Goal: Task Accomplishment & Management: Complete application form

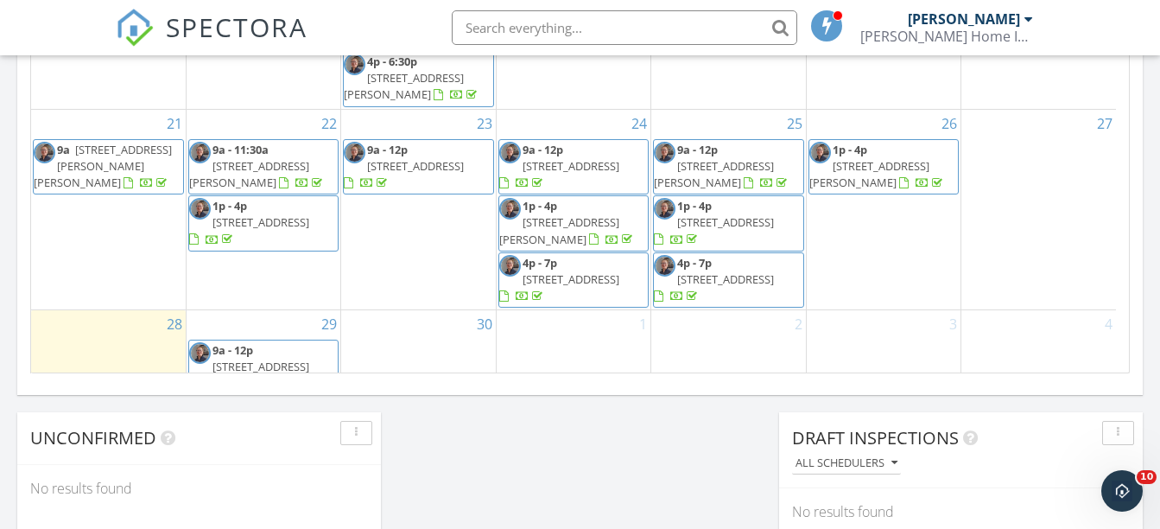
scroll to position [213, 0]
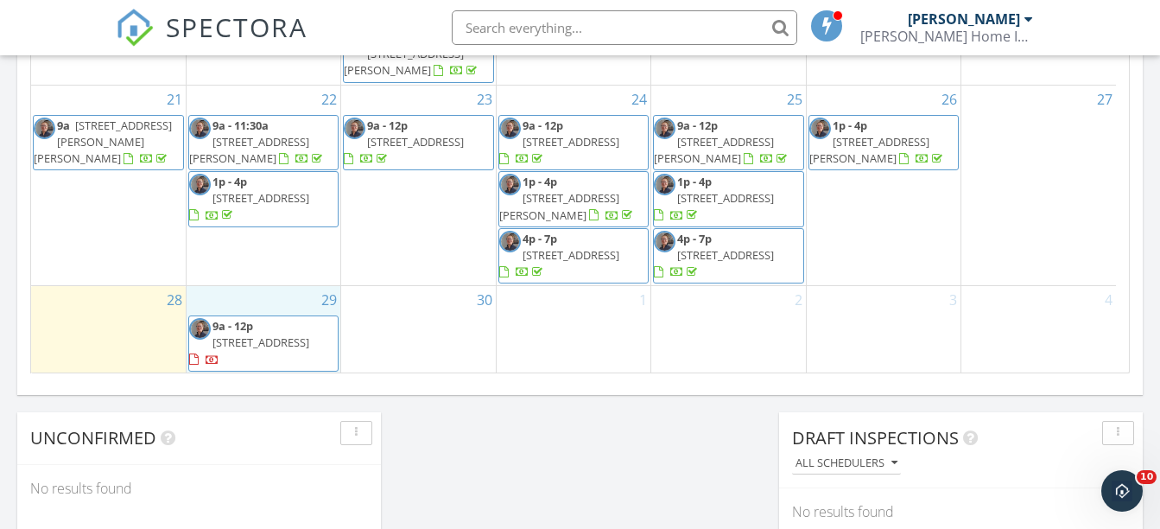
click at [263, 301] on div "29 9a - 12p 30 Chatsworth Crescent, Whitby L1R 1J3" at bounding box center [264, 329] width 154 height 87
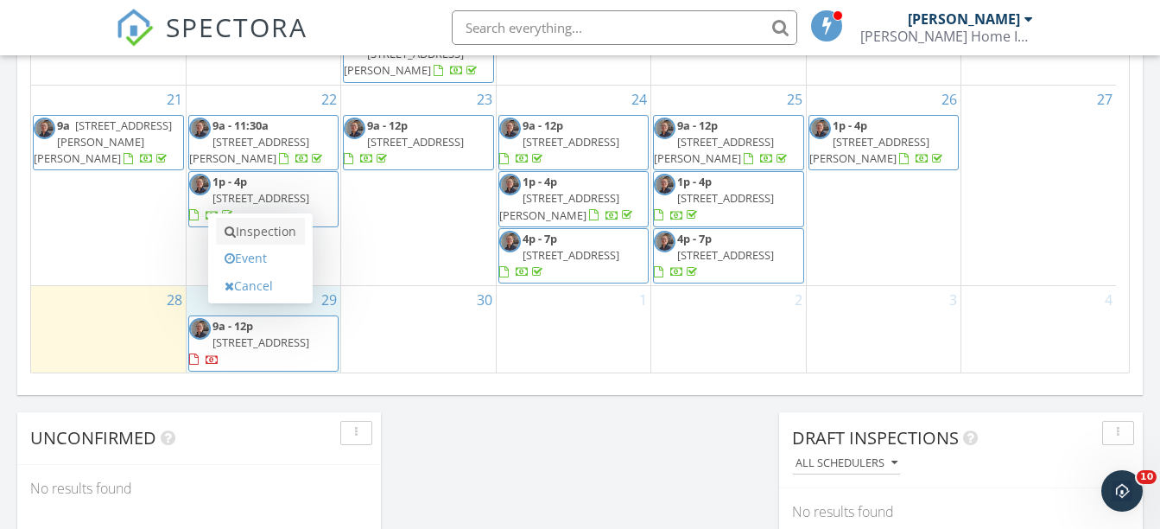
click at [265, 230] on link "Inspection" at bounding box center [260, 232] width 89 height 28
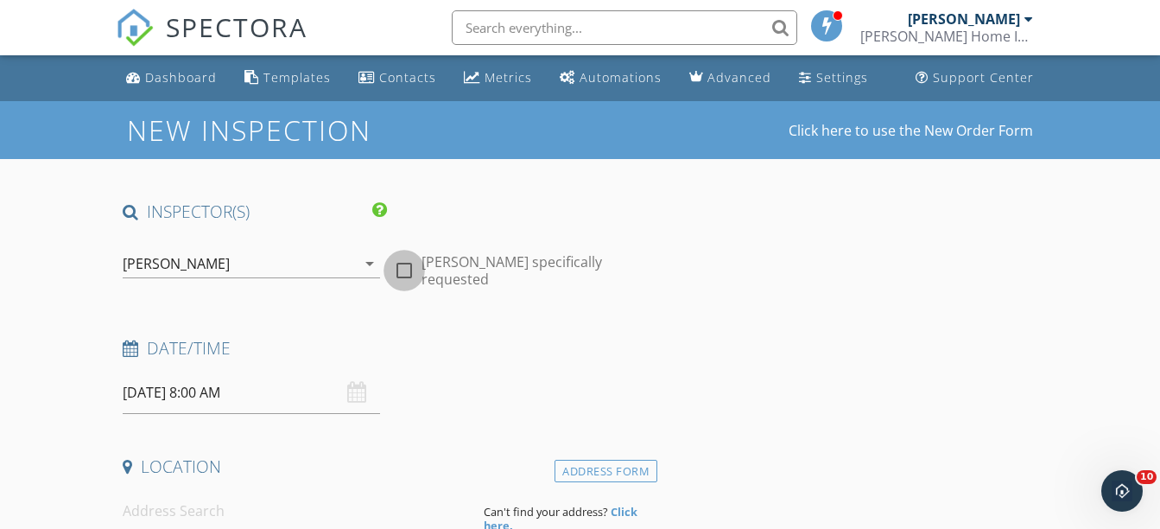
drag, startPoint x: 405, startPoint y: 263, endPoint x: 323, endPoint y: 289, distance: 86.3
click at [398, 270] on div at bounding box center [404, 270] width 29 height 29
checkbox input "true"
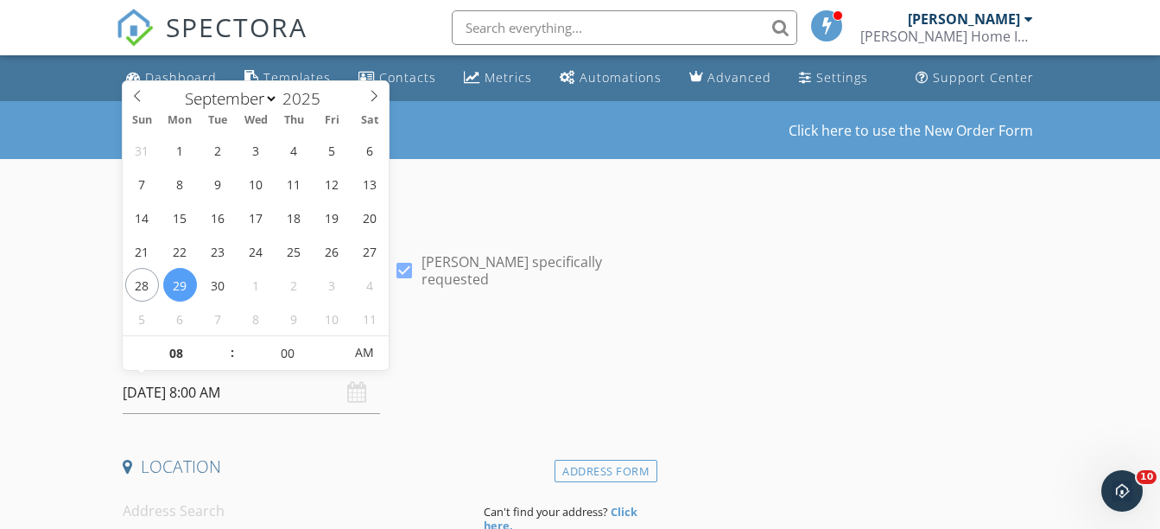
click at [177, 391] on input "2025/09/29 8:00 AM" at bounding box center [251, 392] width 257 height 42
type input "2025/09/29 8:00 PM"
click at [365, 346] on span "PM" at bounding box center [365, 352] width 48 height 35
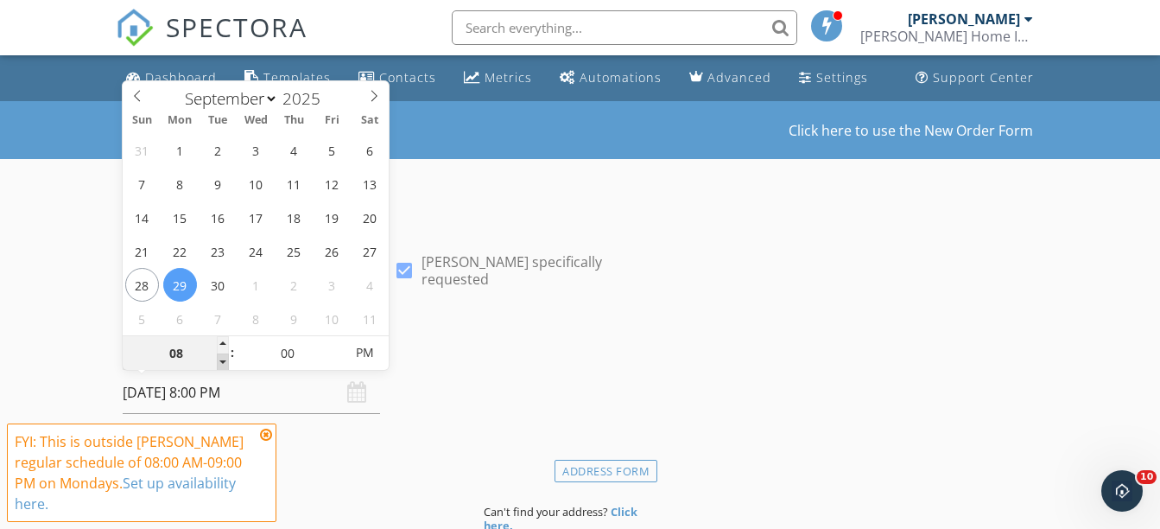
type input "07"
type input "2025/09/29 7:00 PM"
click at [222, 356] on span at bounding box center [223, 361] width 12 height 17
type input "06"
type input "2025/09/29 6:00 PM"
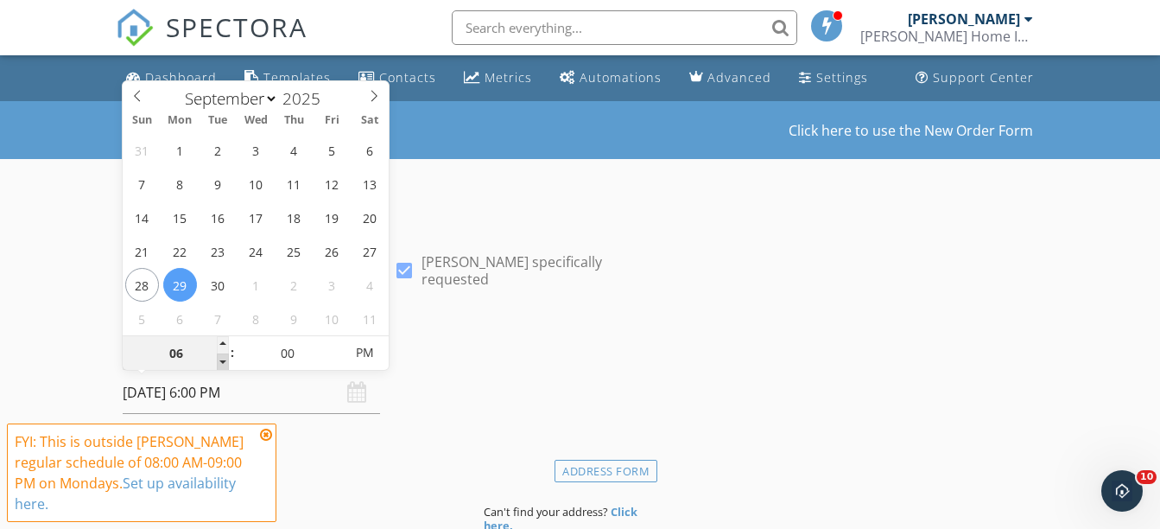
click at [222, 356] on span at bounding box center [223, 361] width 12 height 17
type input "05"
type input "2025/09/29 5:00 PM"
click at [222, 356] on span at bounding box center [223, 361] width 12 height 17
type input "04"
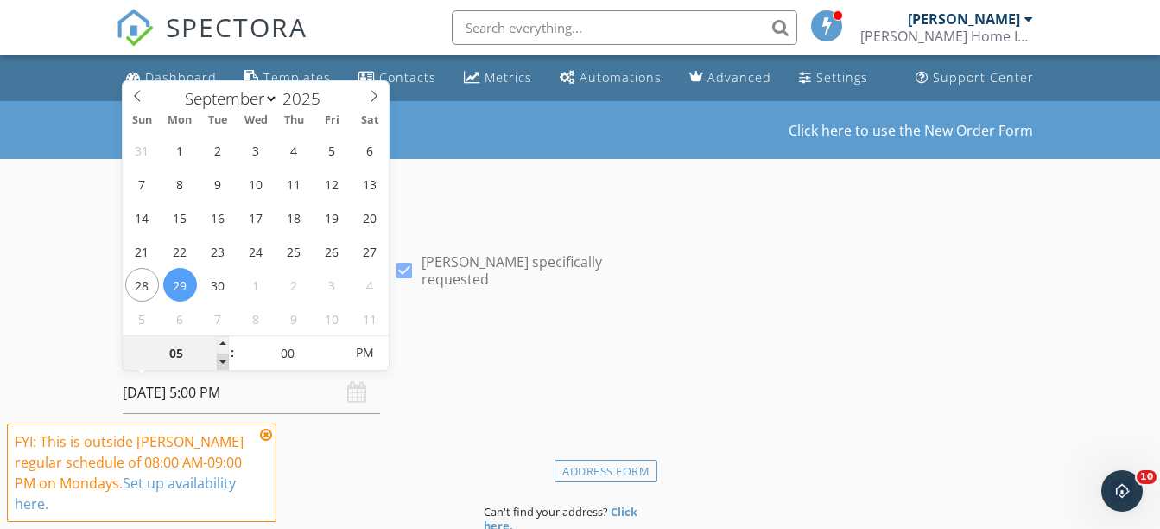
type input "2025/09/29 4:00 PM"
click at [222, 356] on span at bounding box center [223, 361] width 12 height 17
type input "03"
type input "2025/09/29 3:00 PM"
click at [222, 356] on span at bounding box center [223, 361] width 12 height 17
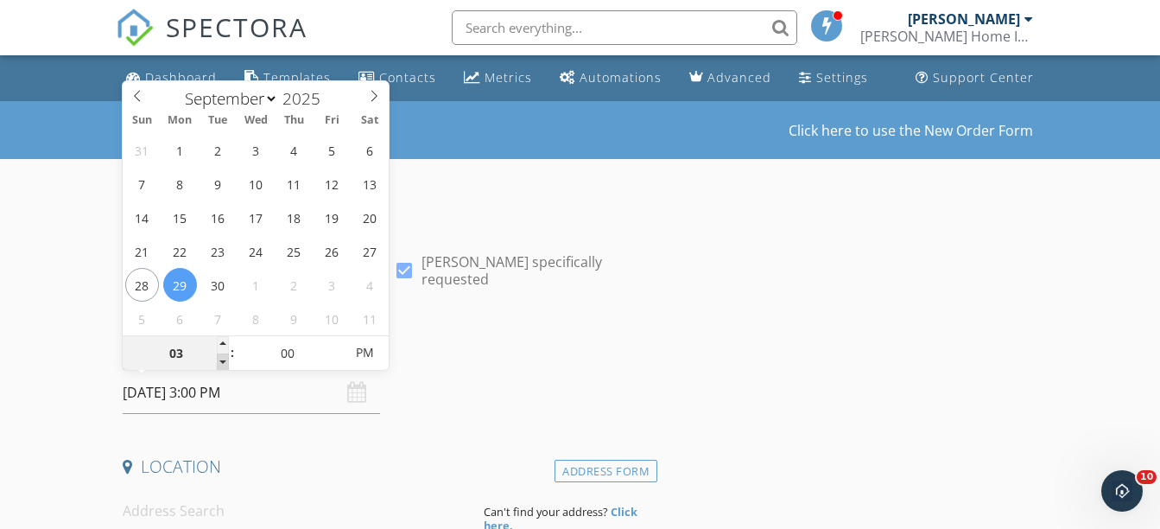
type input "02"
type input "2025/09/29 2:00 PM"
click at [222, 356] on span at bounding box center [223, 361] width 12 height 17
type input "01"
type input "2025/09/29 1:00 PM"
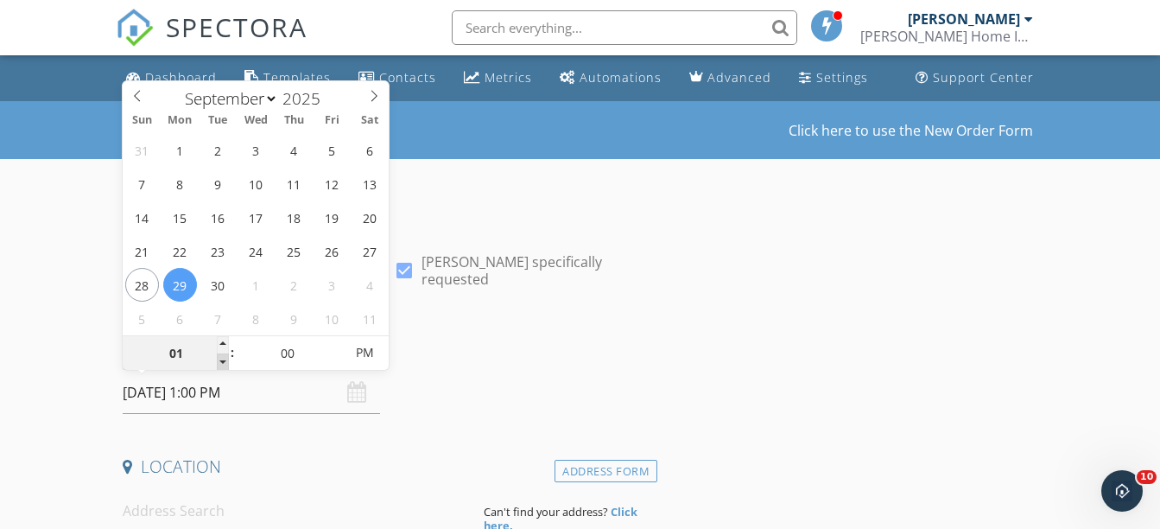
click at [222, 356] on span at bounding box center [223, 361] width 12 height 17
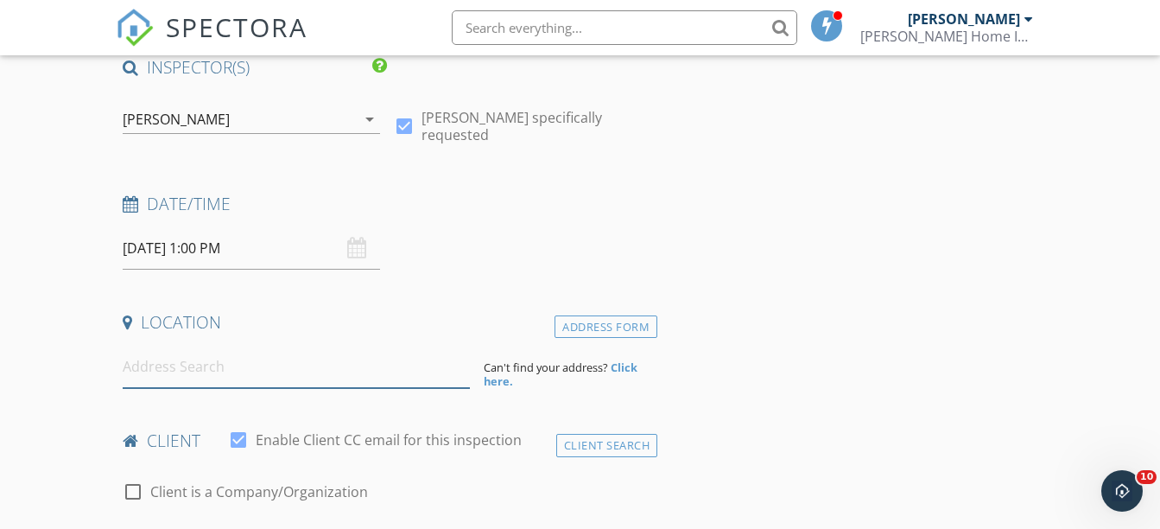
click at [172, 377] on input at bounding box center [296, 367] width 347 height 42
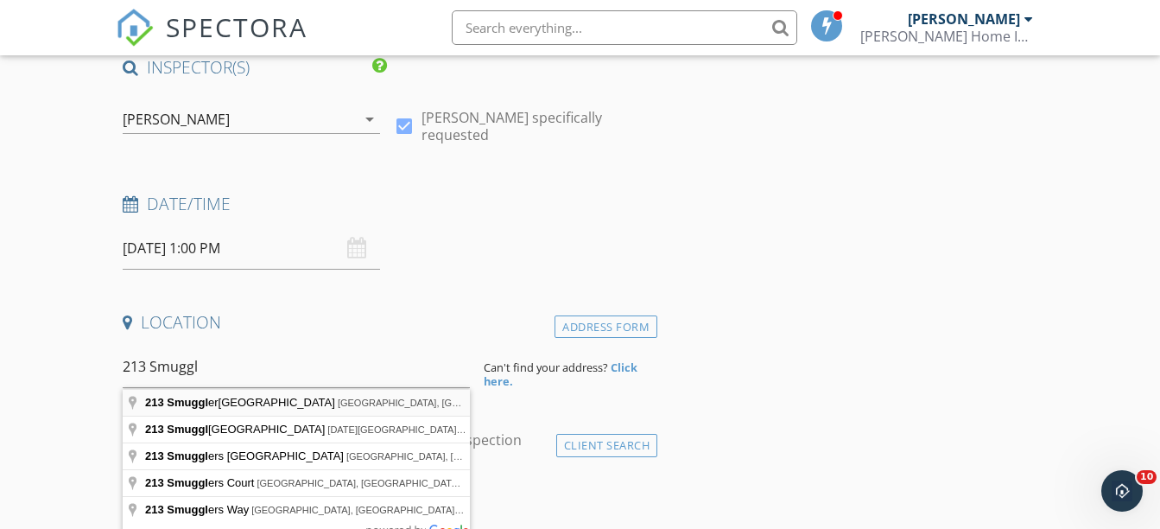
type input "213 Smuggler's Cove Drive, Kingston, ON, Canada"
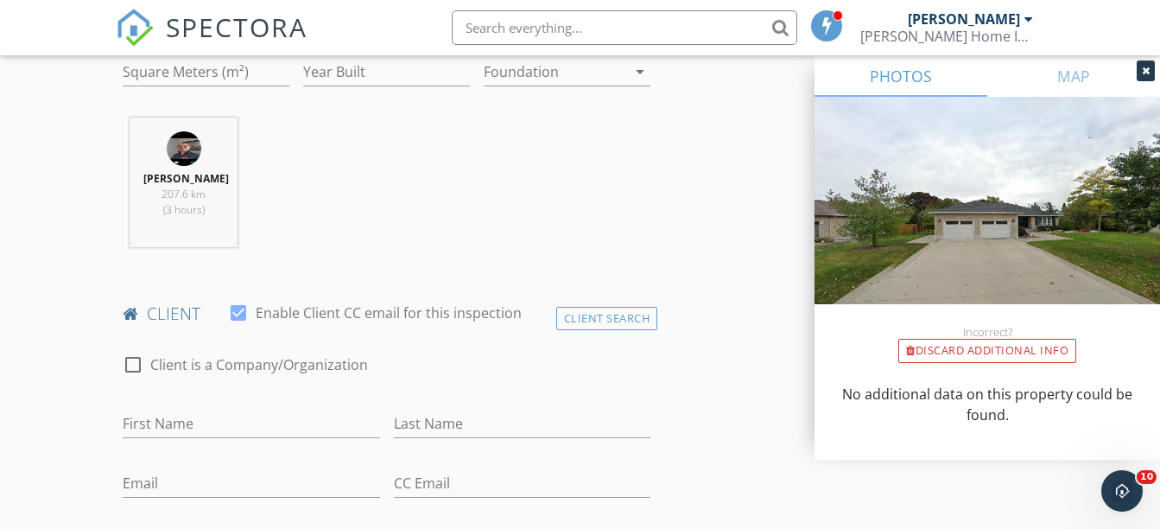
scroll to position [720, 0]
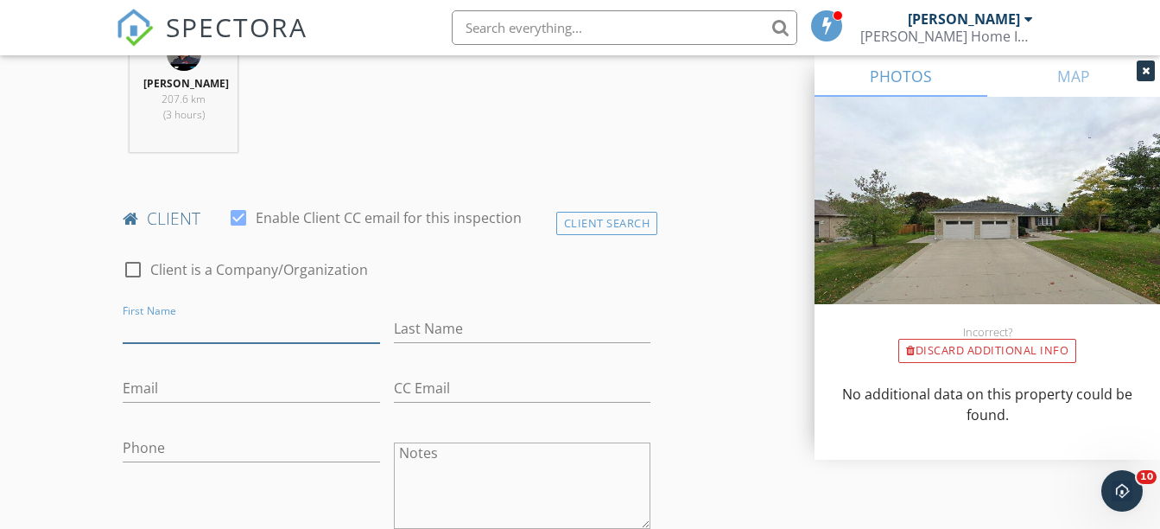
click at [225, 321] on input "First Name" at bounding box center [251, 328] width 257 height 29
type input "Diane"
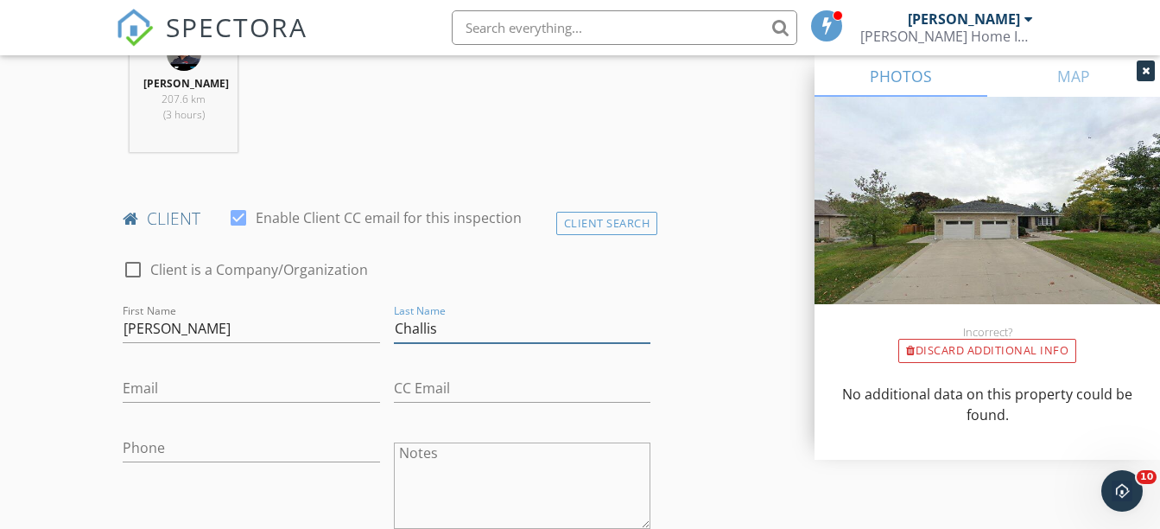
type input "Challis"
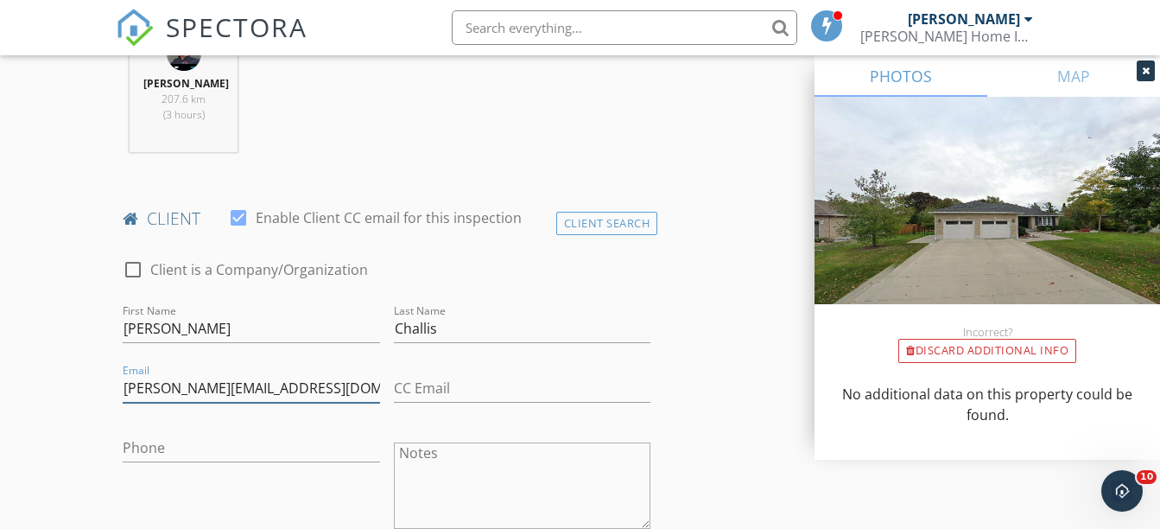
type input "diane.challis2@gmail.com"
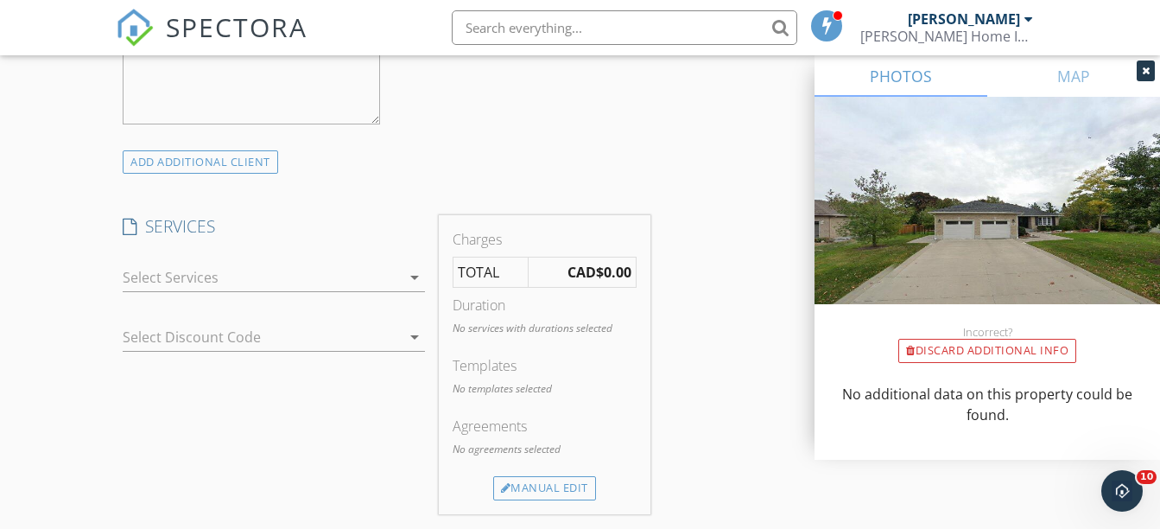
scroll to position [1296, 0]
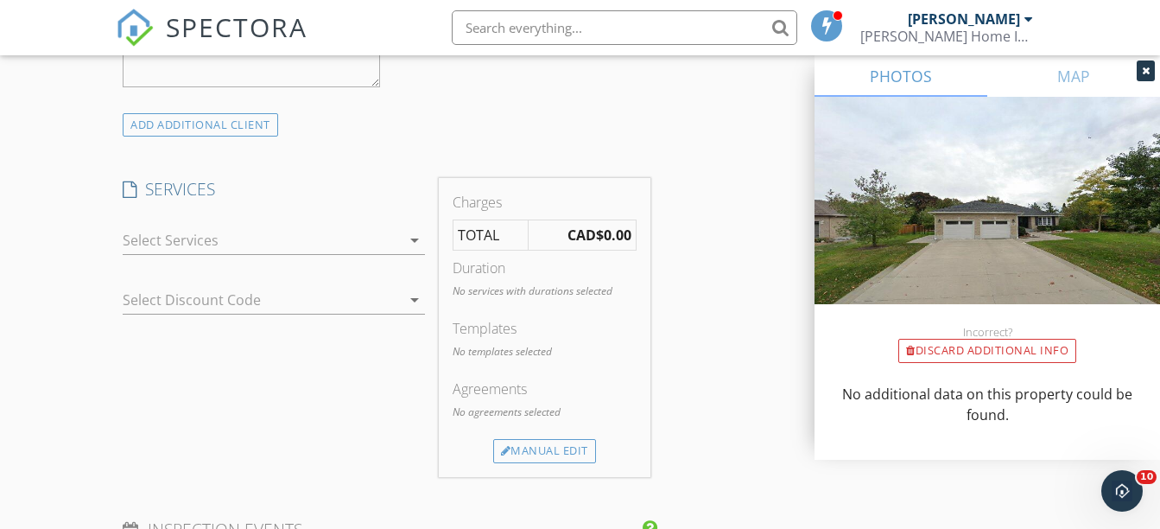
type input "613-538-7308"
click at [228, 236] on div at bounding box center [262, 240] width 278 height 28
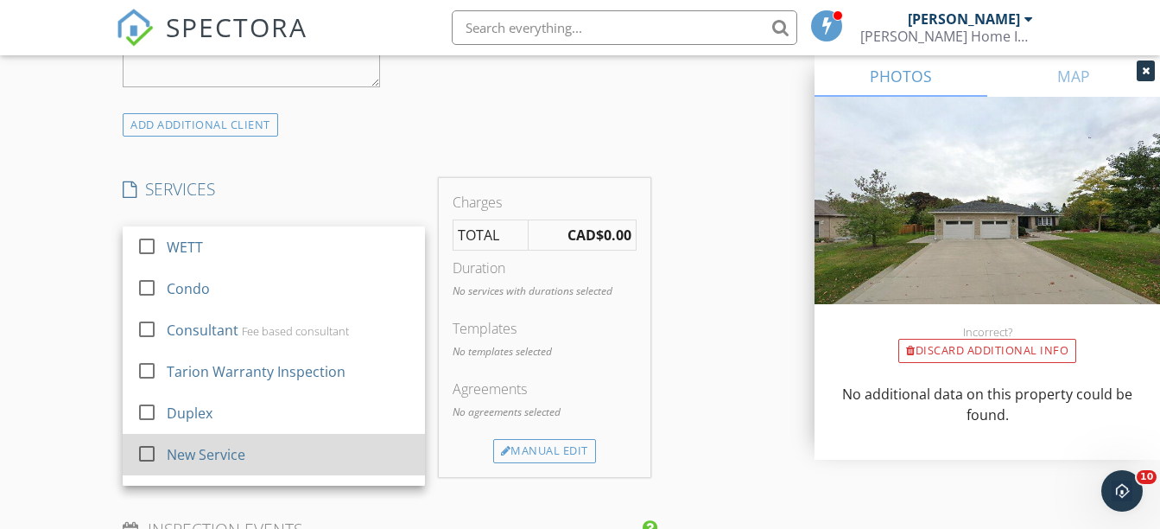
scroll to position [114, 0]
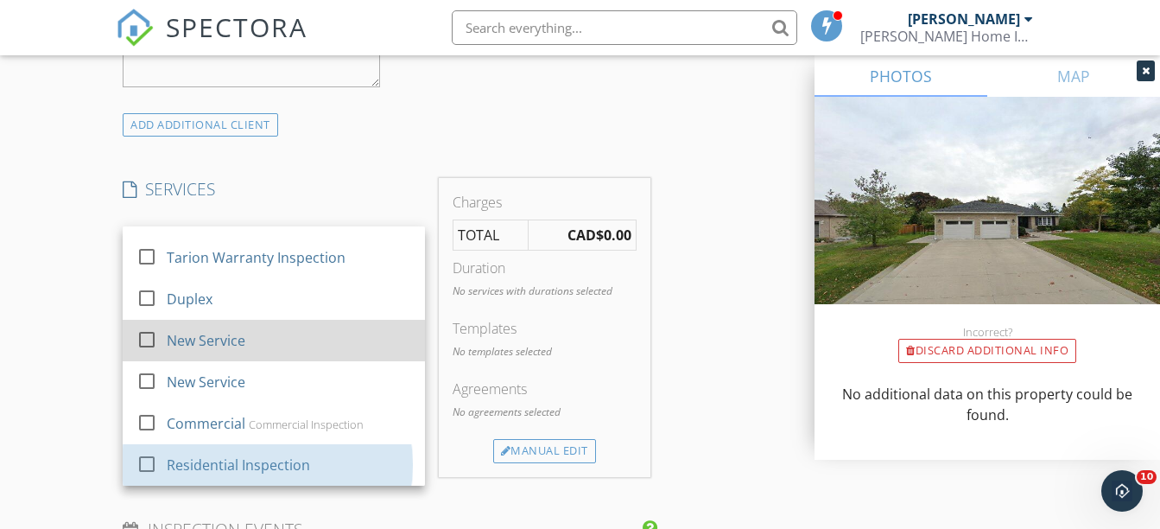
click at [186, 455] on div "Residential Inspection" at bounding box center [238, 464] width 143 height 21
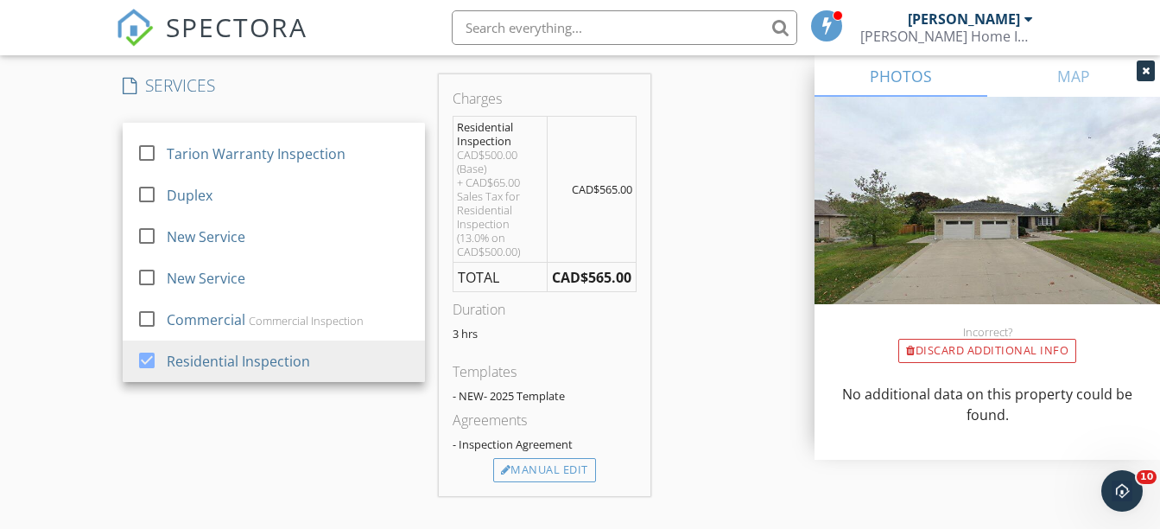
scroll to position [1440, 0]
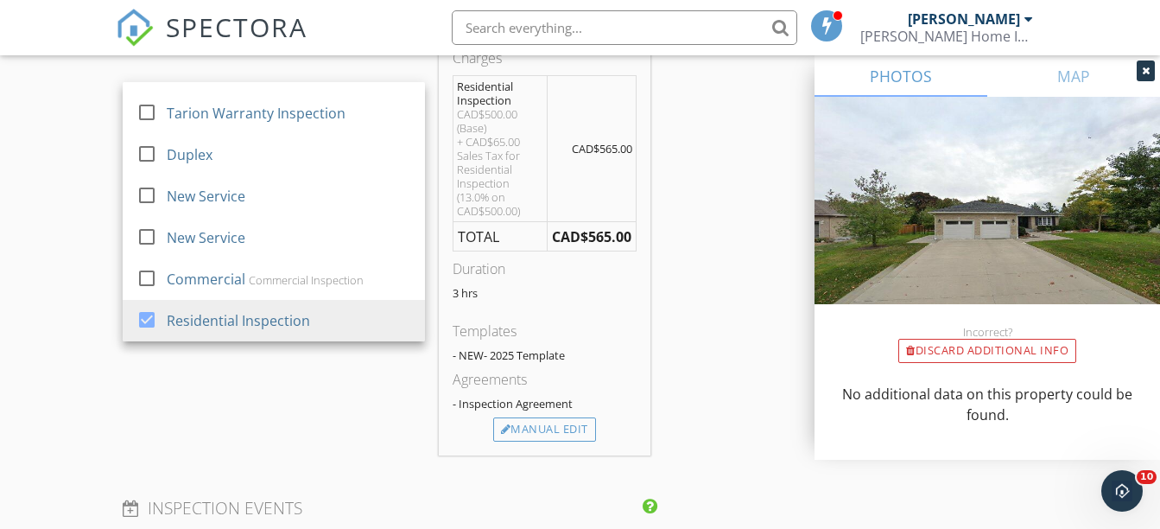
click at [263, 443] on div "SERVICES check_box_outline_blank WETT check_box_outline_blank Condo check_box_o…" at bounding box center [274, 245] width 316 height 422
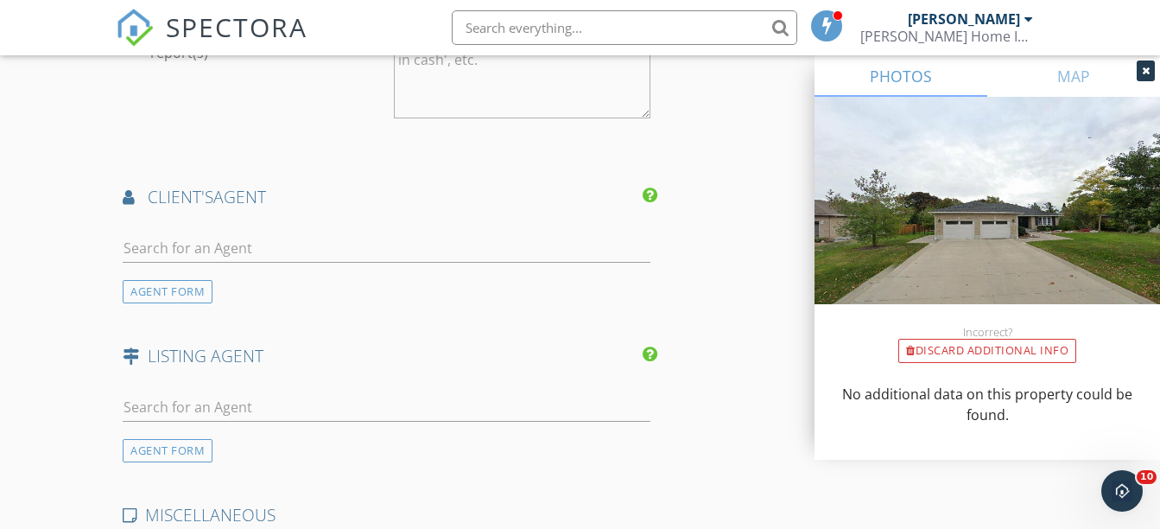
scroll to position [2160, 0]
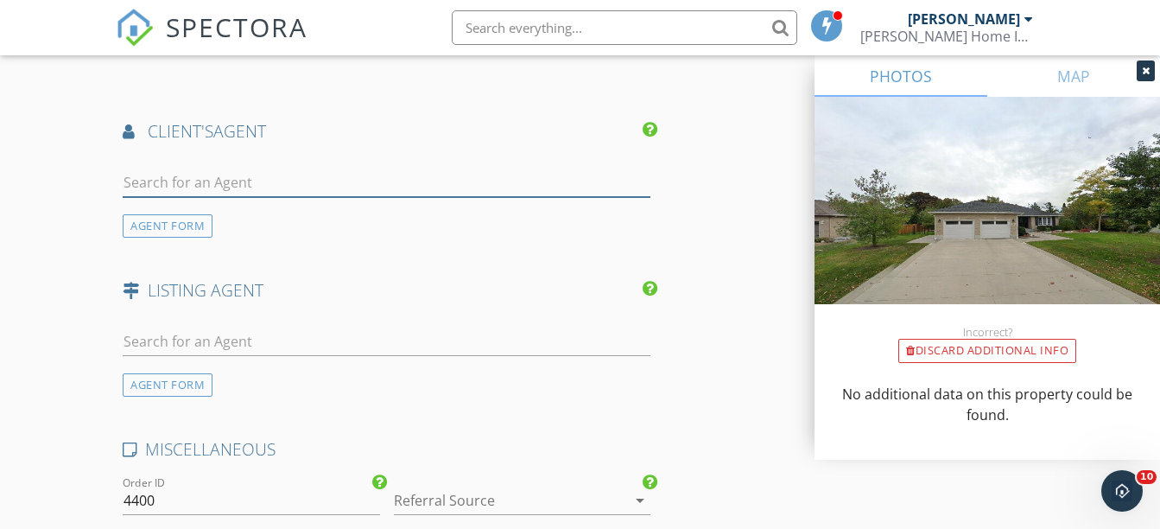
click at [172, 179] on input "text" at bounding box center [387, 182] width 528 height 29
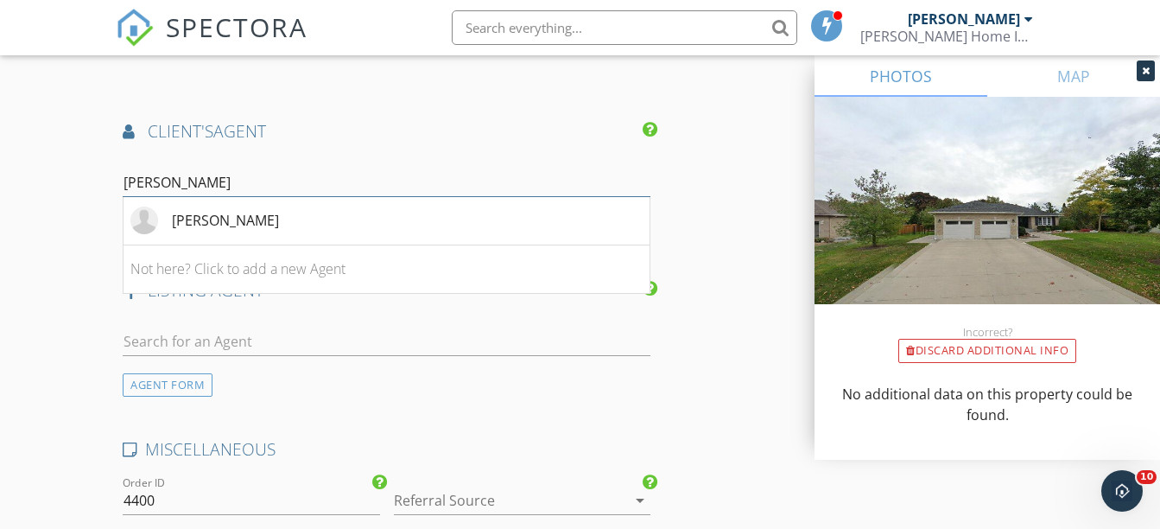
scroll to position [2015, 0]
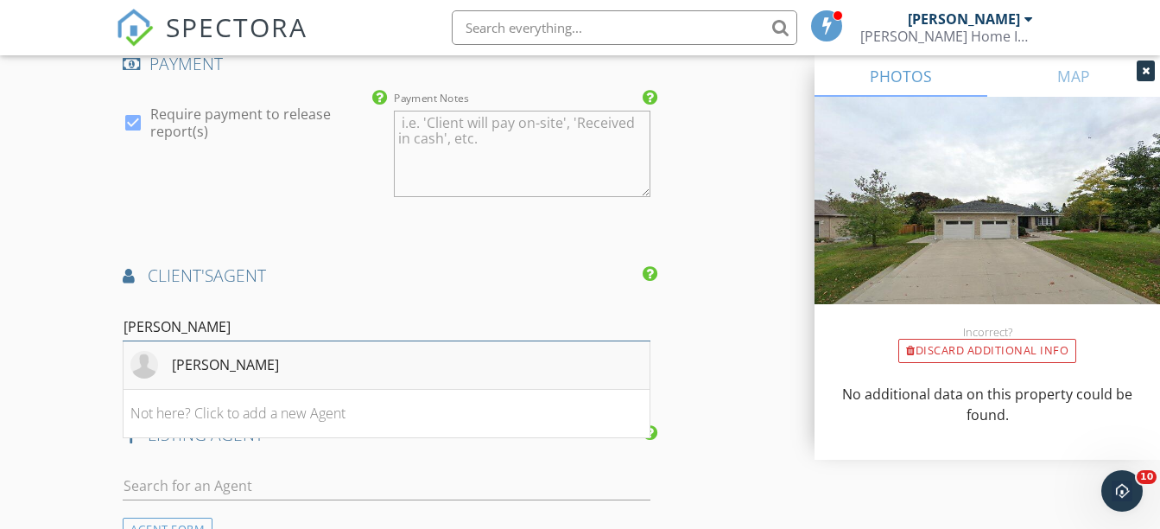
type input "Richard"
click at [233, 366] on div "Richard Gallagher" at bounding box center [225, 364] width 107 height 21
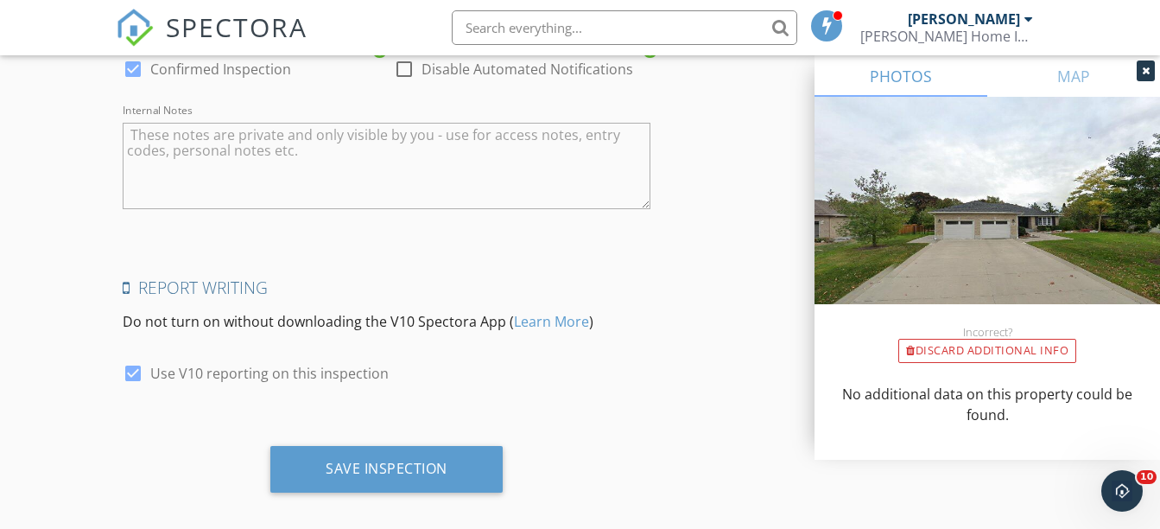
scroll to position [3062, 0]
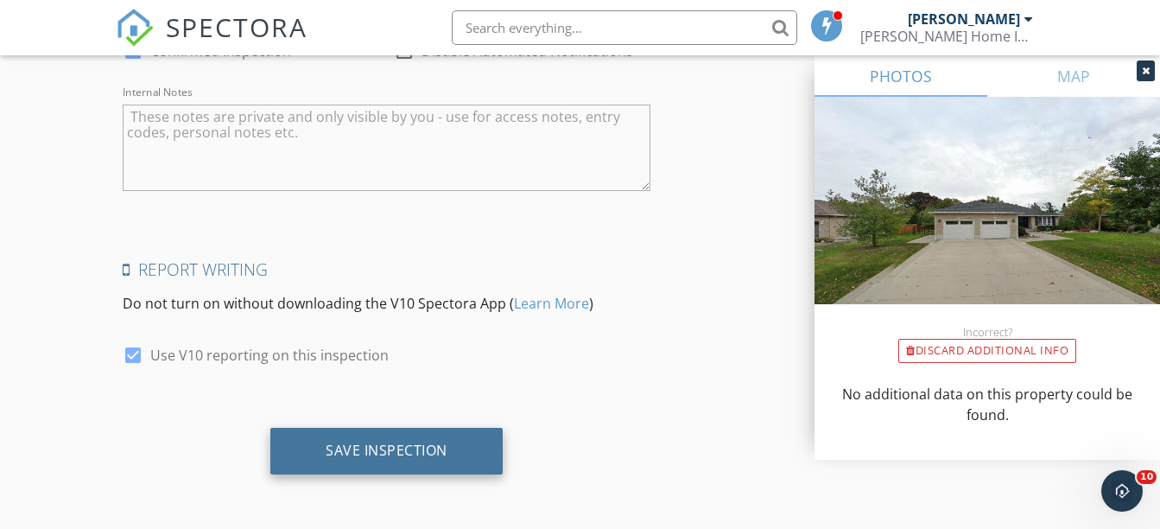
click at [327, 435] on div "Save Inspection" at bounding box center [386, 451] width 232 height 47
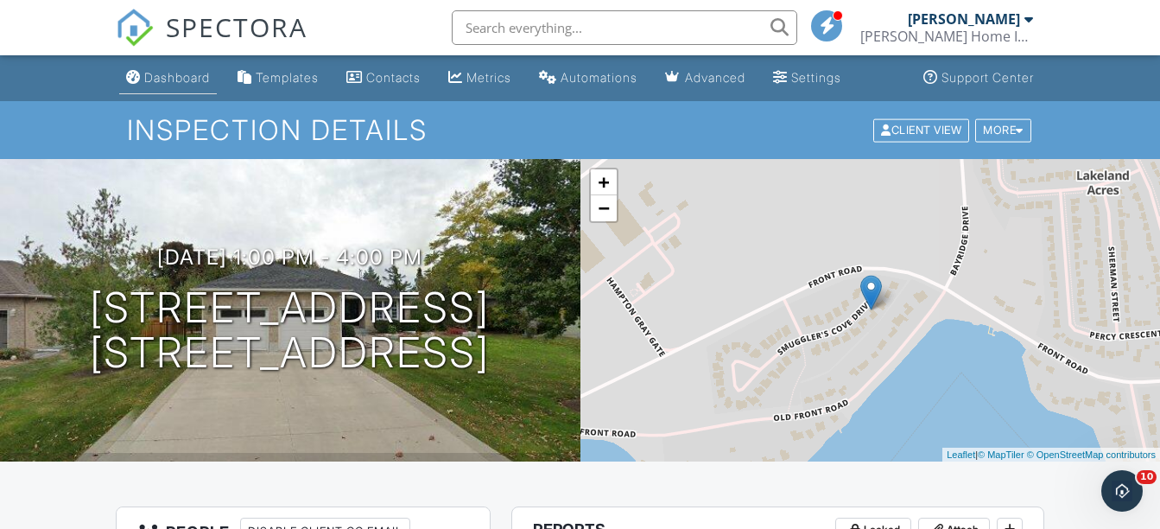
click at [167, 79] on div "Dashboard" at bounding box center [177, 77] width 66 height 15
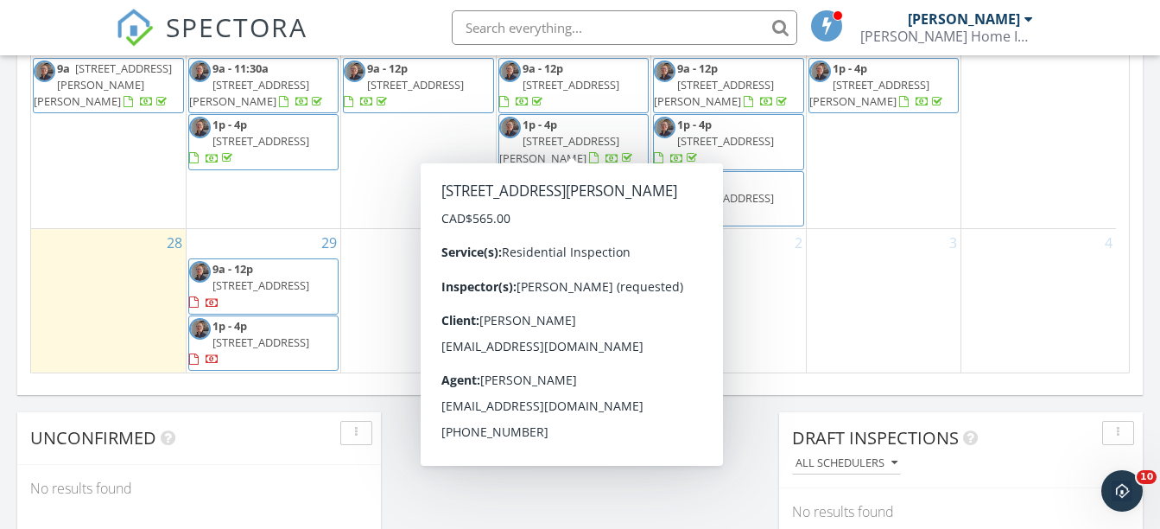
scroll to position [1440, 0]
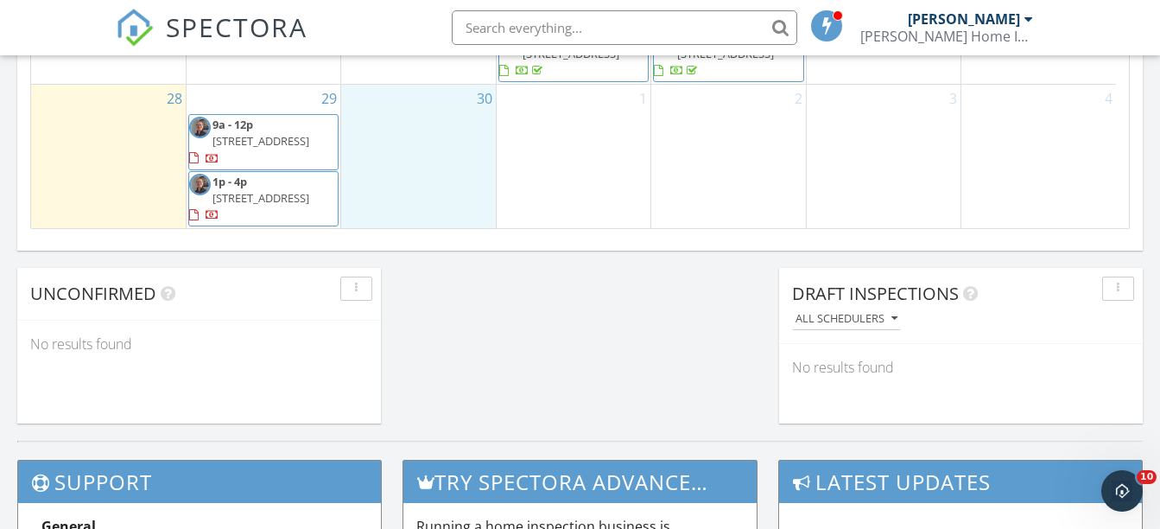
click at [377, 123] on div "30" at bounding box center [418, 156] width 154 height 143
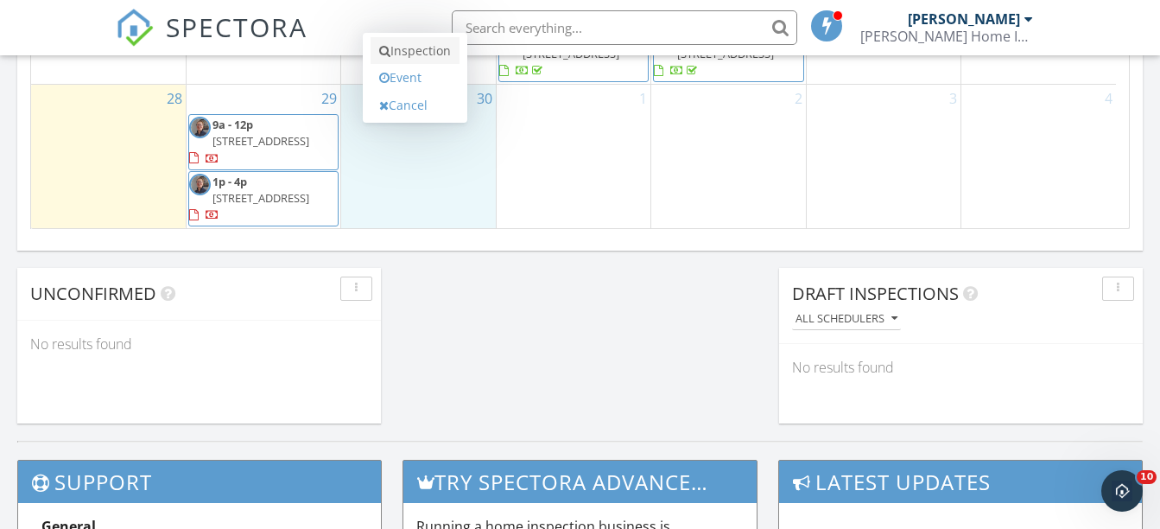
click at [397, 52] on link "Inspection" at bounding box center [415, 51] width 89 height 28
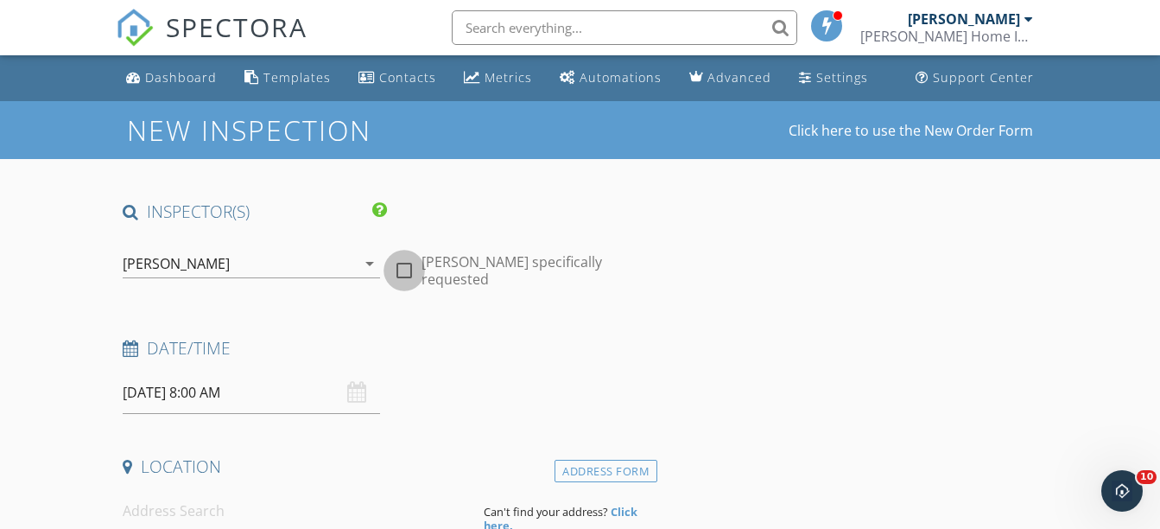
click at [398, 256] on div at bounding box center [404, 270] width 29 height 29
checkbox input "true"
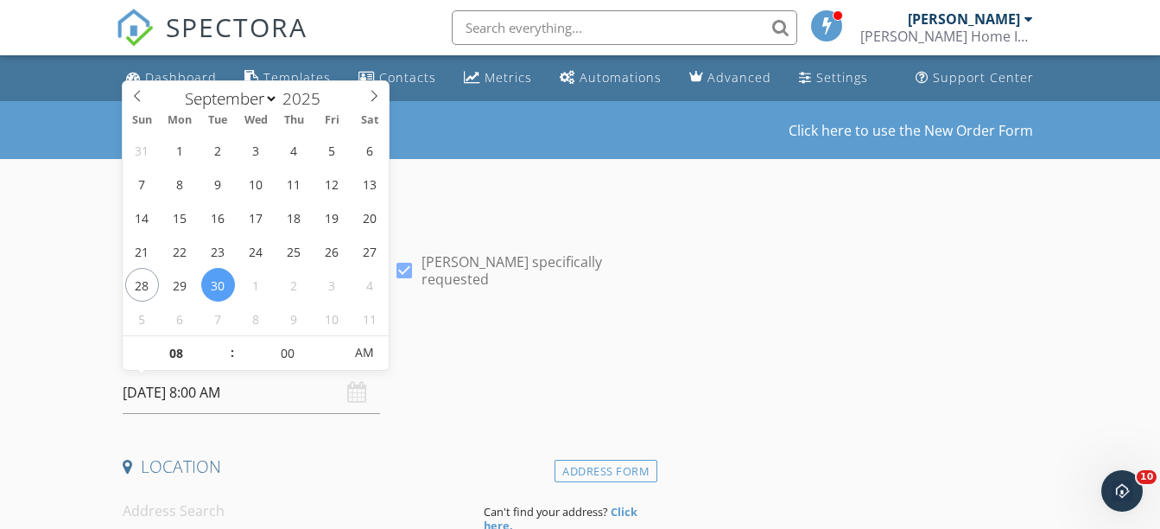
click at [176, 400] on input "[DATE] 8:00 AM" at bounding box center [251, 392] width 257 height 42
type input "09"
type input "[DATE] 9:00 AM"
click at [225, 343] on span at bounding box center [223, 344] width 12 height 17
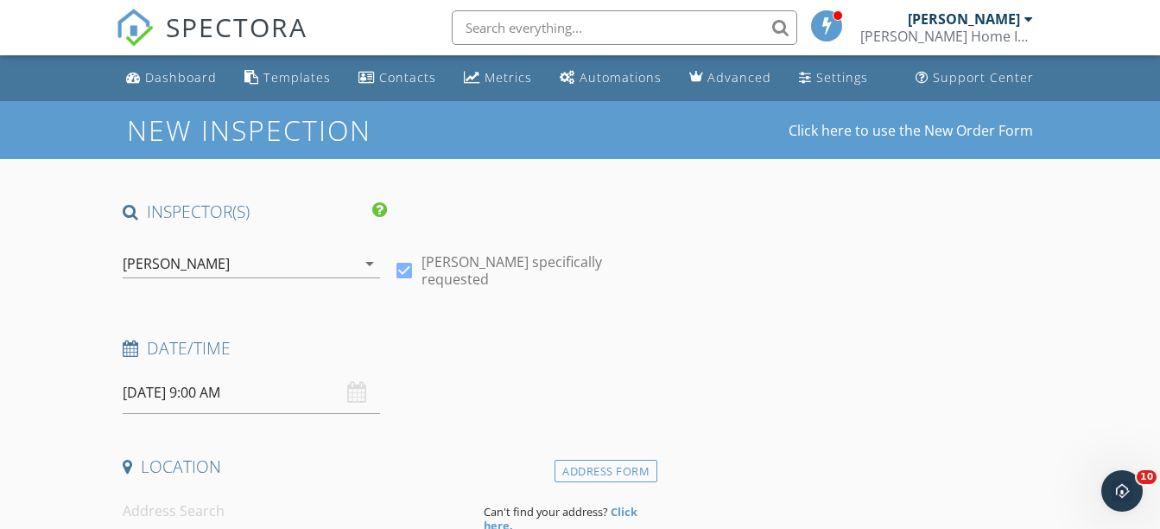
click at [192, 499] on input at bounding box center [296, 511] width 347 height 42
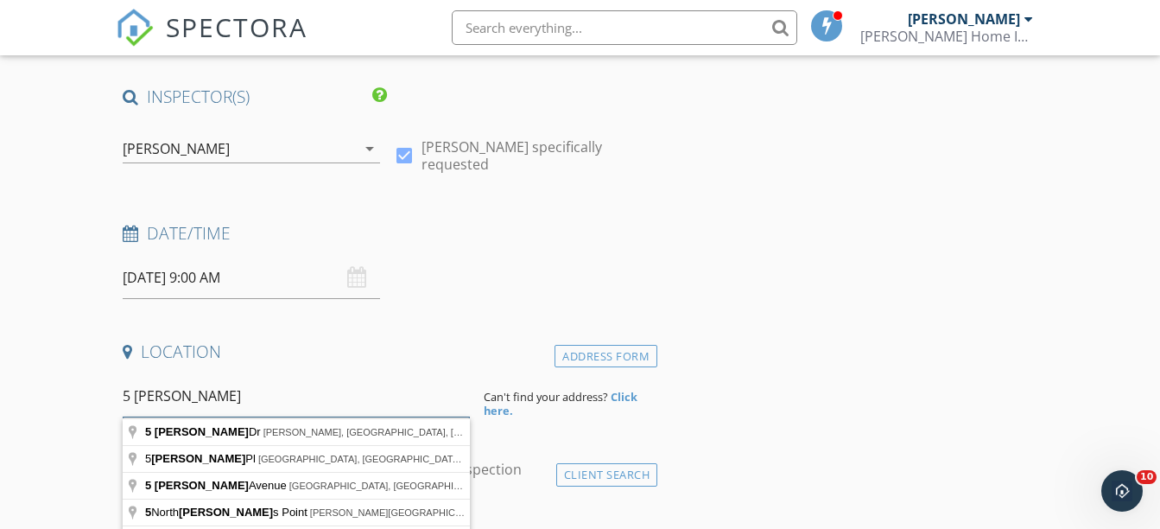
scroll to position [288, 0]
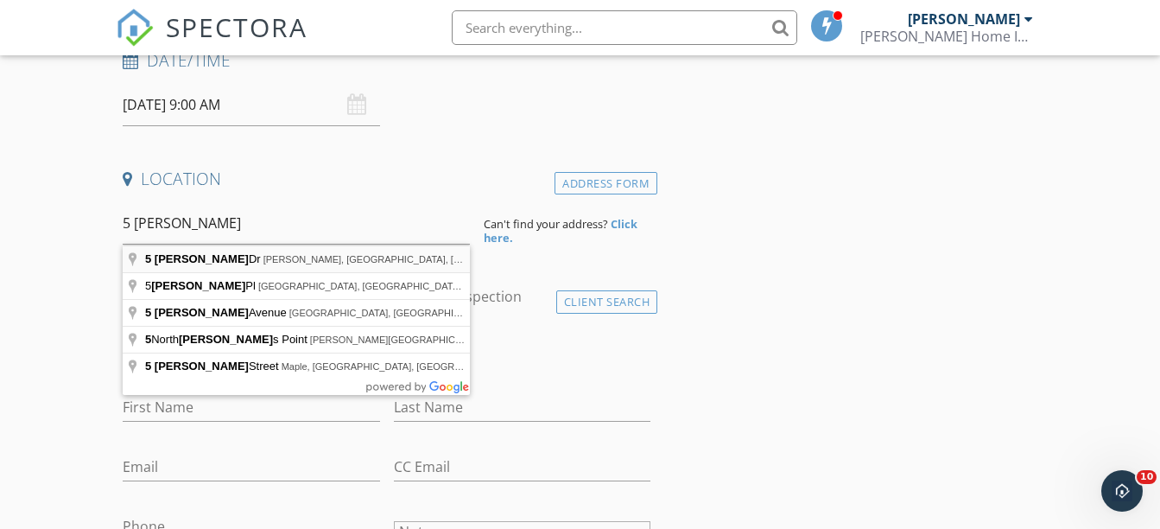
type input "5 Conger Dr, Prince Edward, ON, Canada"
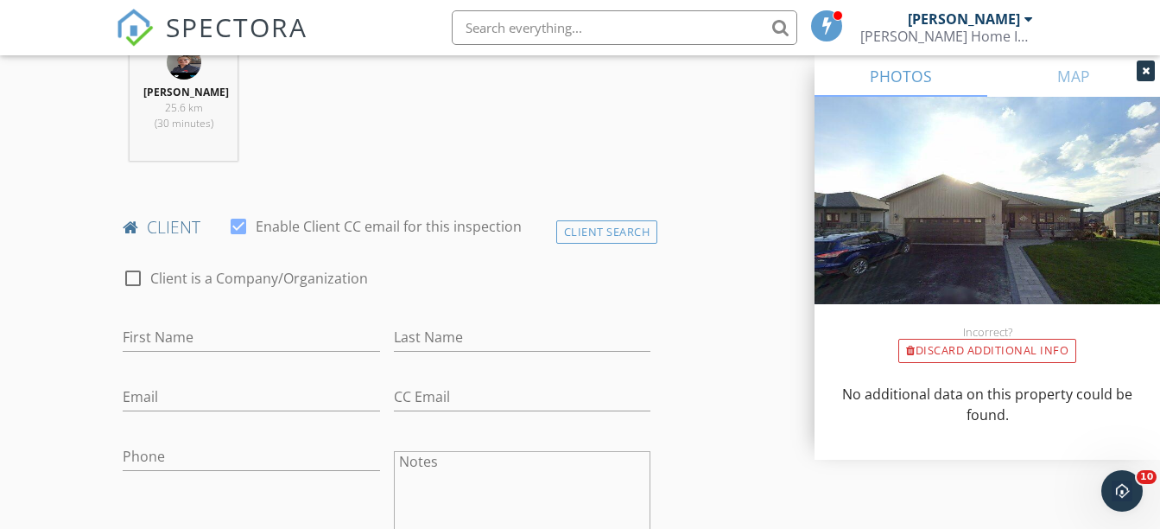
scroll to position [720, 0]
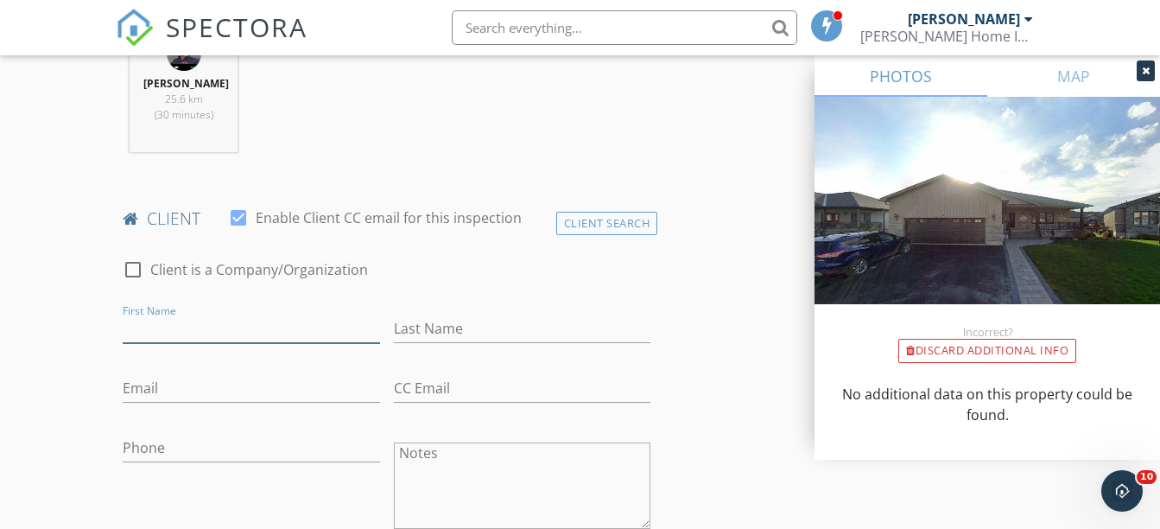
click at [229, 337] on input "First Name" at bounding box center [251, 328] width 257 height 29
type input "[PERSON_NAME]"
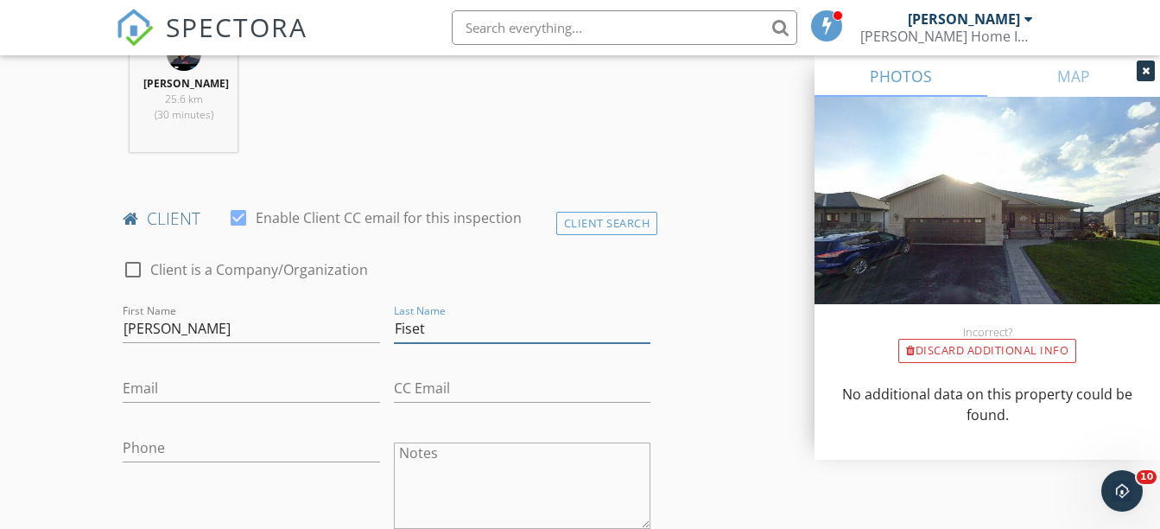
type input "Fiset"
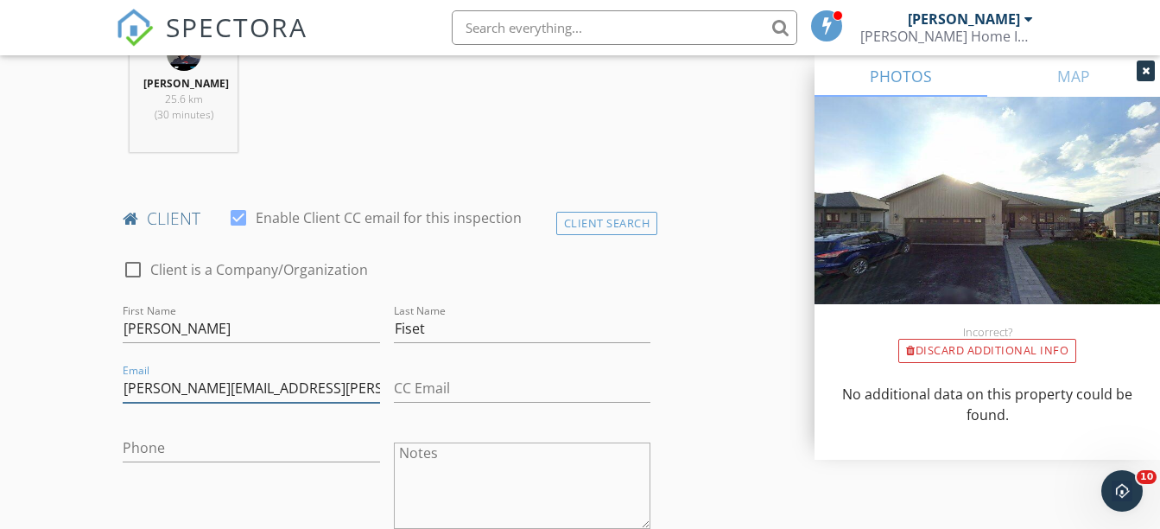
type input "jim.fiset@gmail.com"
click at [186, 455] on input "Phone" at bounding box center [251, 448] width 257 height 29
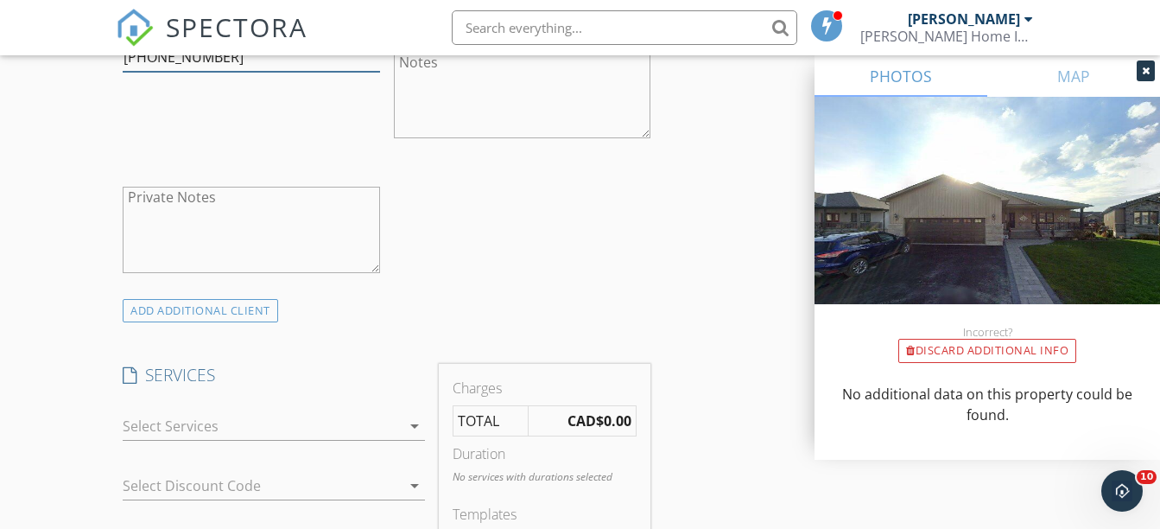
scroll to position [1152, 0]
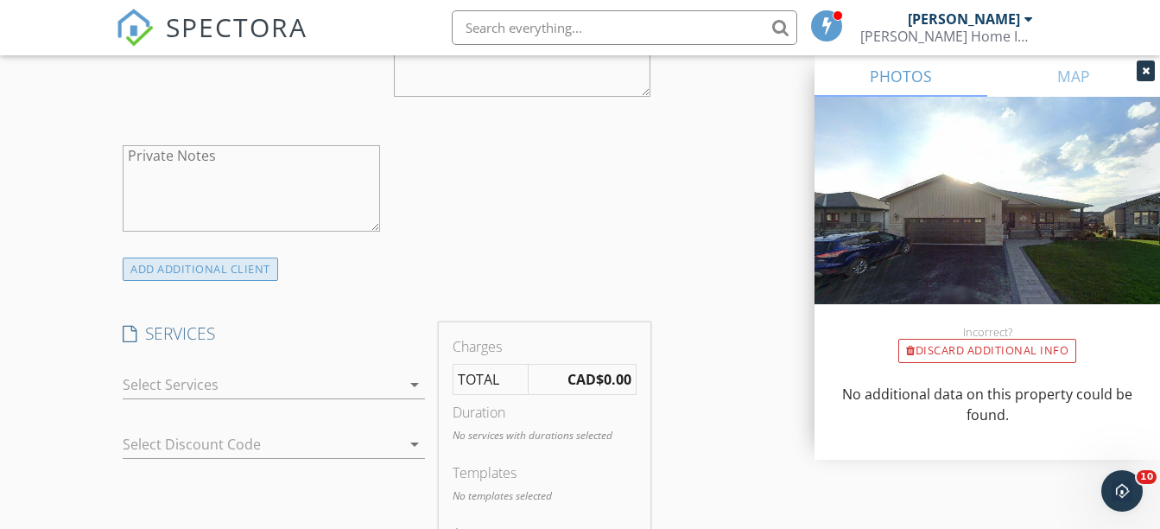
type input "613-922-2620"
click at [180, 267] on div "ADD ADDITIONAL client" at bounding box center [200, 268] width 155 height 23
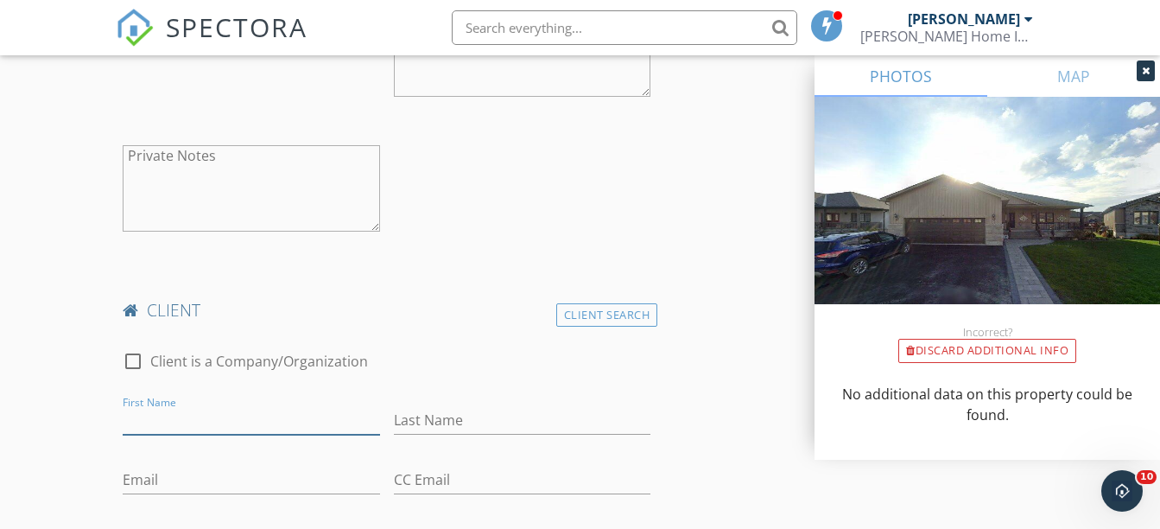
click at [133, 409] on input "First Name" at bounding box center [251, 420] width 257 height 29
type input "Lorraine"
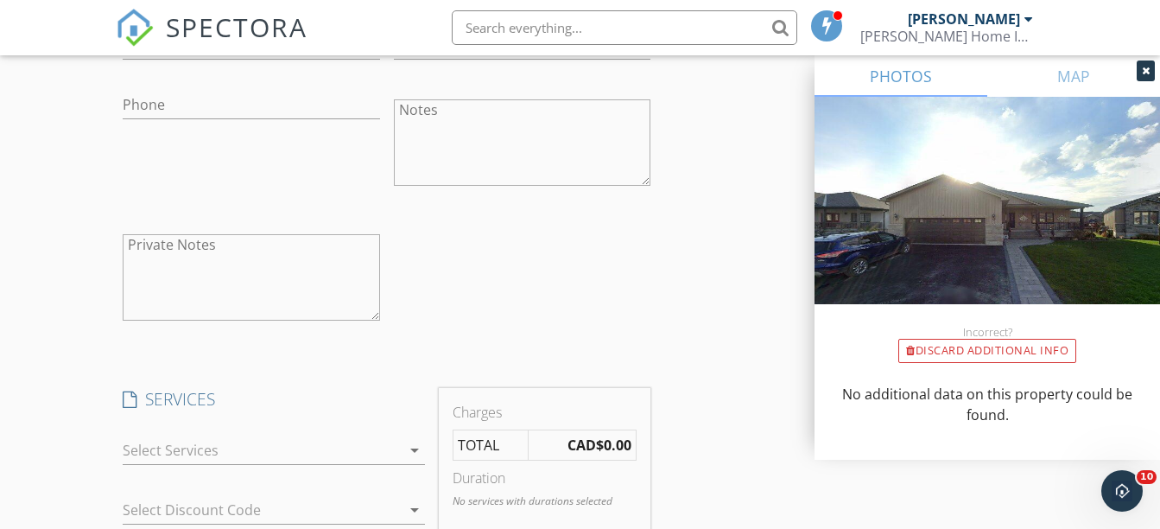
scroll to position [1728, 0]
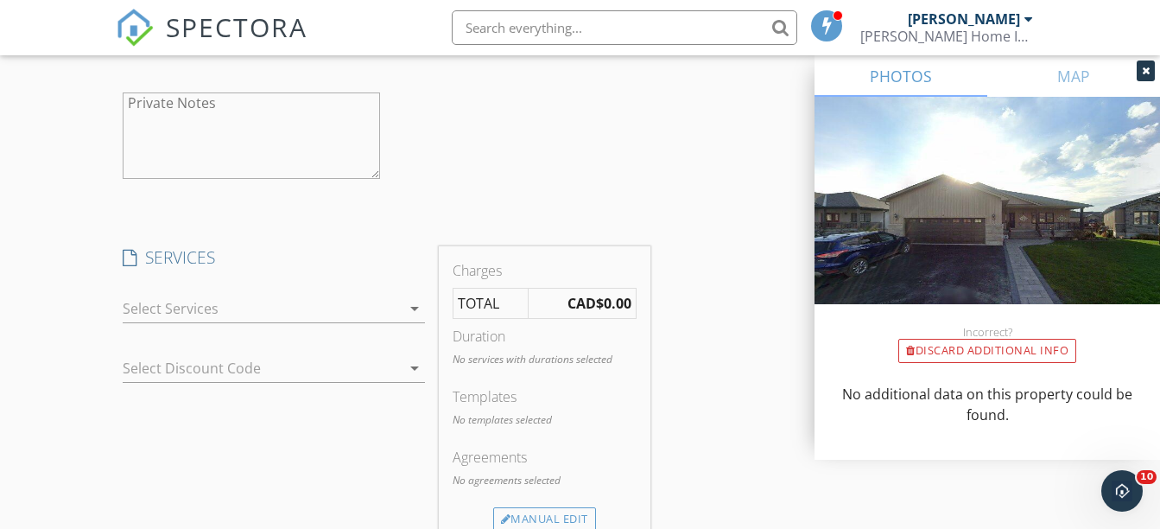
type input "Fiset"
click at [174, 307] on div at bounding box center [262, 309] width 278 height 28
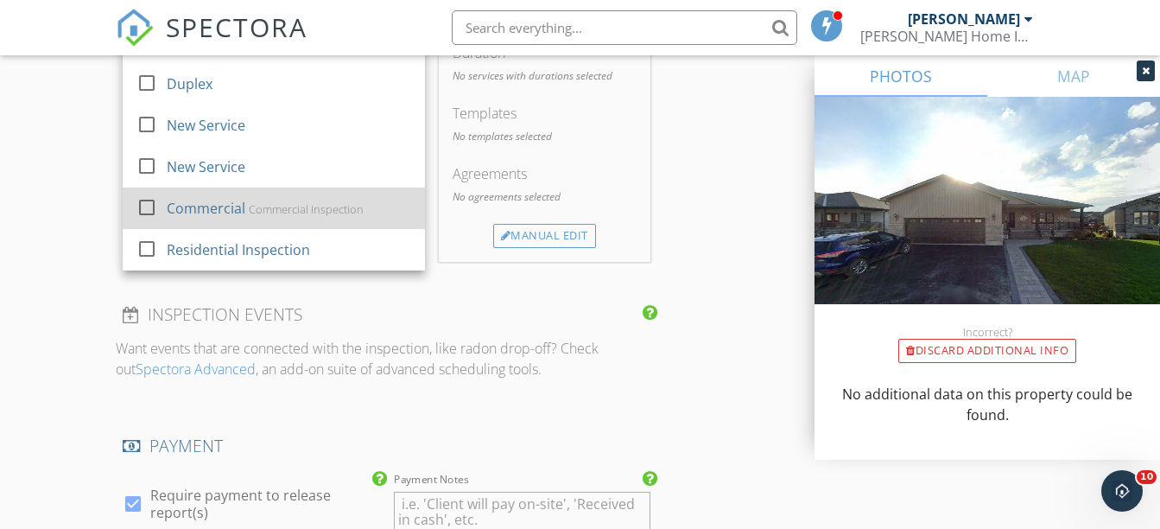
scroll to position [2015, 0]
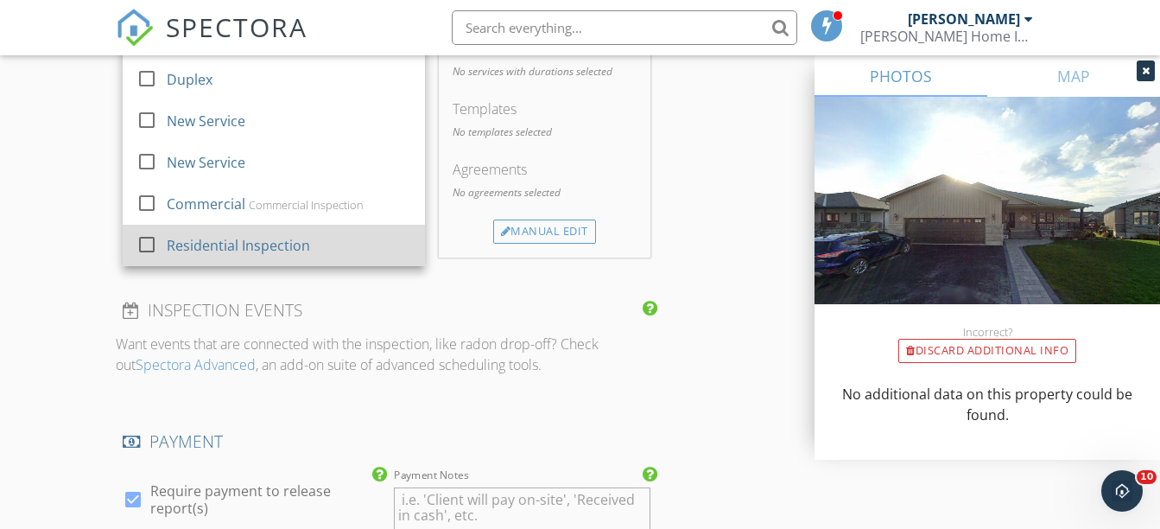
click at [231, 253] on div "Residential Inspection" at bounding box center [238, 245] width 143 height 21
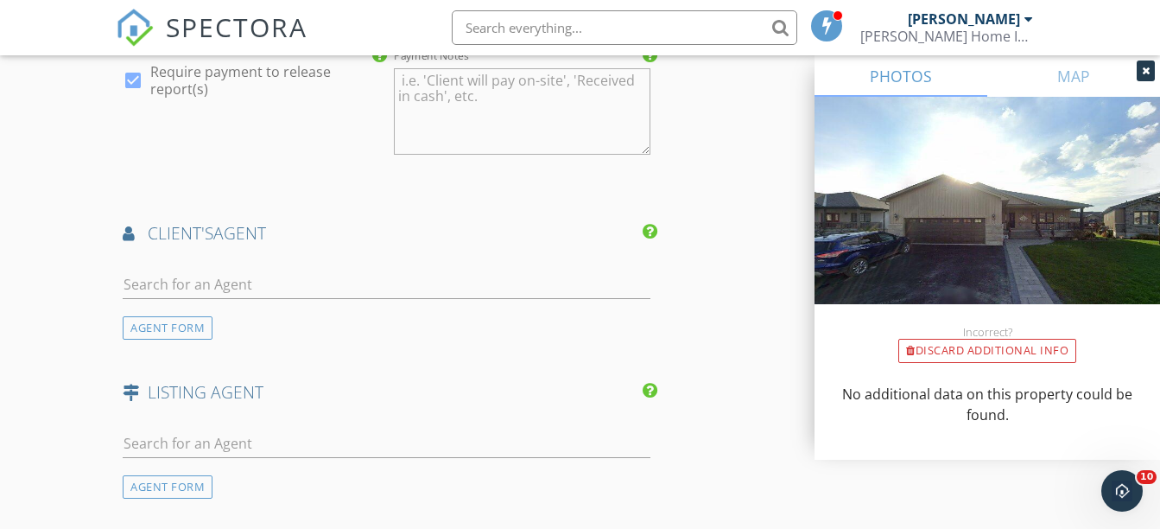
scroll to position [2592, 0]
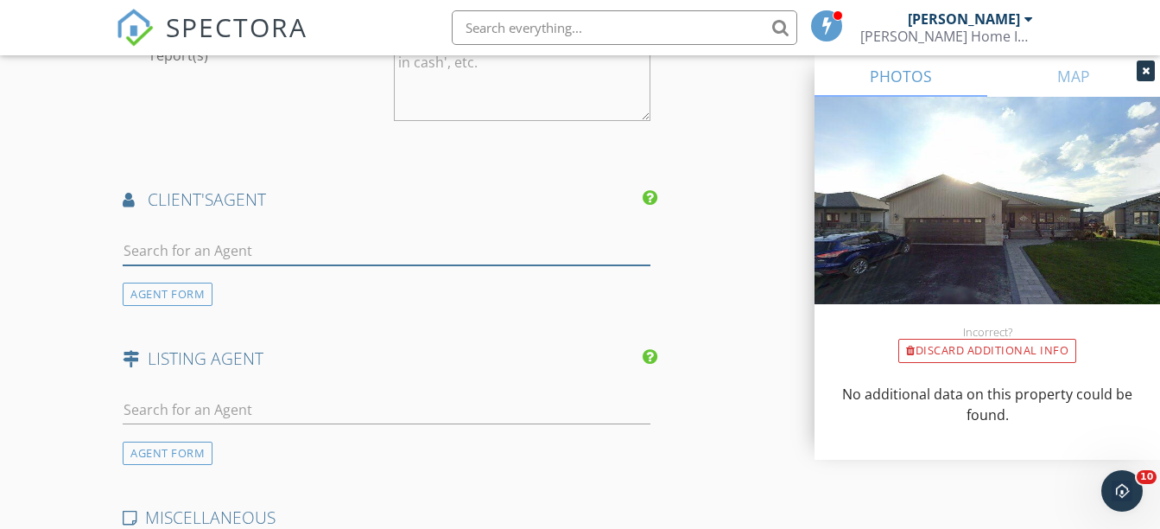
click at [187, 240] on input "text" at bounding box center [387, 251] width 528 height 29
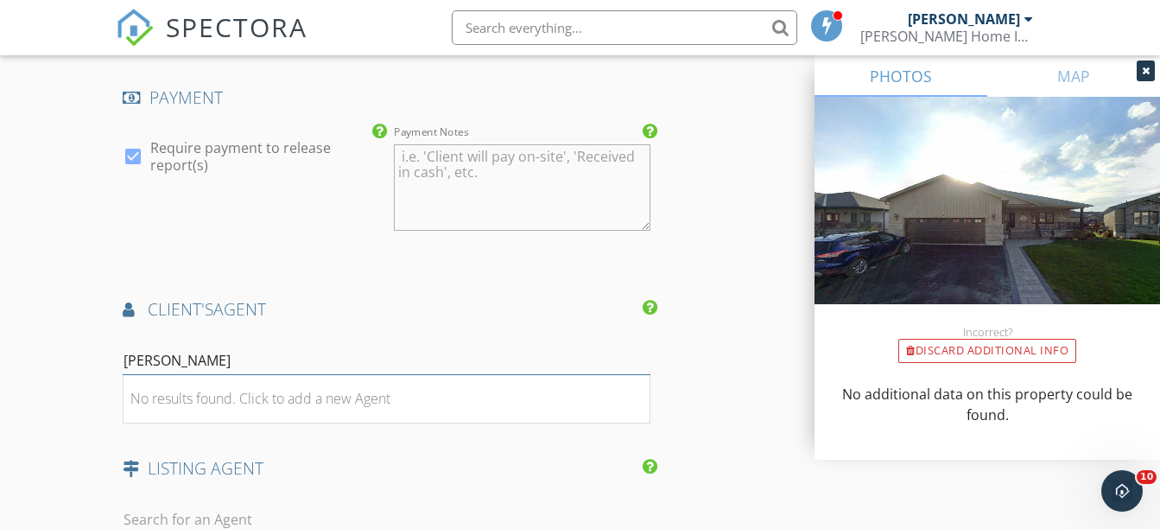
scroll to position [2447, 0]
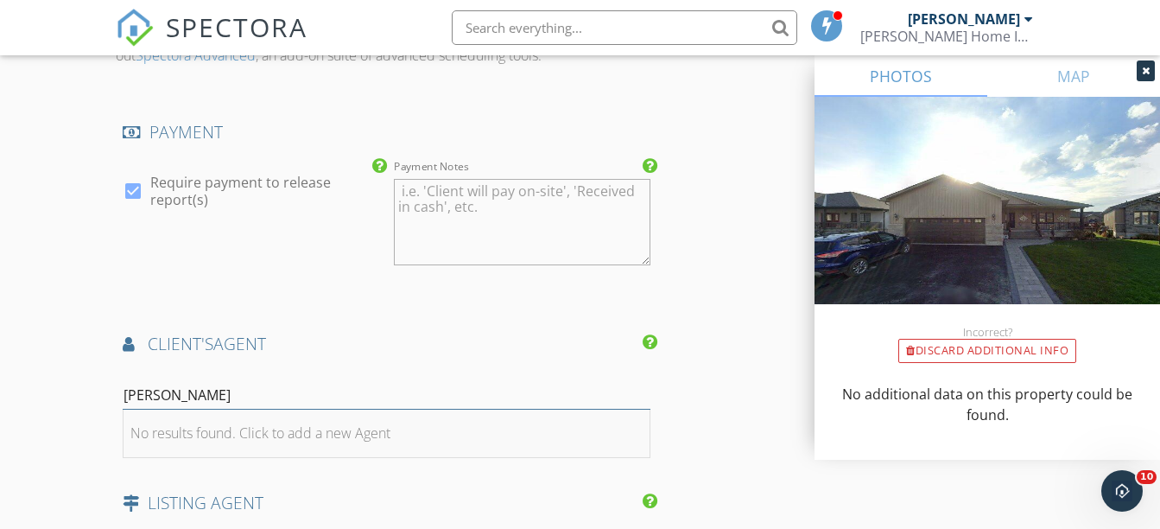
type input "Claudine"
click at [176, 436] on div "No results found. Click to add a new Agent" at bounding box center [260, 432] width 260 height 21
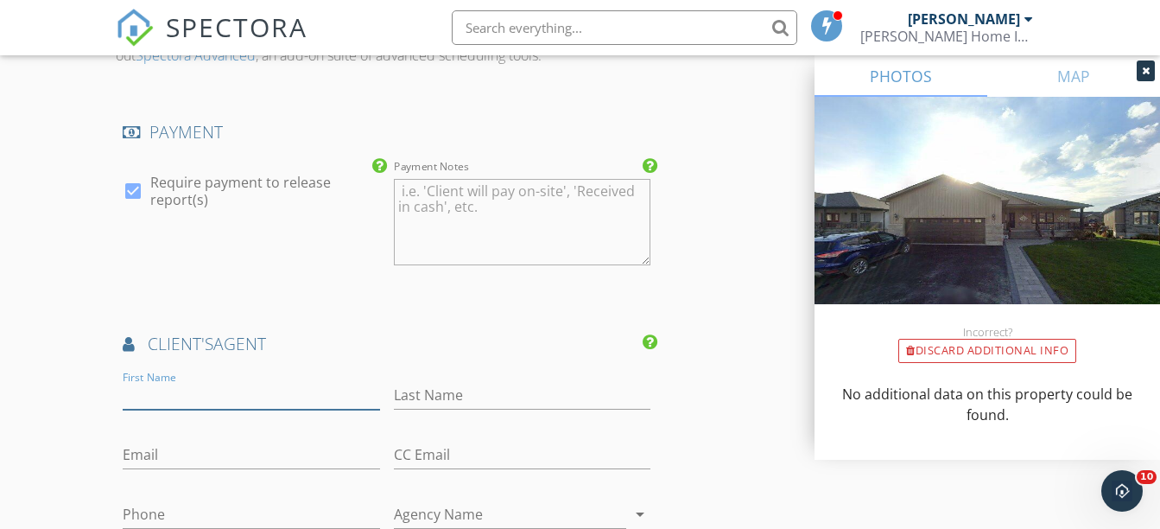
click at [165, 397] on input "First Name" at bounding box center [251, 395] width 257 height 29
type input "Claudine"
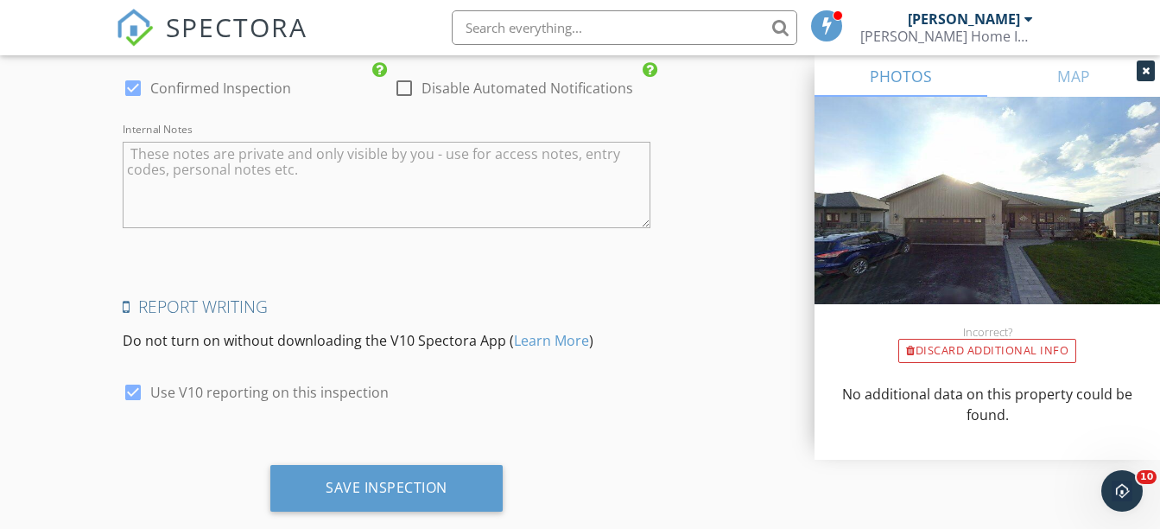
scroll to position [3559, 0]
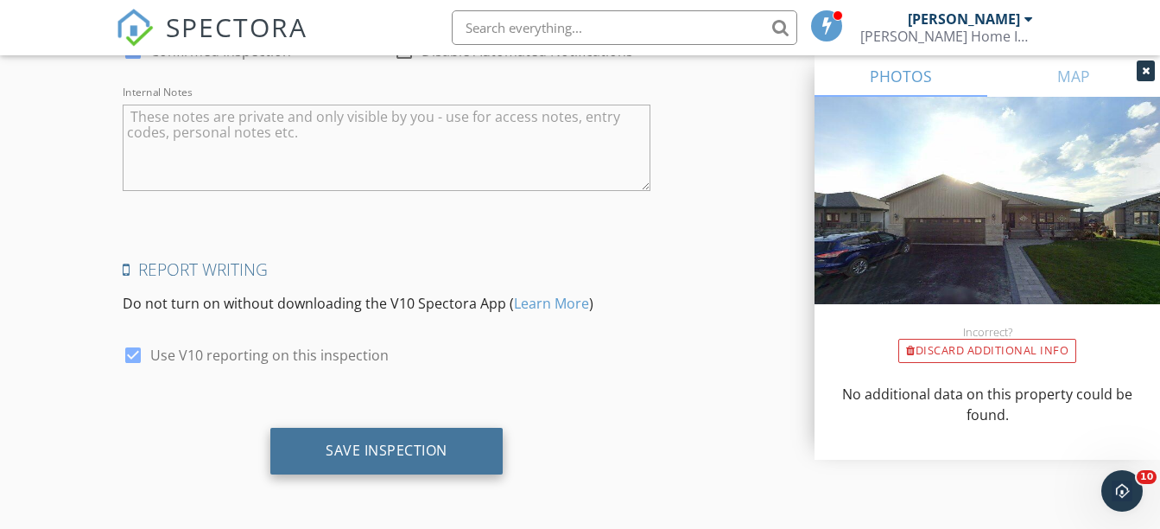
type input "Galy"
drag, startPoint x: 377, startPoint y: 430, endPoint x: 378, endPoint y: 444, distance: 13.8
click at [378, 441] on div "Save Inspection" at bounding box center [386, 451] width 232 height 47
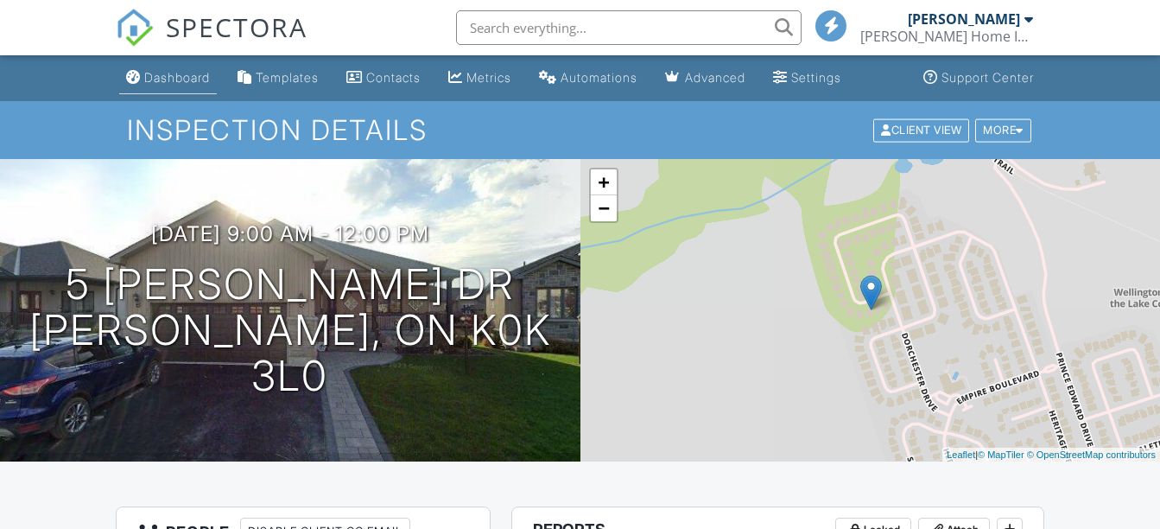
click at [164, 77] on div "Dashboard" at bounding box center [177, 77] width 66 height 15
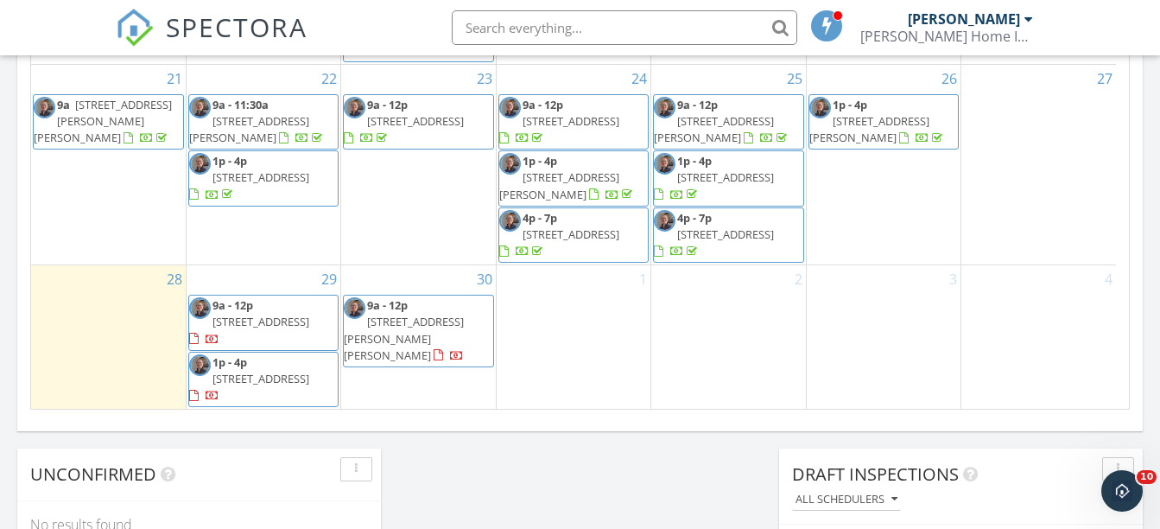
scroll to position [1296, 0]
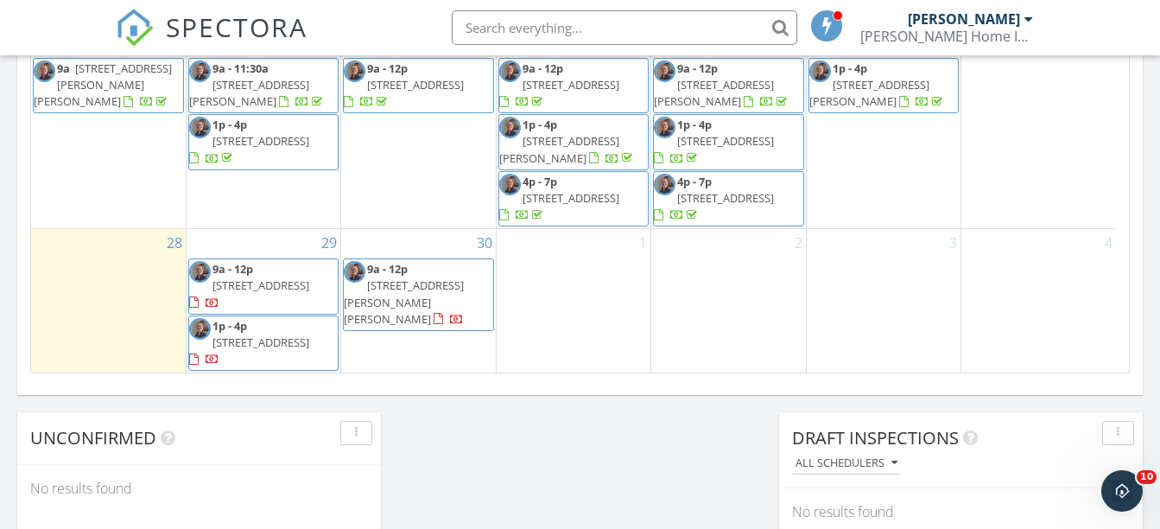
click at [409, 343] on div "30 9a - 12p 5 Conger Dr, Prince Edward K0K 3L0" at bounding box center [418, 300] width 154 height 143
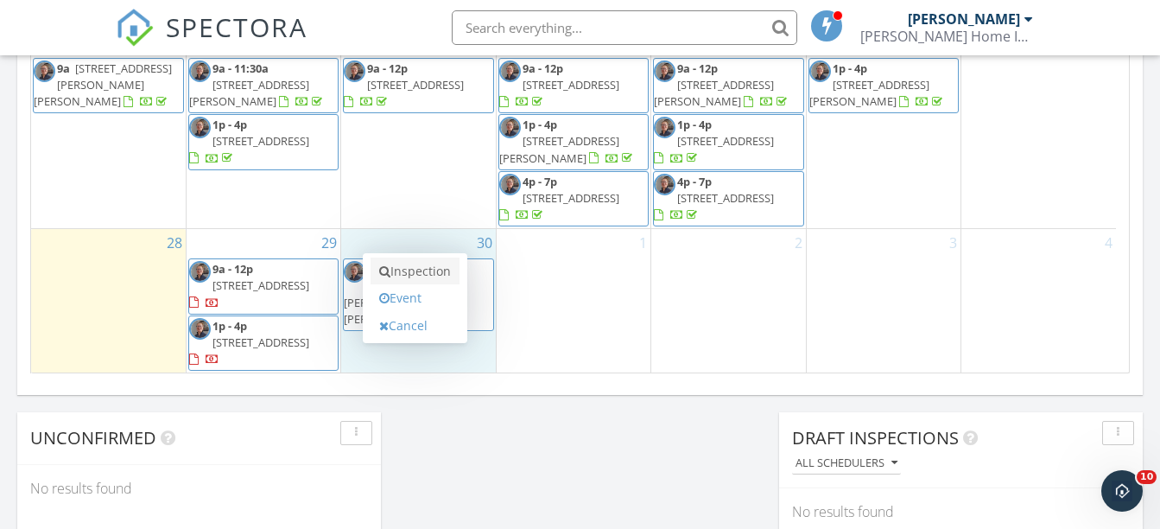
click at [422, 262] on link "Inspection" at bounding box center [415, 271] width 89 height 28
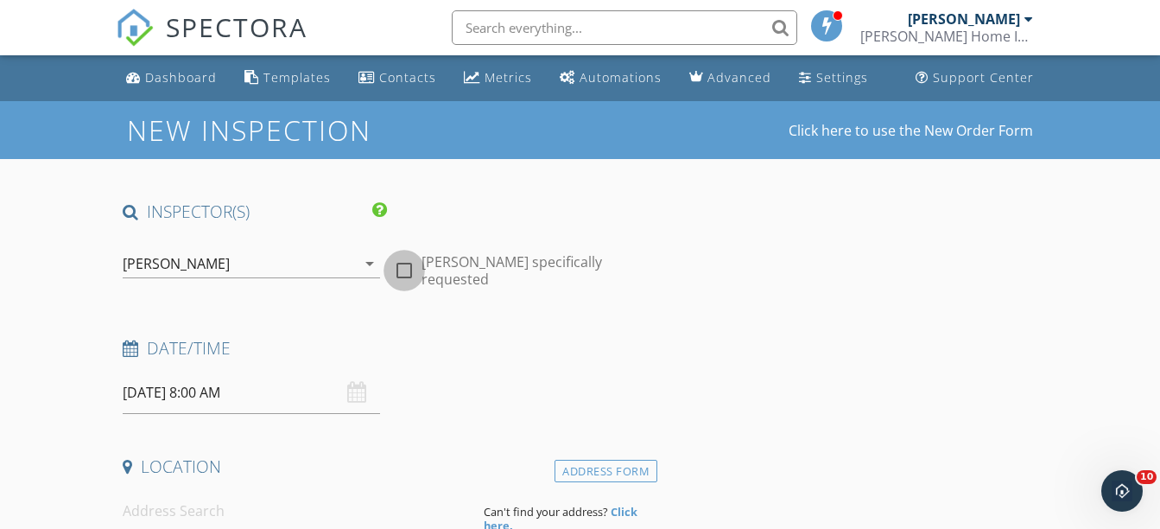
click at [407, 265] on div at bounding box center [404, 270] width 29 height 29
checkbox input "true"
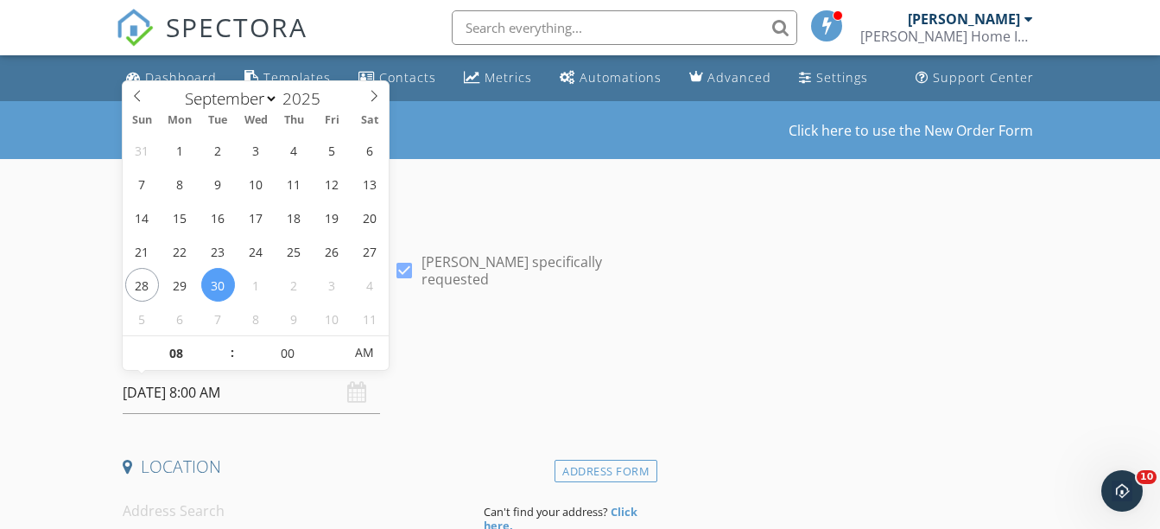
click at [212, 388] on input "2025/09/30 8:00 AM" at bounding box center [251, 392] width 257 height 42
type input "2025/09/30 8:00 PM"
drag, startPoint x: 363, startPoint y: 349, endPoint x: 339, endPoint y: 352, distance: 24.4
click at [354, 352] on span "AM" at bounding box center [365, 352] width 48 height 35
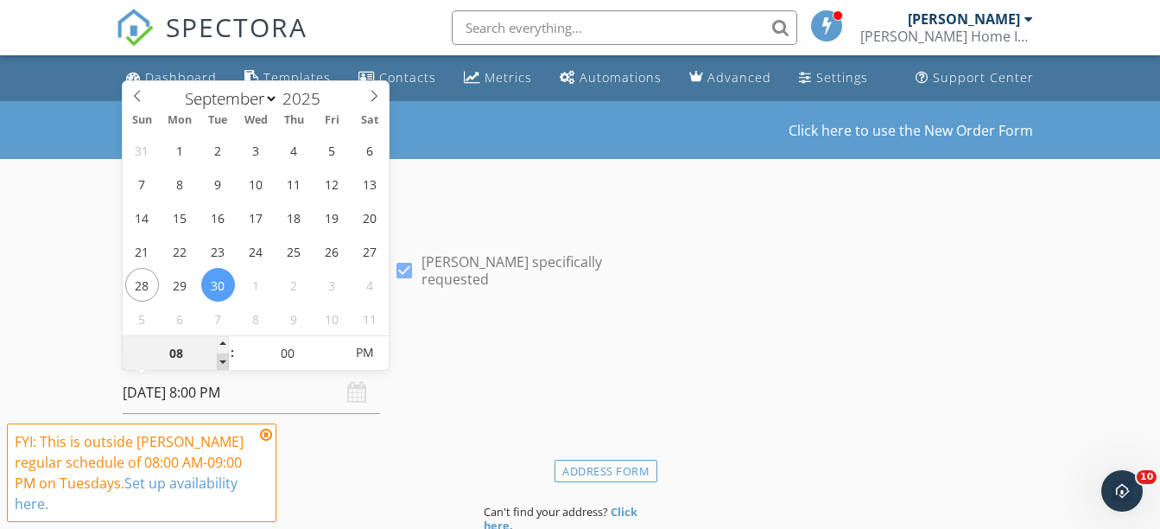
type input "07"
type input "2025/09/30 7:00 PM"
click at [219, 359] on span at bounding box center [223, 361] width 12 height 17
type input "06"
type input "2025/09/30 6:00 PM"
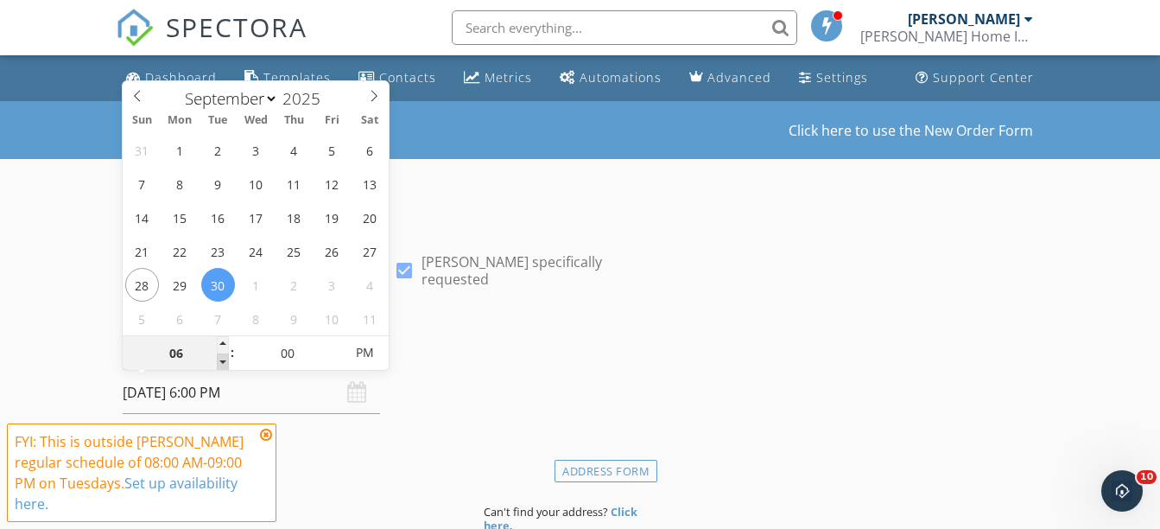
click at [219, 359] on span at bounding box center [223, 361] width 12 height 17
type input "05"
type input "2025/09/30 5:00 PM"
click at [219, 359] on span at bounding box center [223, 361] width 12 height 17
type input "04"
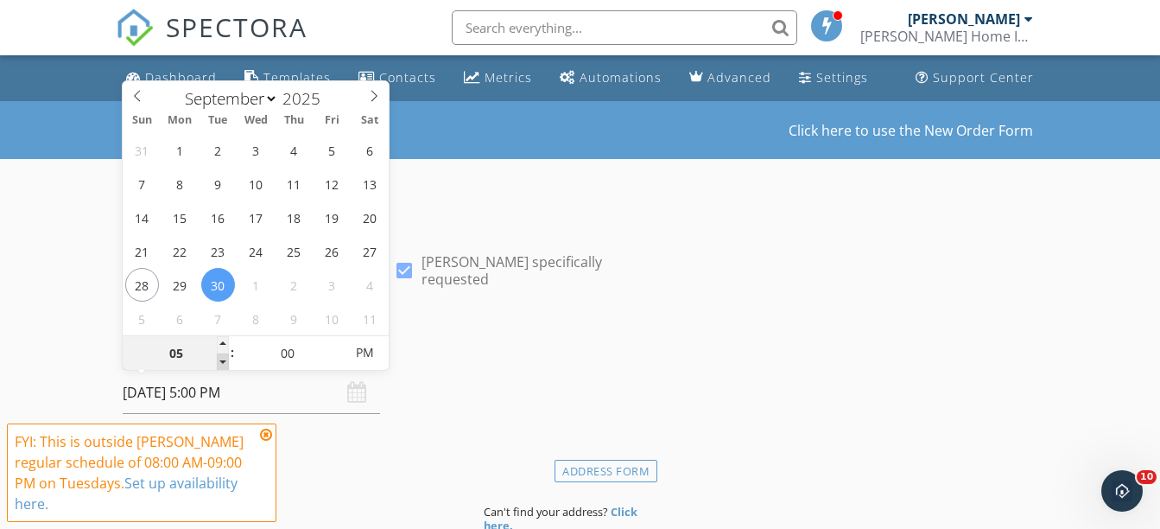
type input "2025/09/30 4:00 PM"
click at [219, 359] on span at bounding box center [223, 361] width 12 height 17
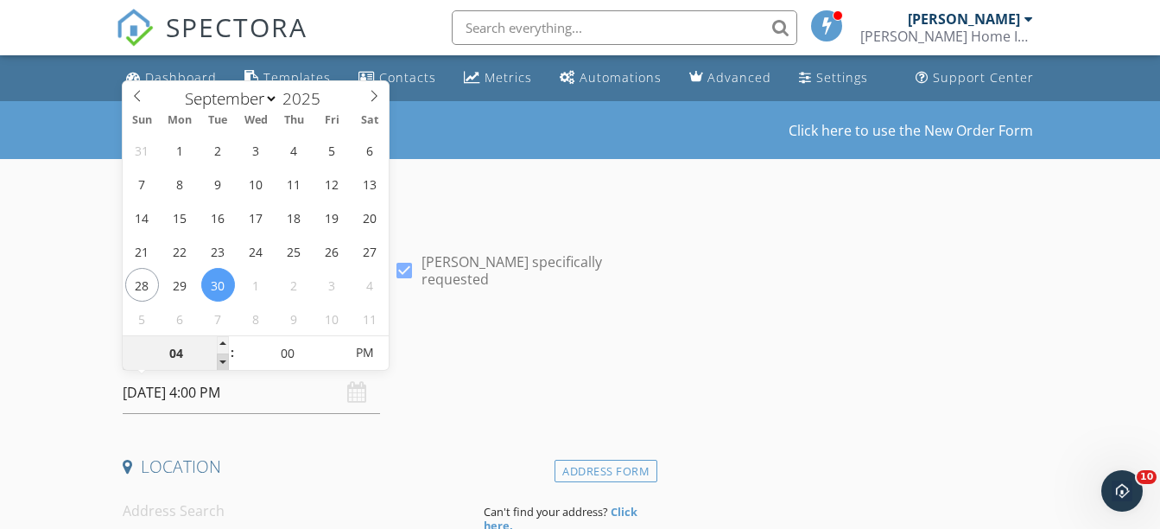
type input "03"
type input "2025/09/30 3:00 PM"
click at [219, 359] on span at bounding box center [223, 361] width 12 height 17
type input "02"
type input "2025/09/30 2:00 PM"
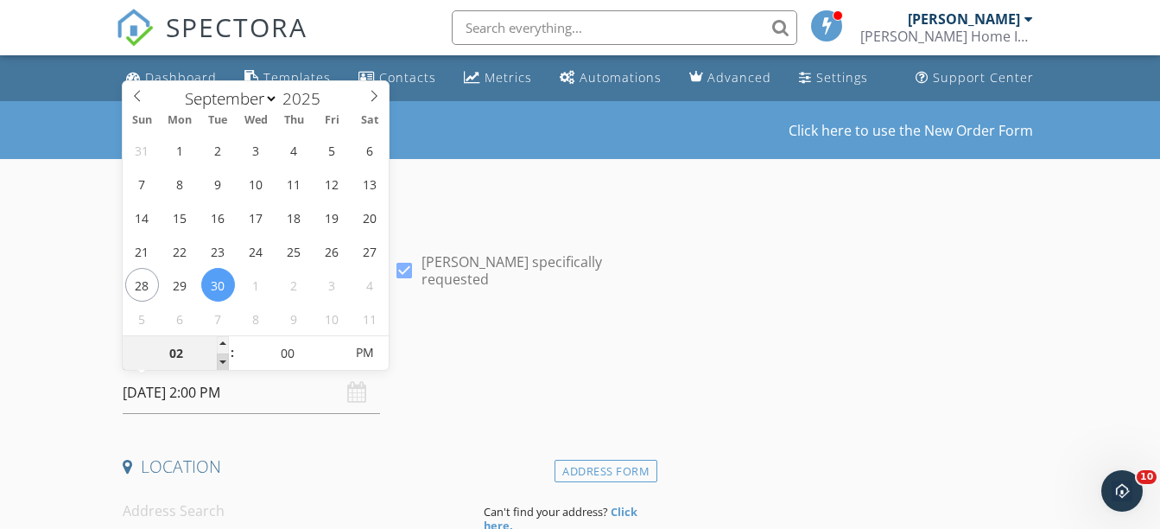
click at [219, 359] on span at bounding box center [223, 361] width 12 height 17
type input "01"
type input "2025/09/30 1:00 PM"
click at [219, 359] on span at bounding box center [223, 361] width 12 height 17
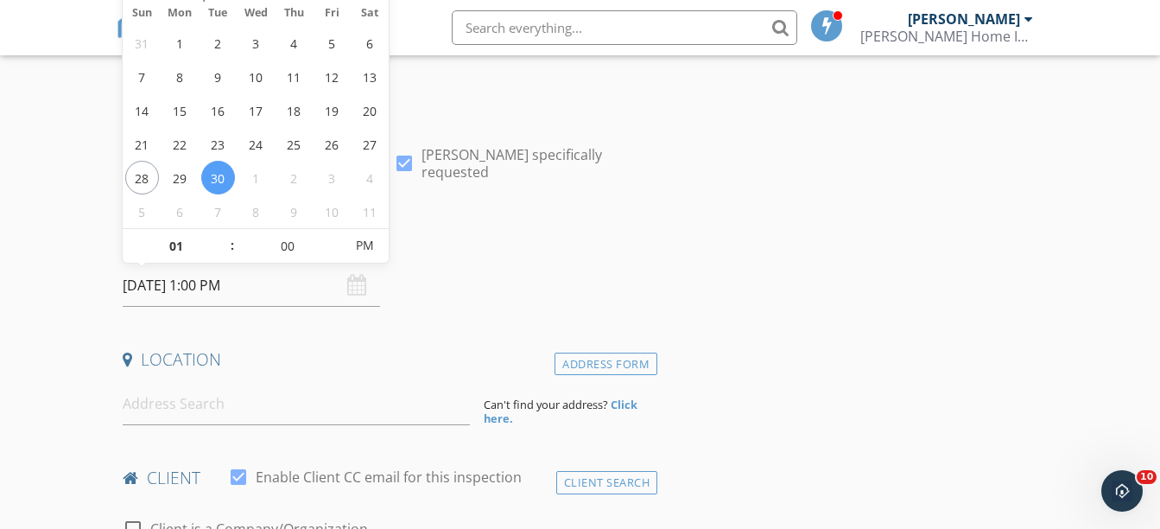
scroll to position [144, 0]
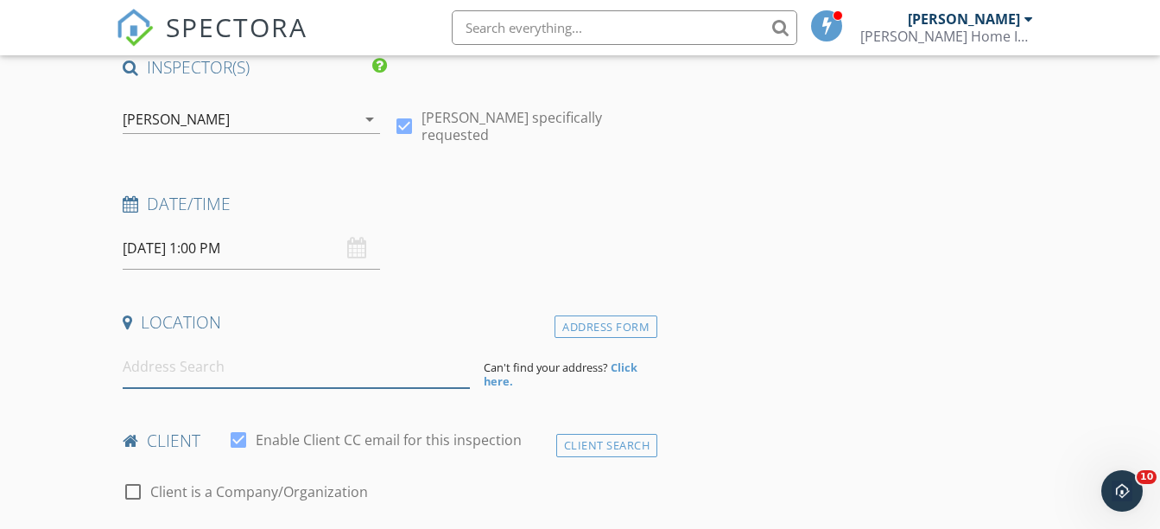
click at [183, 367] on input at bounding box center [296, 367] width 347 height 42
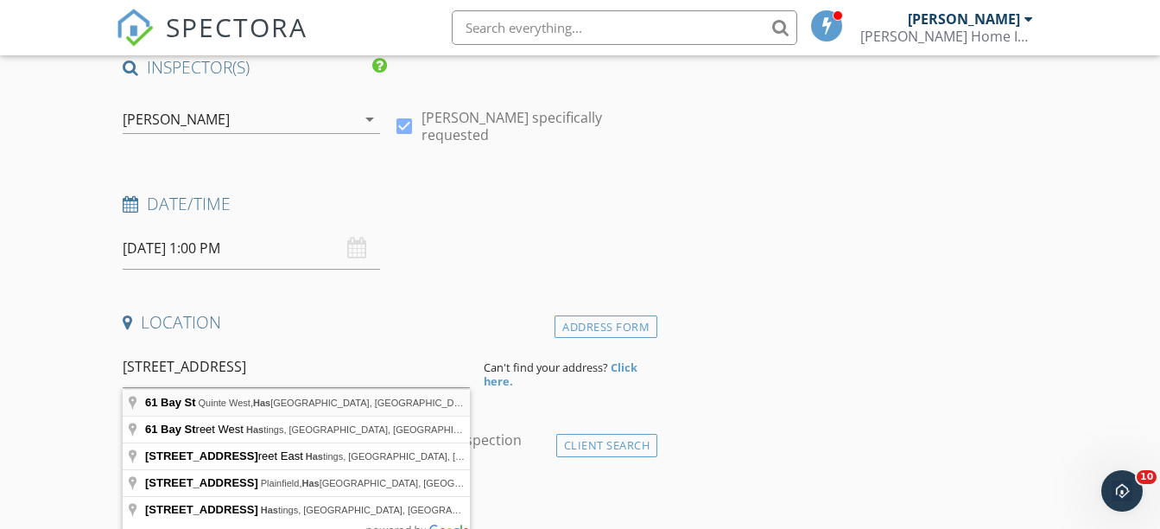
type input "61 Bay St, Quinte West, Hastings County, ON, Canada"
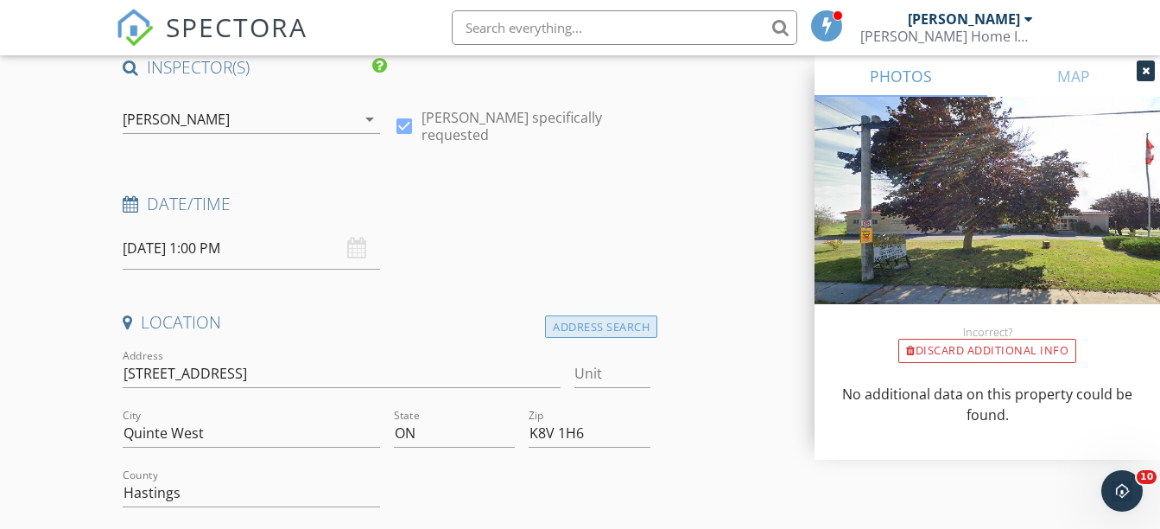
click at [593, 321] on div "Address Search" at bounding box center [601, 326] width 112 height 23
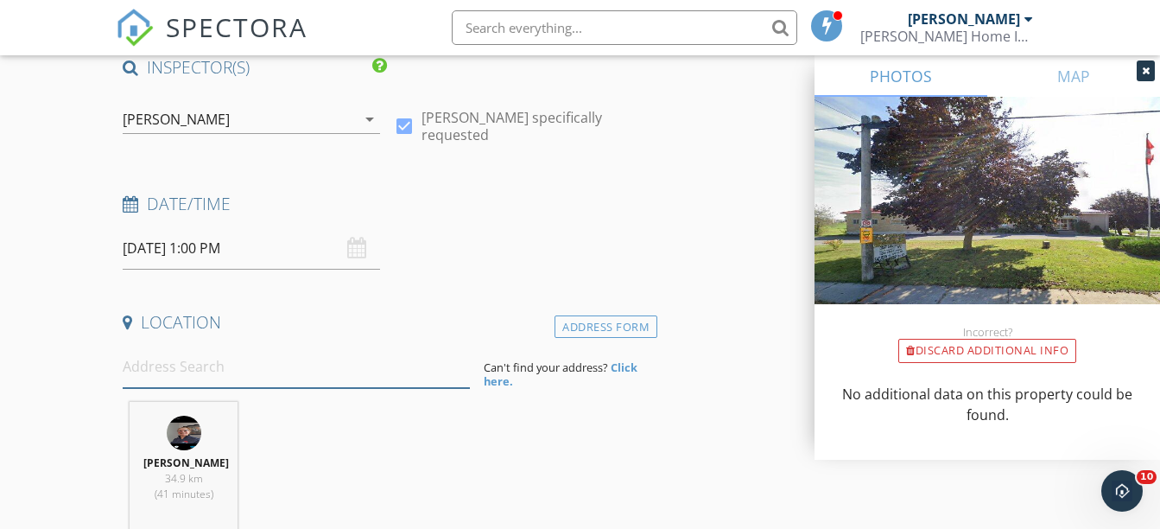
click at [188, 374] on input at bounding box center [296, 367] width 347 height 42
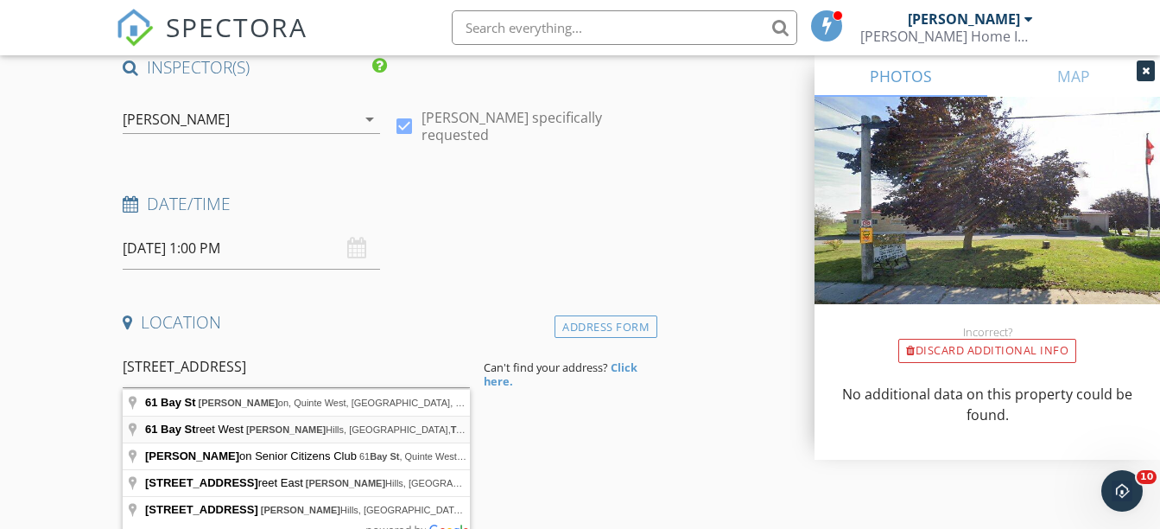
type input "61 Bay Street West, Trent Hills, Hastings, Trent Hills, ON, Canada"
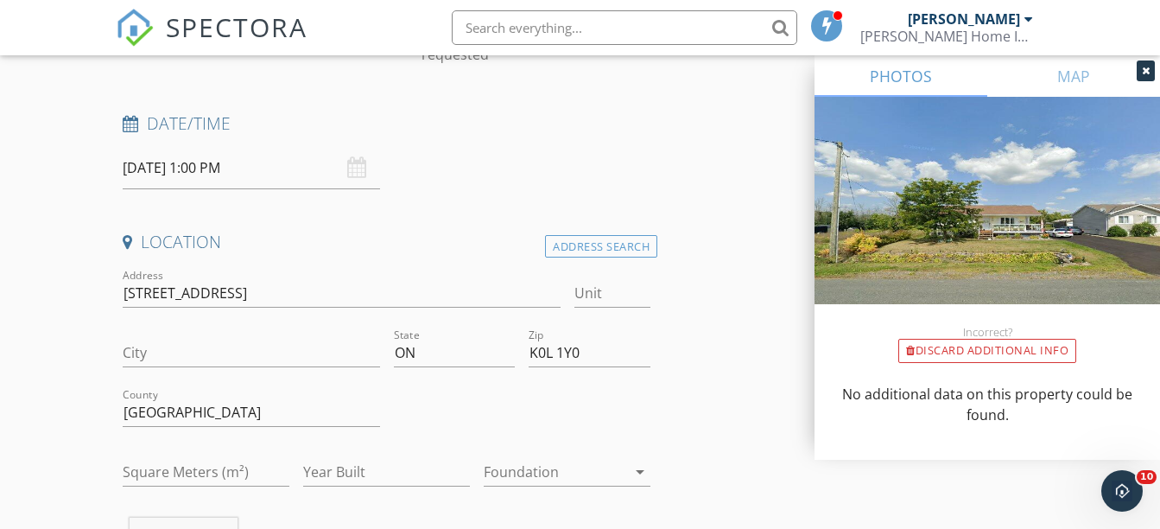
scroll to position [288, 0]
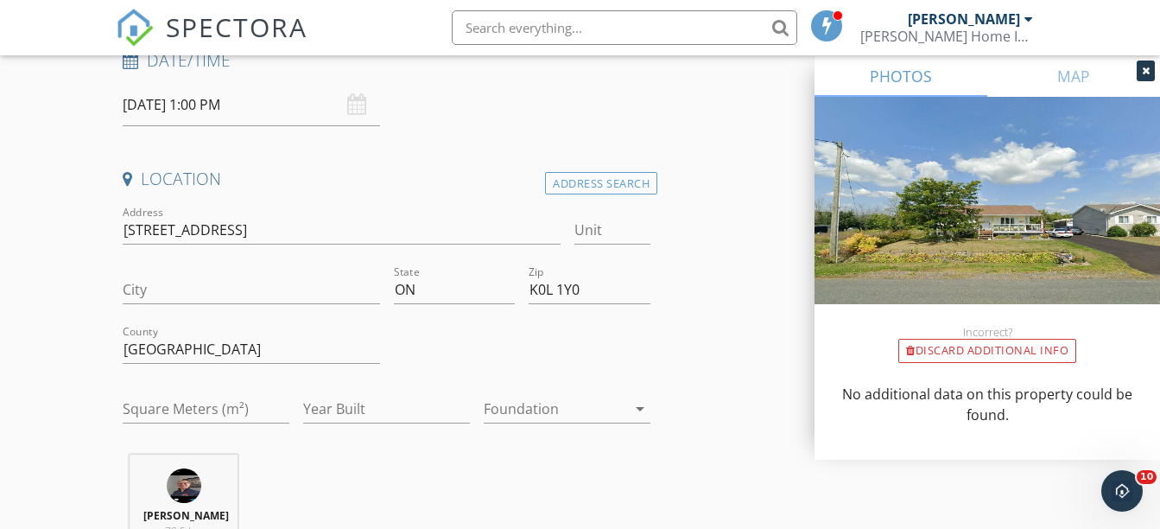
click at [199, 308] on div "City" at bounding box center [251, 299] width 257 height 46
click at [195, 296] on input "City" at bounding box center [251, 290] width 257 height 29
type input "Trent Hills"
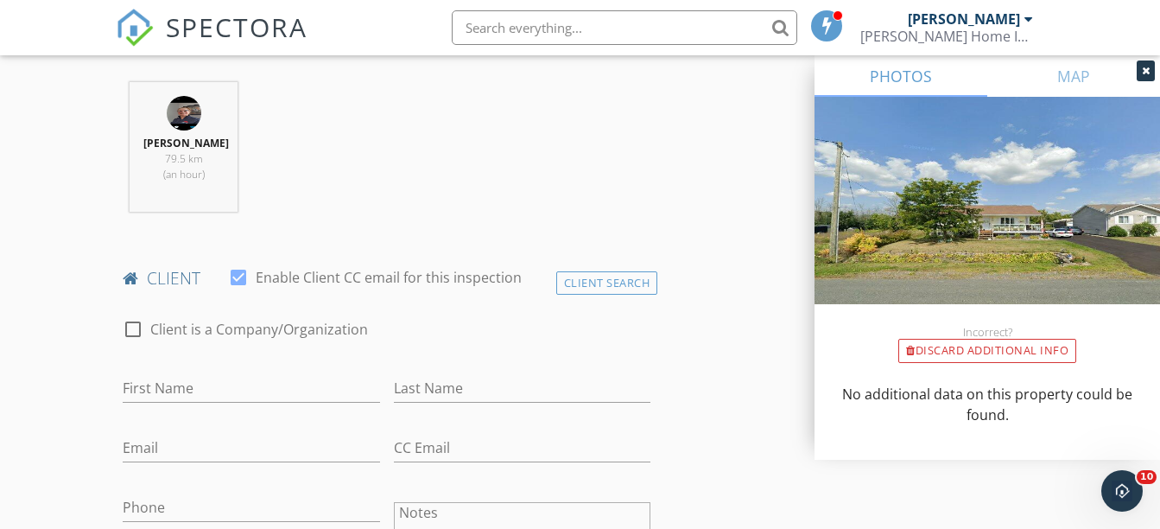
scroll to position [720, 0]
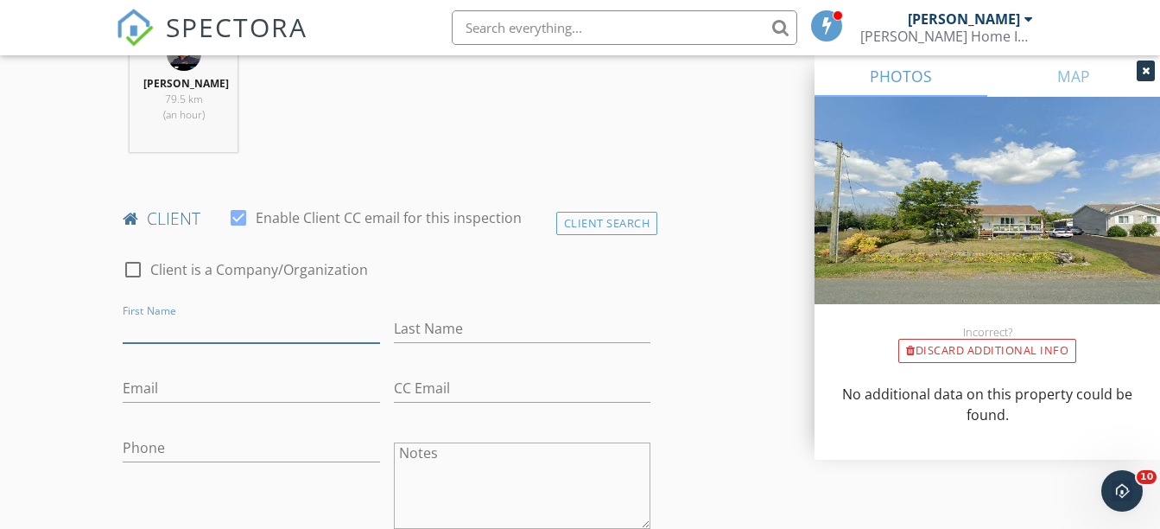
click at [174, 334] on input "First Name" at bounding box center [251, 328] width 257 height 29
type input "Kristin"
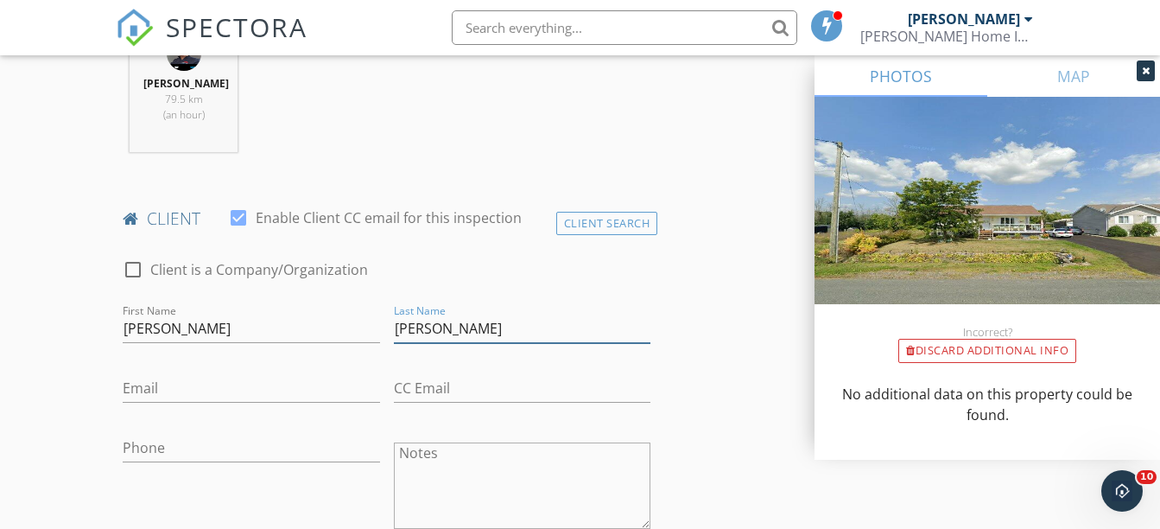
type input "Cripps"
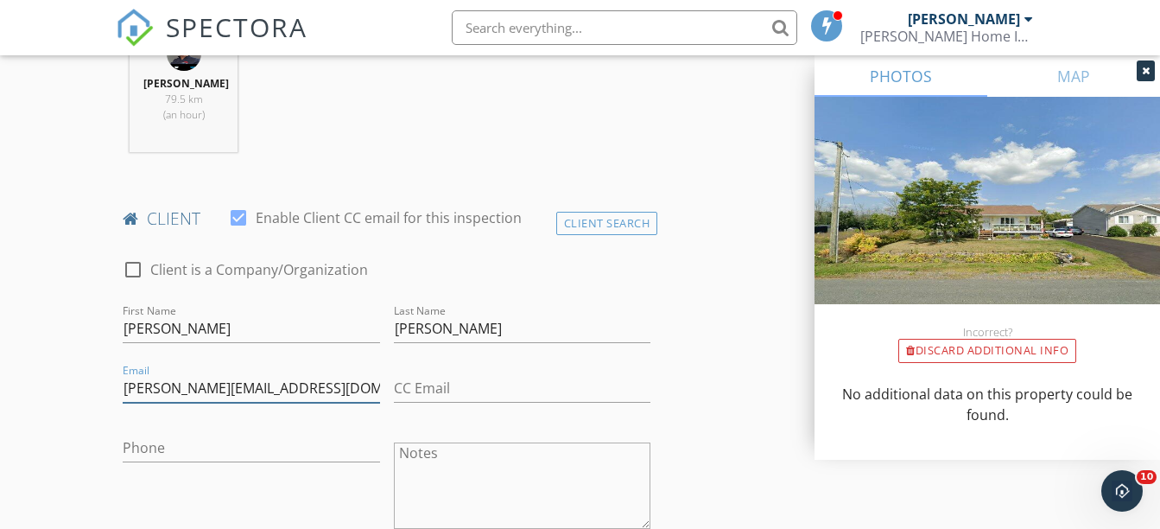
type input "kristin@crippshomes.com"
click at [157, 454] on input "Phone" at bounding box center [251, 448] width 257 height 29
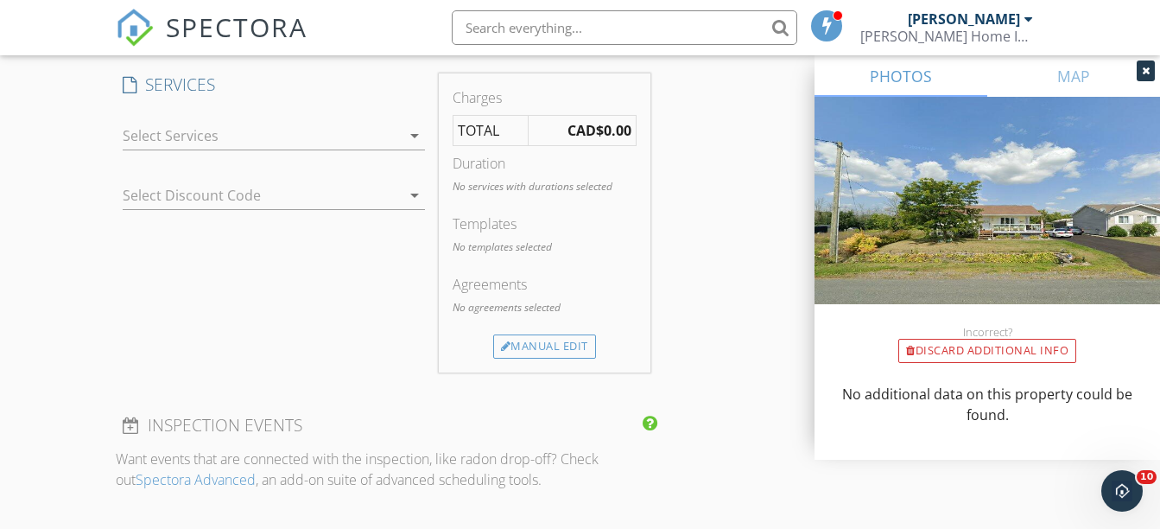
scroll to position [1440, 0]
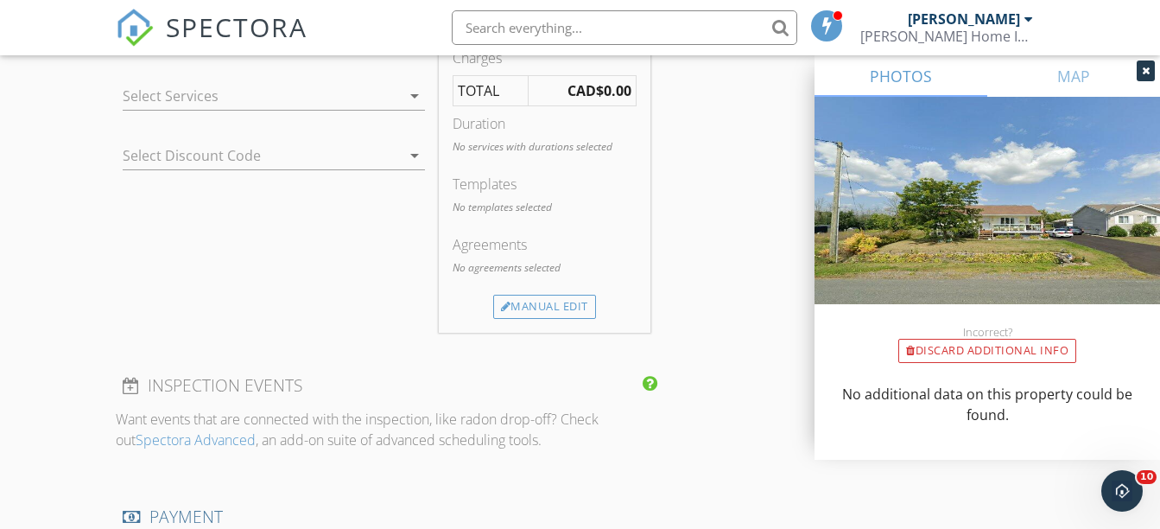
type input "705-321-2879"
click at [268, 92] on div at bounding box center [262, 96] width 278 height 28
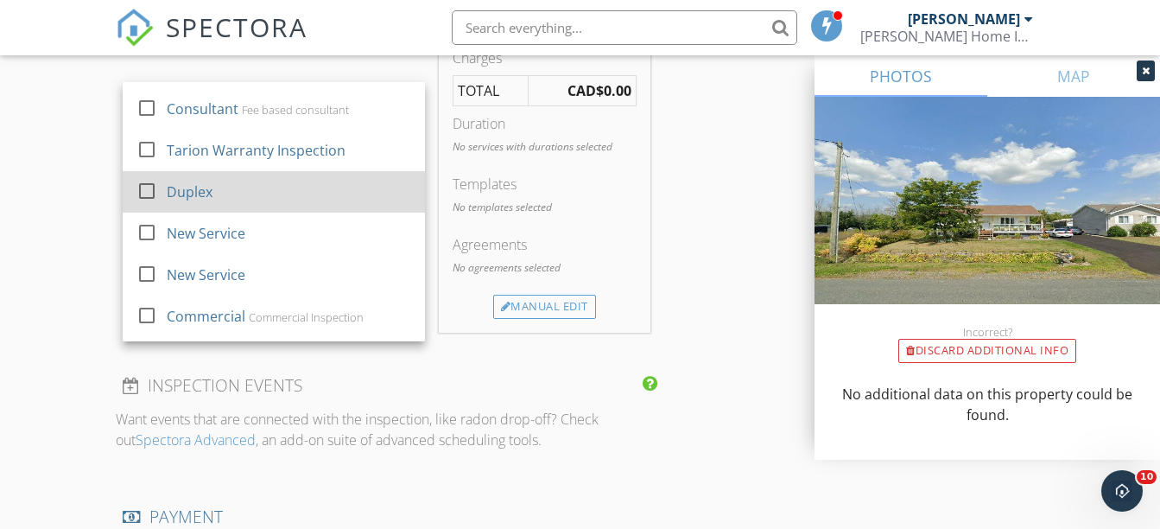
scroll to position [114, 0]
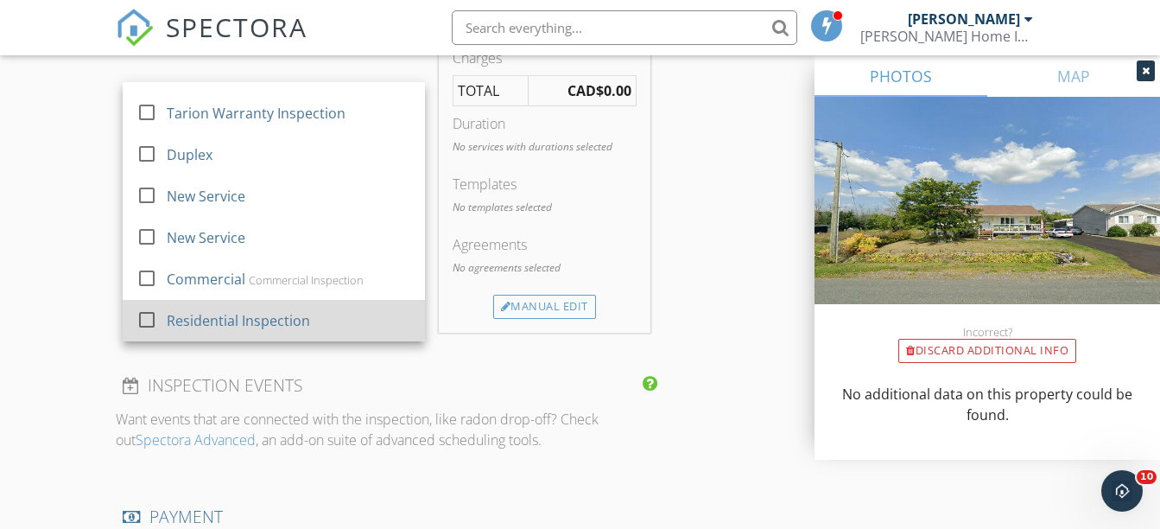
click at [220, 316] on div "Residential Inspection" at bounding box center [238, 320] width 143 height 21
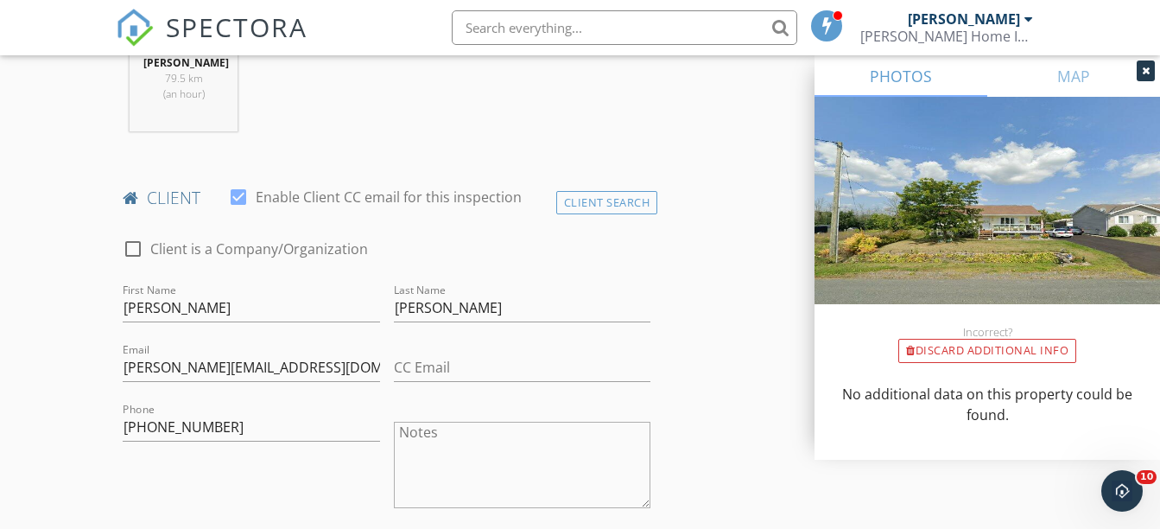
scroll to position [687, 0]
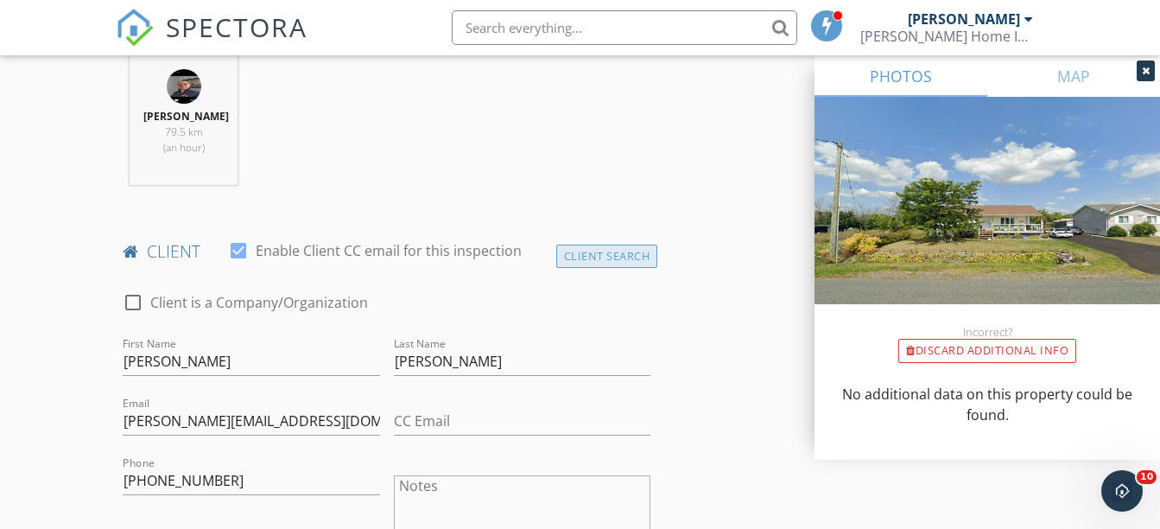
click at [603, 249] on div "Client Search" at bounding box center [607, 255] width 102 height 23
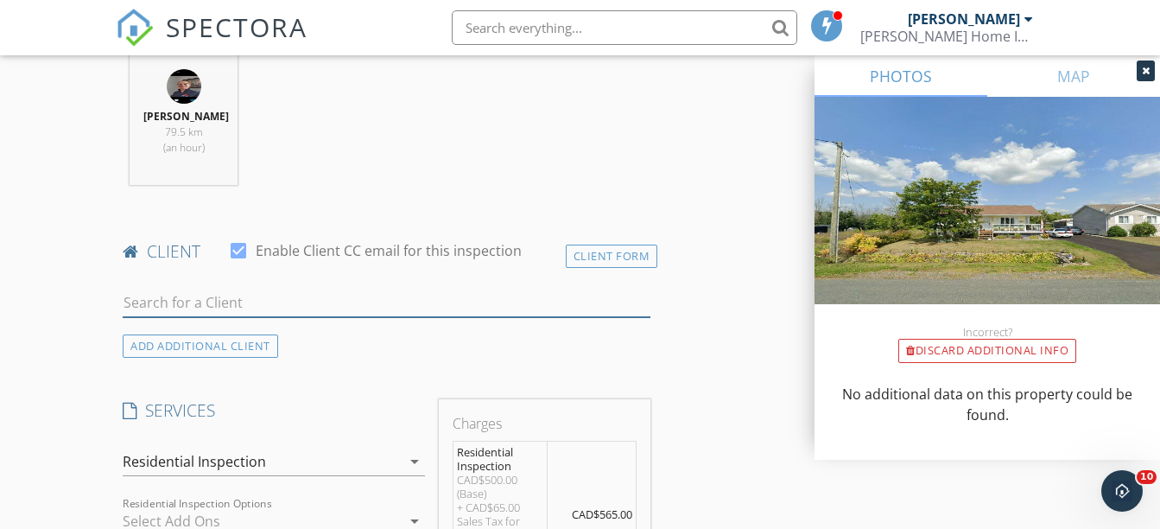
click at [186, 310] on input "text" at bounding box center [387, 303] width 528 height 29
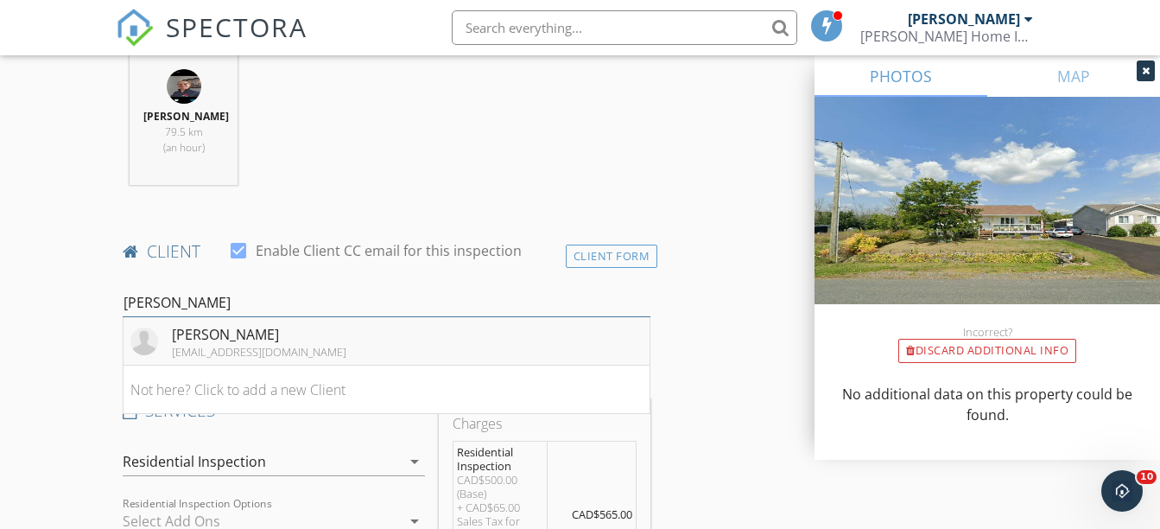
type input "Morris"
click at [486, 323] on li "Charles Morris charlesmorris78@gmail.com" at bounding box center [387, 341] width 526 height 48
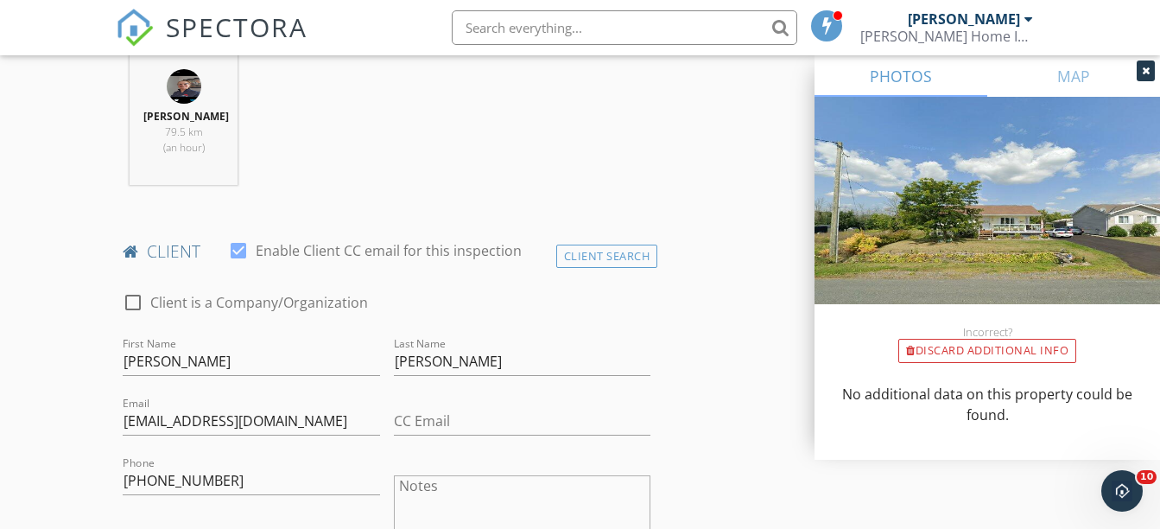
scroll to position [830, 0]
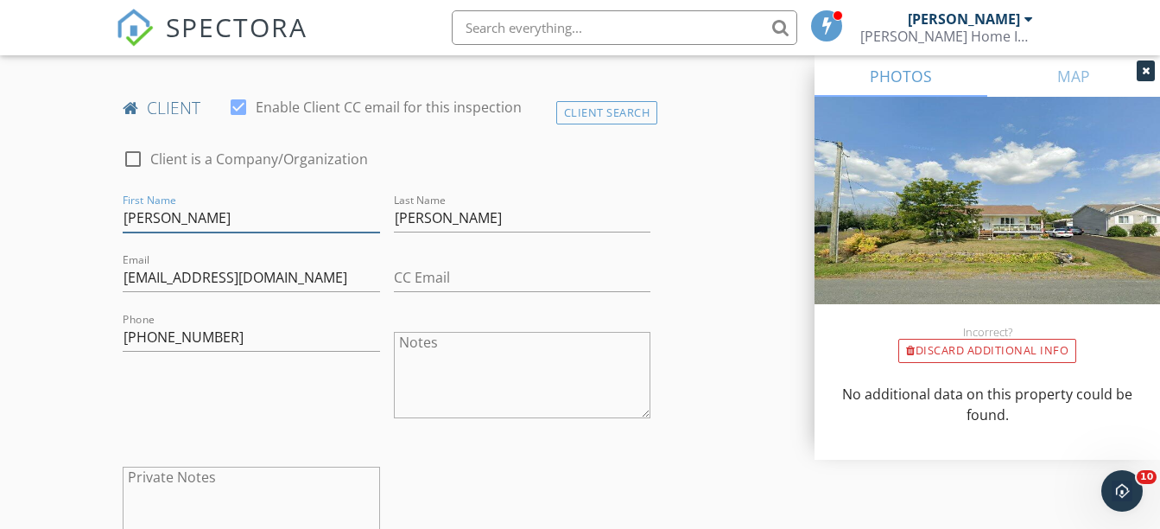
drag, startPoint x: 211, startPoint y: 222, endPoint x: 100, endPoint y: 236, distance: 111.4
type input "Morris"
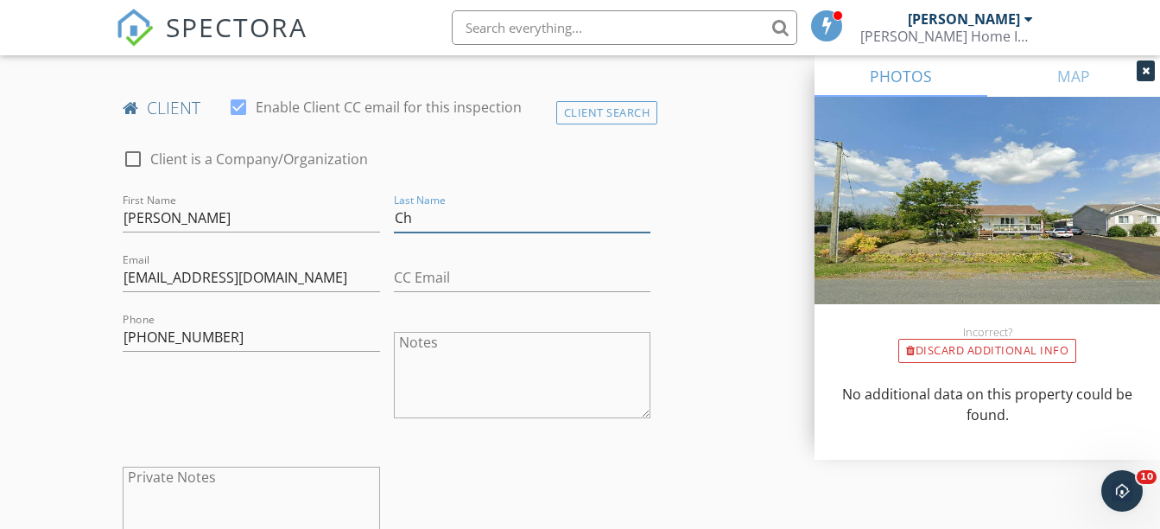
type input "C"
type input "Thibeaule"
type input "mptbow@hotmail.ca"
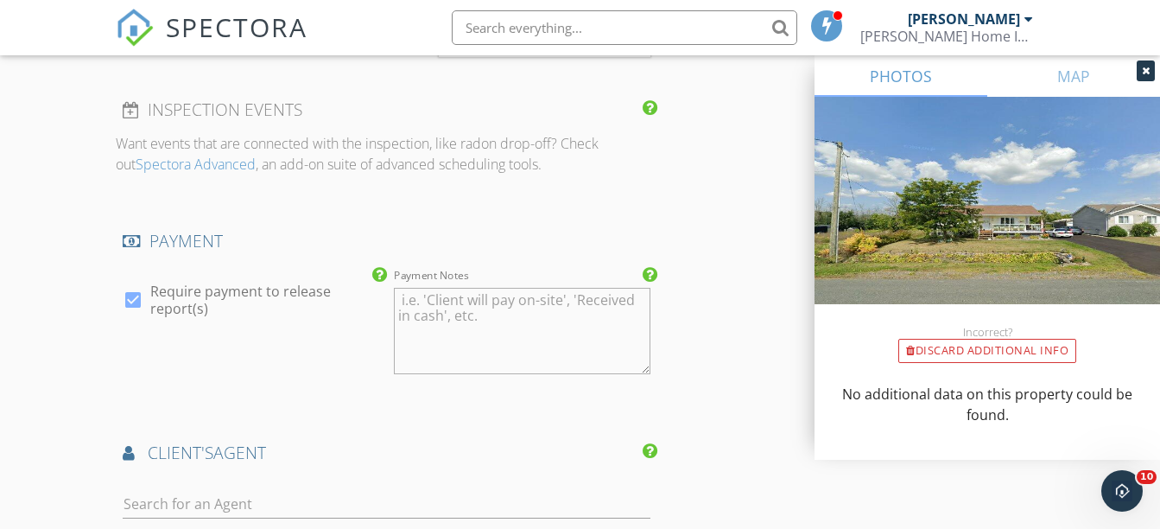
scroll to position [1983, 0]
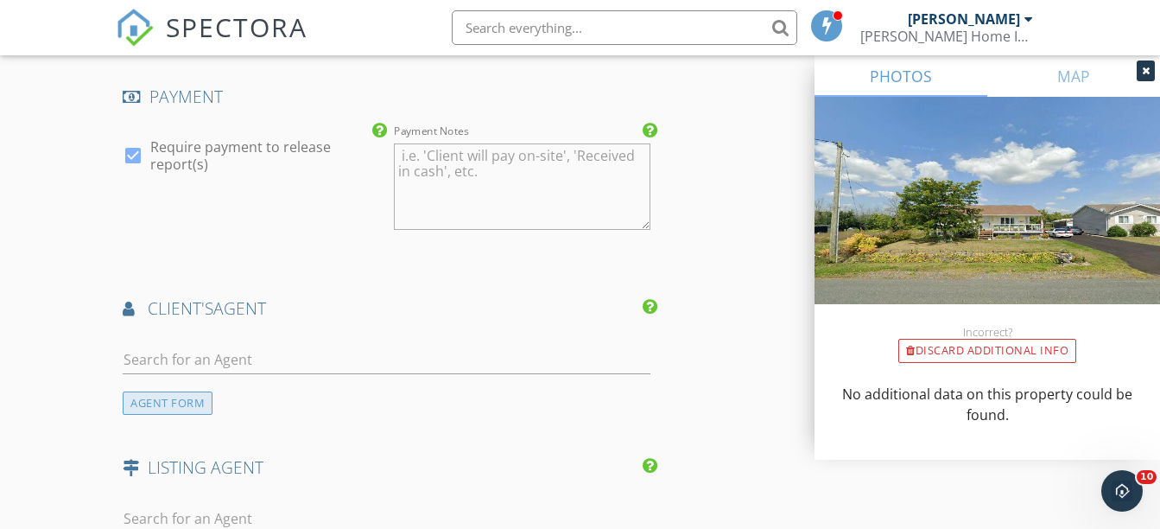
type input "249-878-2551"
click at [153, 402] on div "AGENT FORM" at bounding box center [168, 402] width 90 height 23
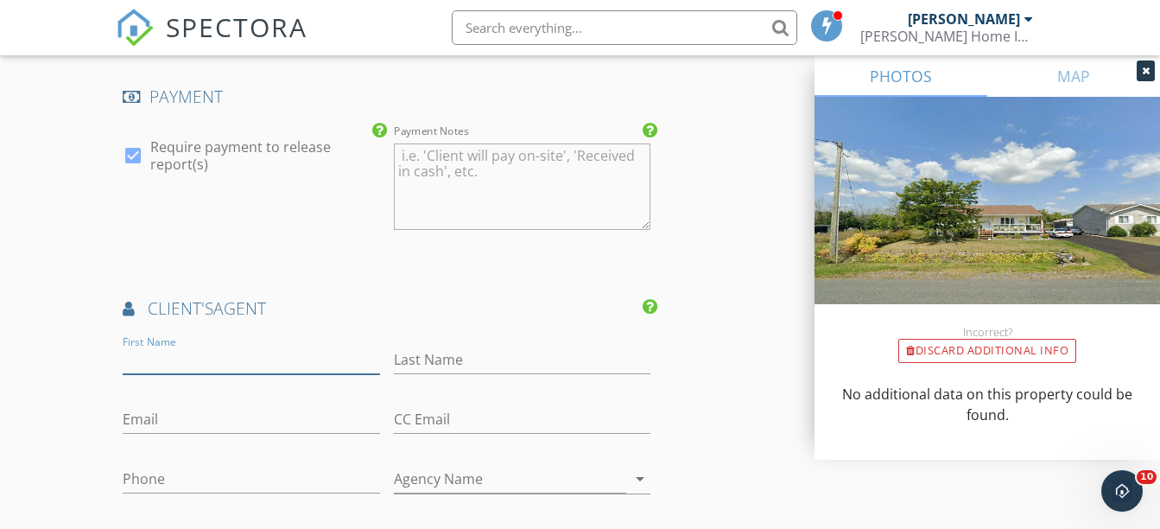
click at [160, 359] on input "First Name" at bounding box center [251, 360] width 257 height 29
type input "Kristin"
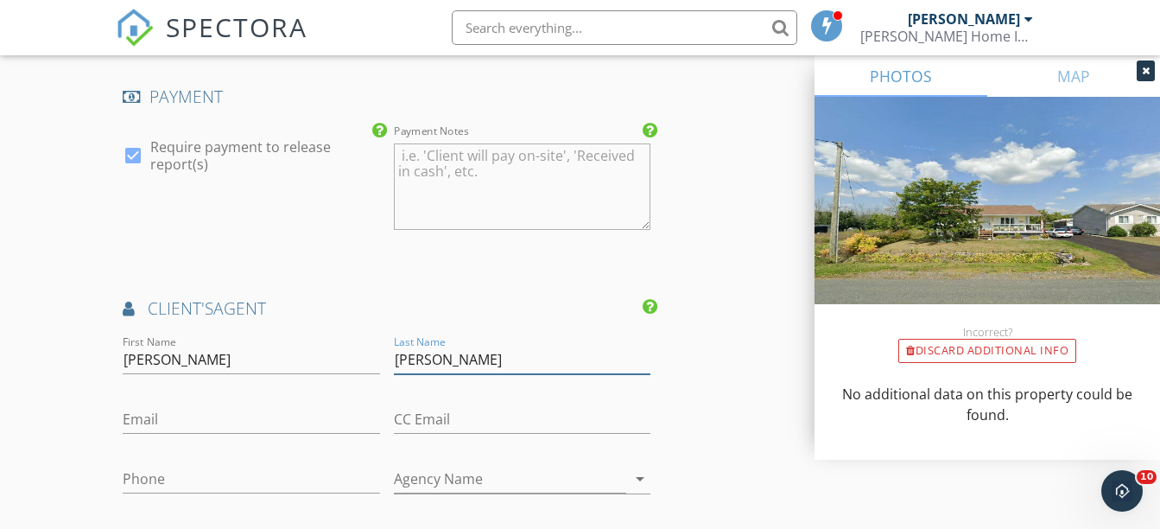
type input "Cripps"
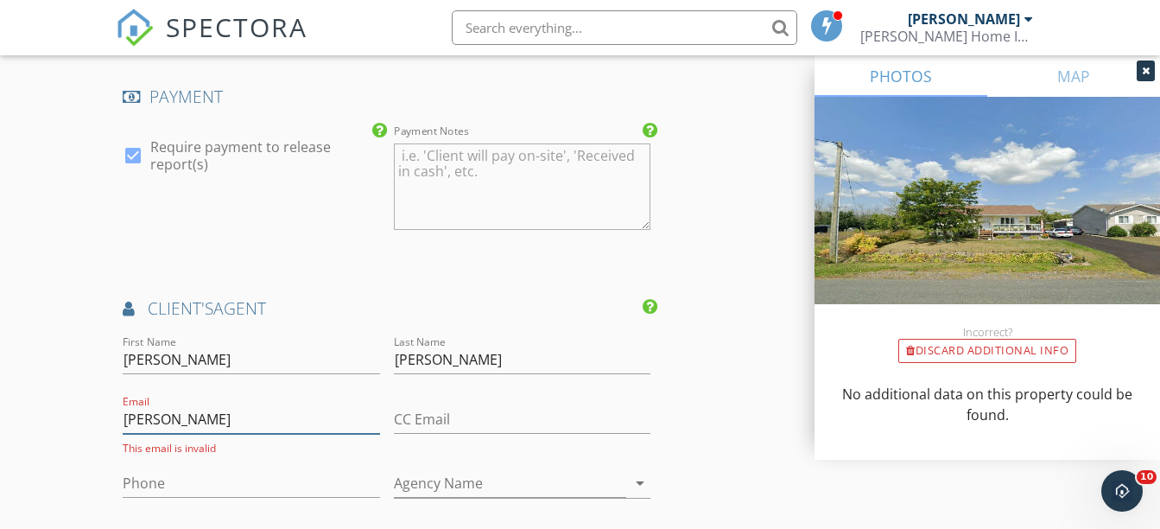
type input "kristin@crippshomes.com"
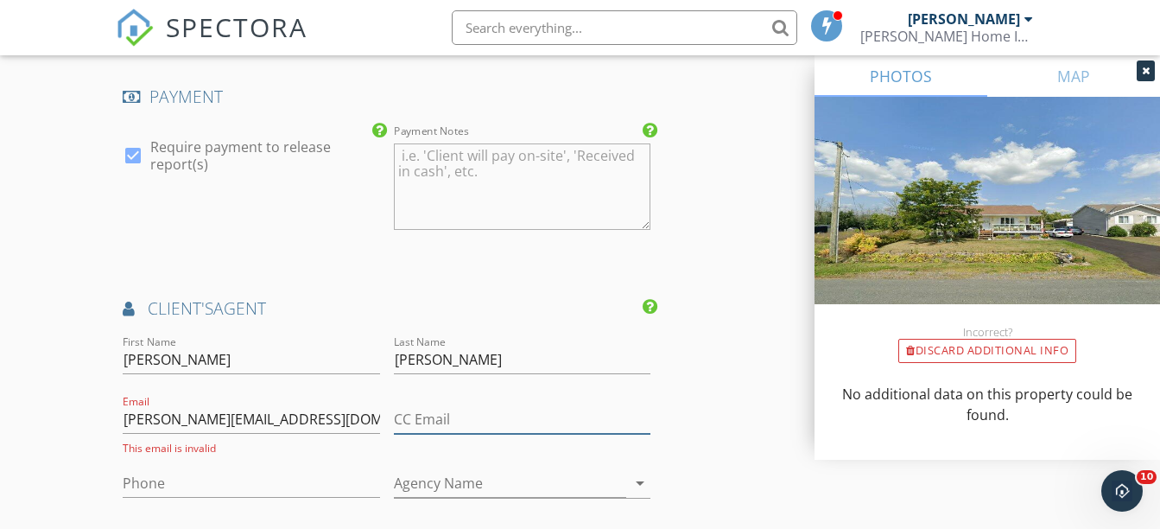
type input "kristin@crippshomes.com"
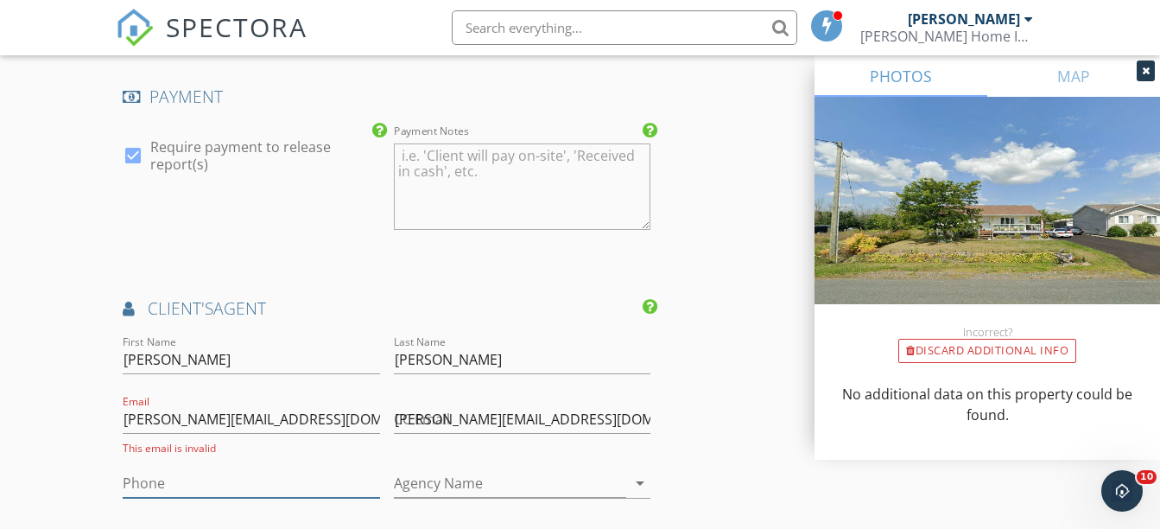
type input "705-321-2879"
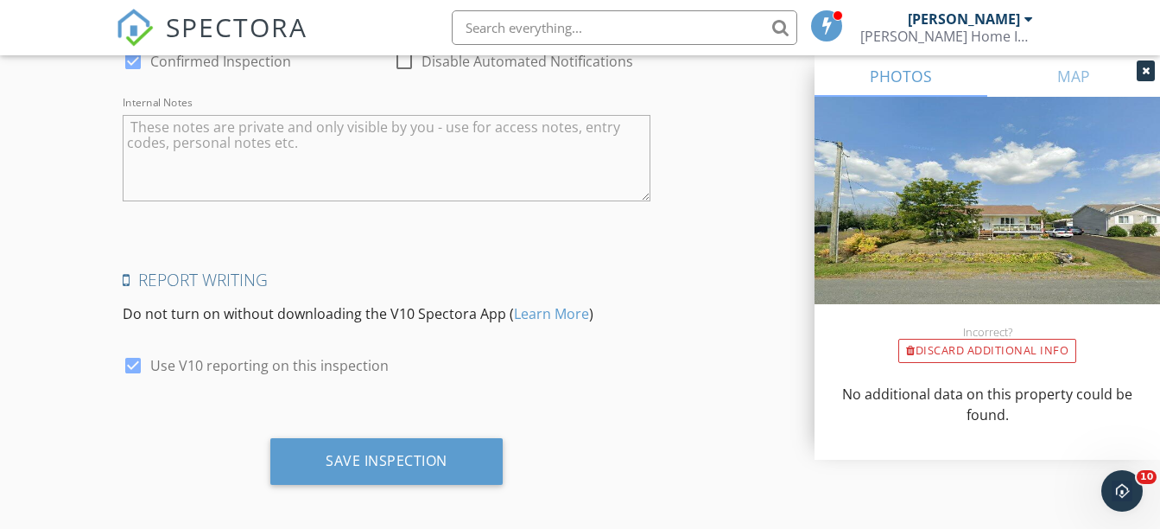
scroll to position [3059, 0]
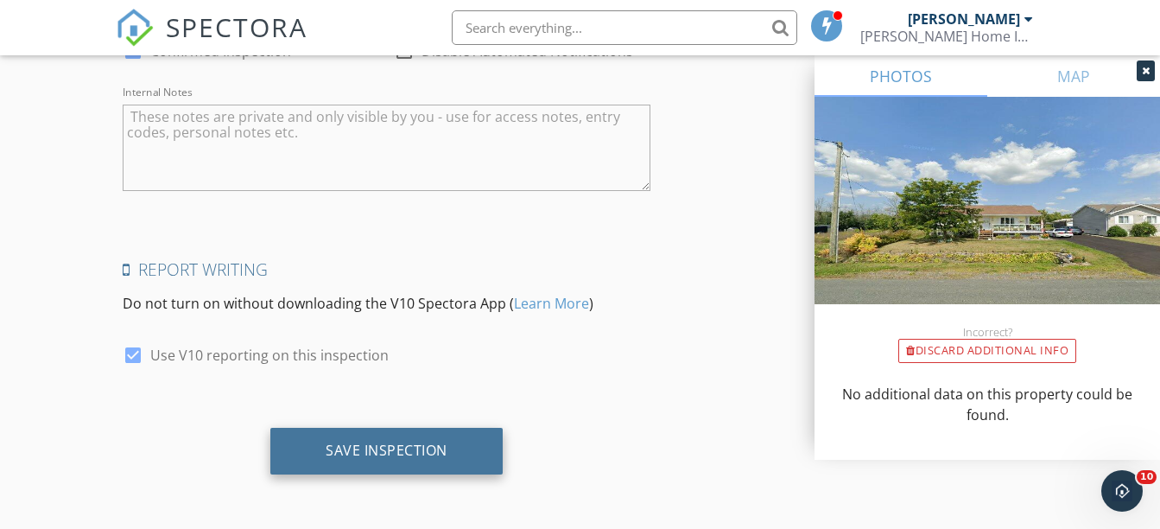
click at [380, 447] on div "Save Inspection" at bounding box center [387, 449] width 122 height 17
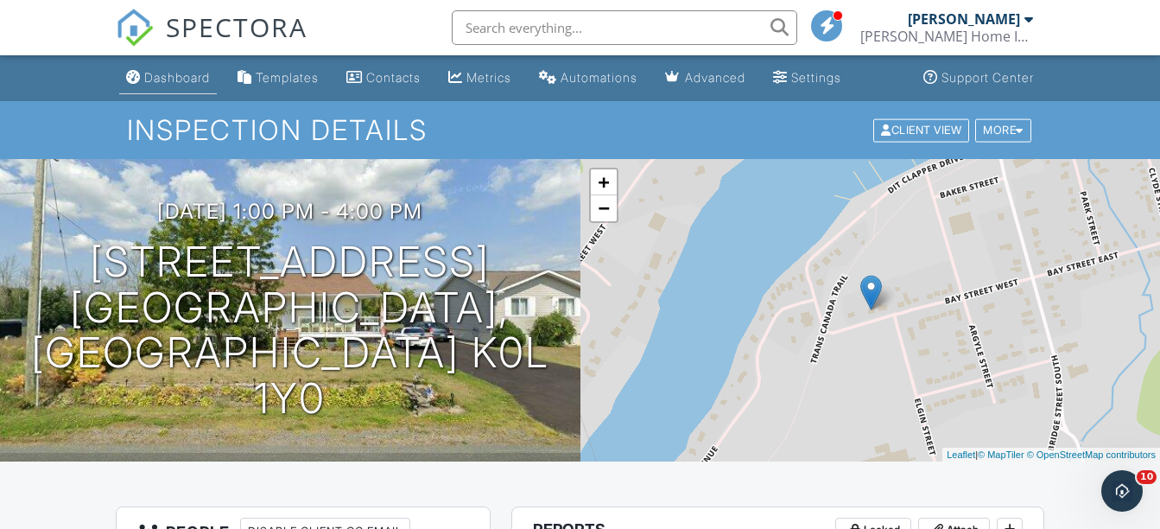
click at [176, 83] on div "Dashboard" at bounding box center [177, 77] width 66 height 15
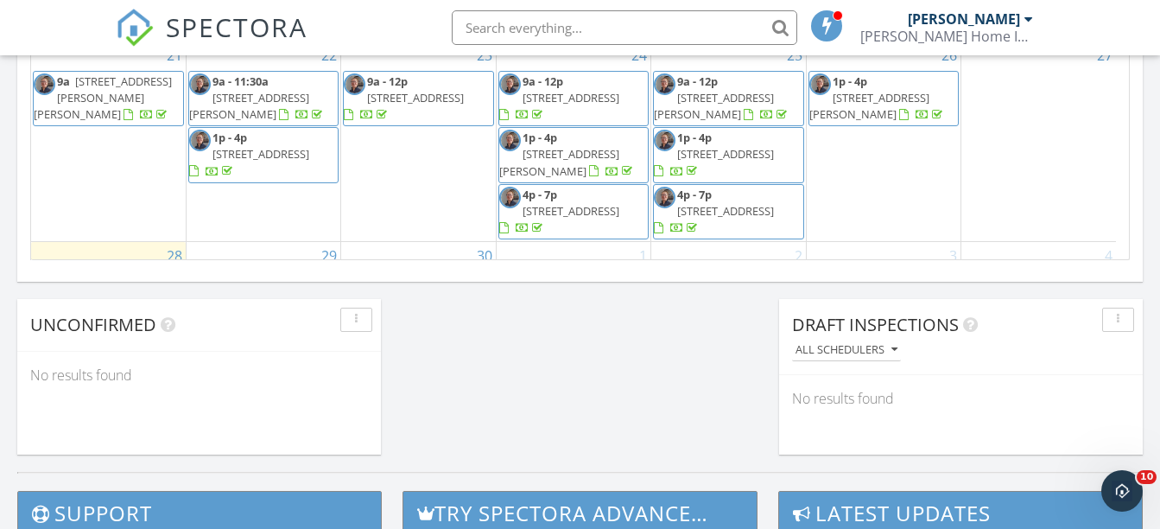
scroll to position [270, 0]
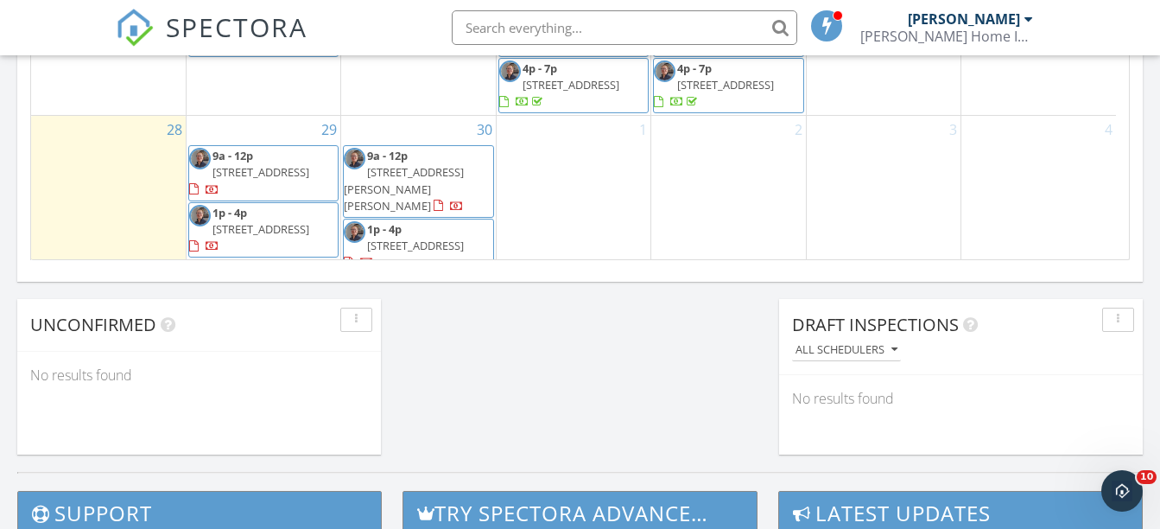
drag, startPoint x: 701, startPoint y: 358, endPoint x: 630, endPoint y: 343, distance: 72.3
click at [524, 175] on div "1" at bounding box center [574, 196] width 154 height 160
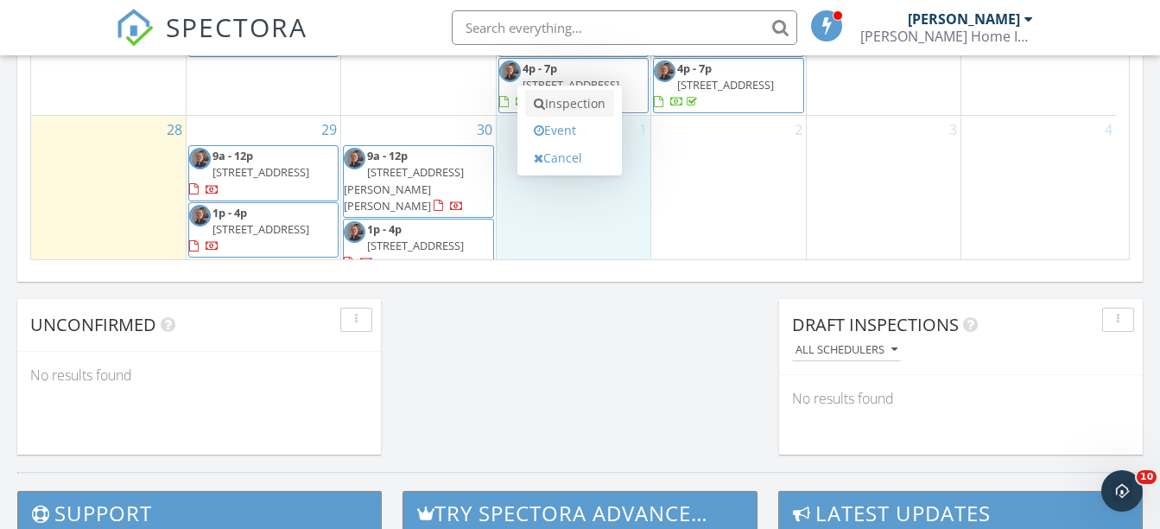
click at [556, 103] on link "Inspection" at bounding box center [569, 104] width 89 height 28
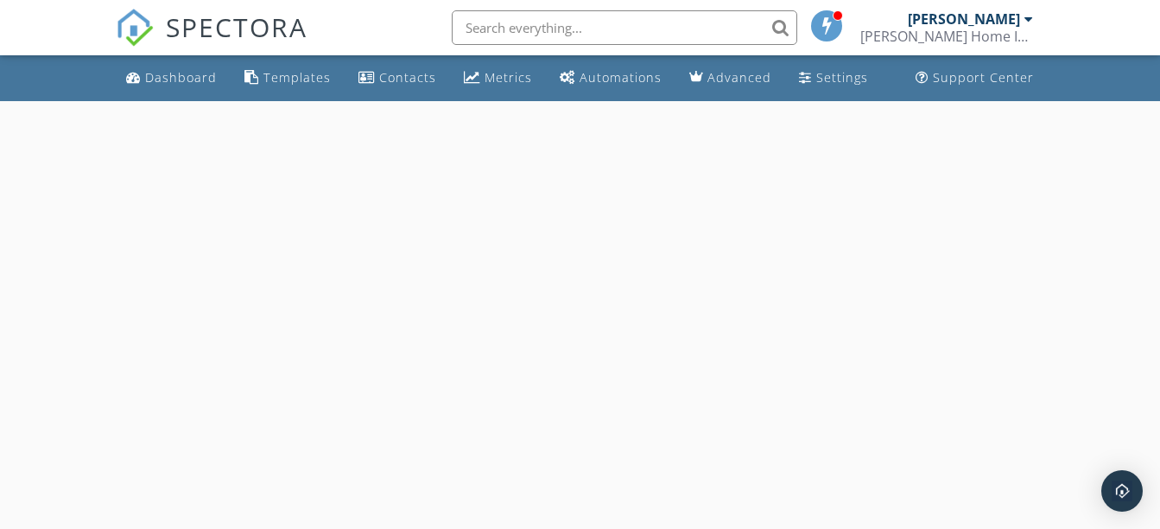
select select "9"
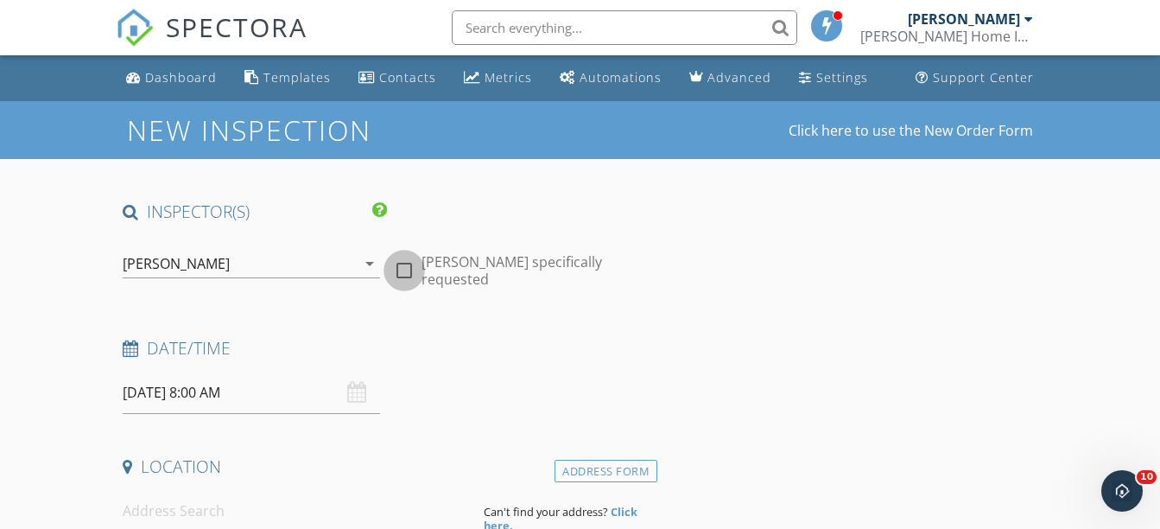
drag, startPoint x: 405, startPoint y: 262, endPoint x: 272, endPoint y: 314, distance: 143.1
click at [404, 263] on div at bounding box center [404, 270] width 29 height 29
checkbox input "true"
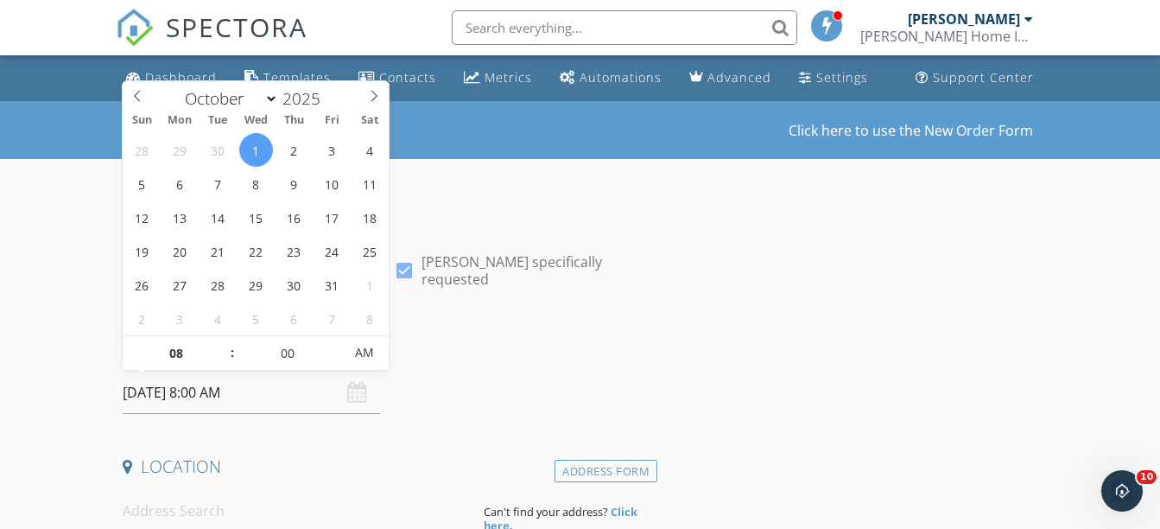
click at [219, 391] on input "2025/10/01 8:00 AM" at bounding box center [251, 392] width 257 height 42
type input "07"
type input "2025/10/01 7:00 AM"
click at [225, 363] on span at bounding box center [223, 361] width 12 height 17
type input "06"
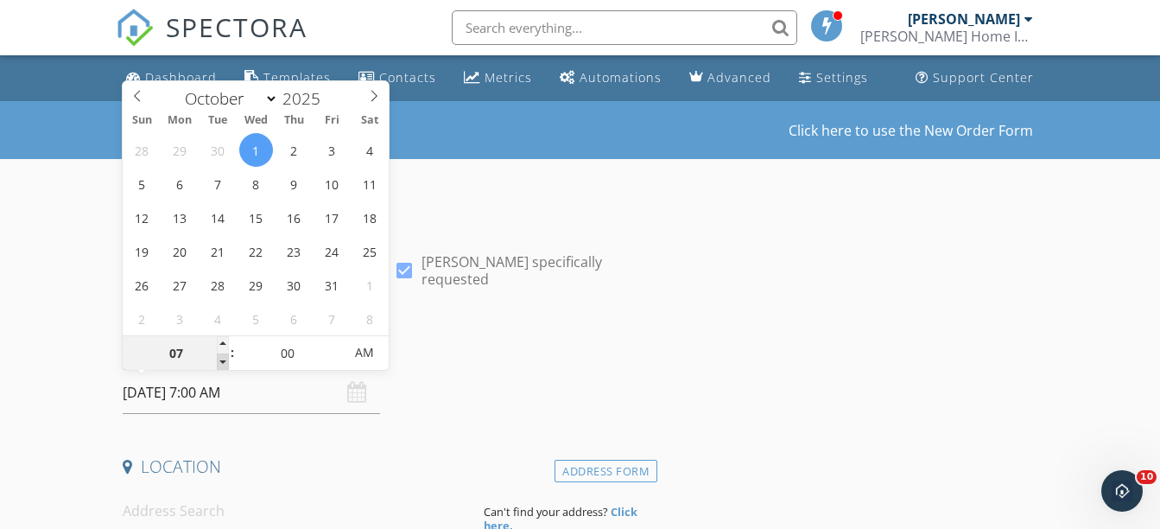
type input "2025/10/01 6:00 AM"
click at [225, 363] on span at bounding box center [223, 361] width 12 height 17
type input "05"
type input "2025/10/01 5:00 AM"
click at [225, 363] on span at bounding box center [223, 361] width 12 height 17
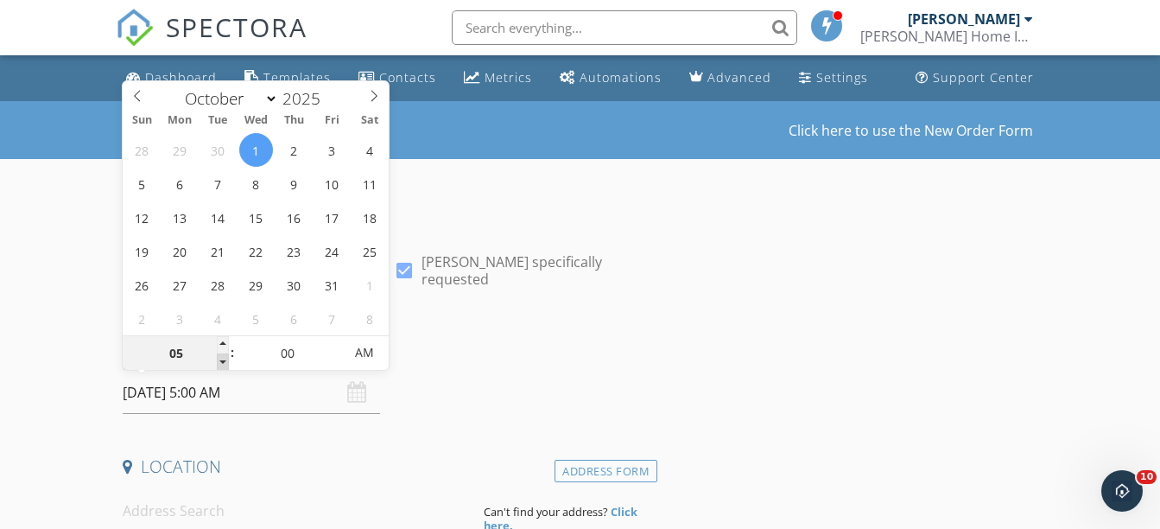
type input "04"
type input "2025/10/01 4:00 AM"
click at [225, 363] on span at bounding box center [223, 361] width 12 height 17
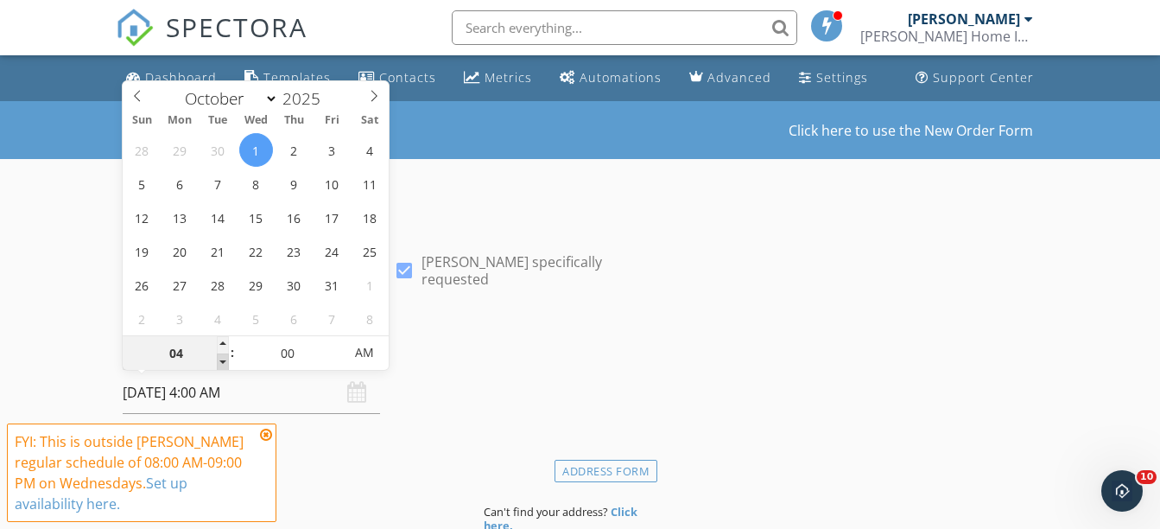
type input "03"
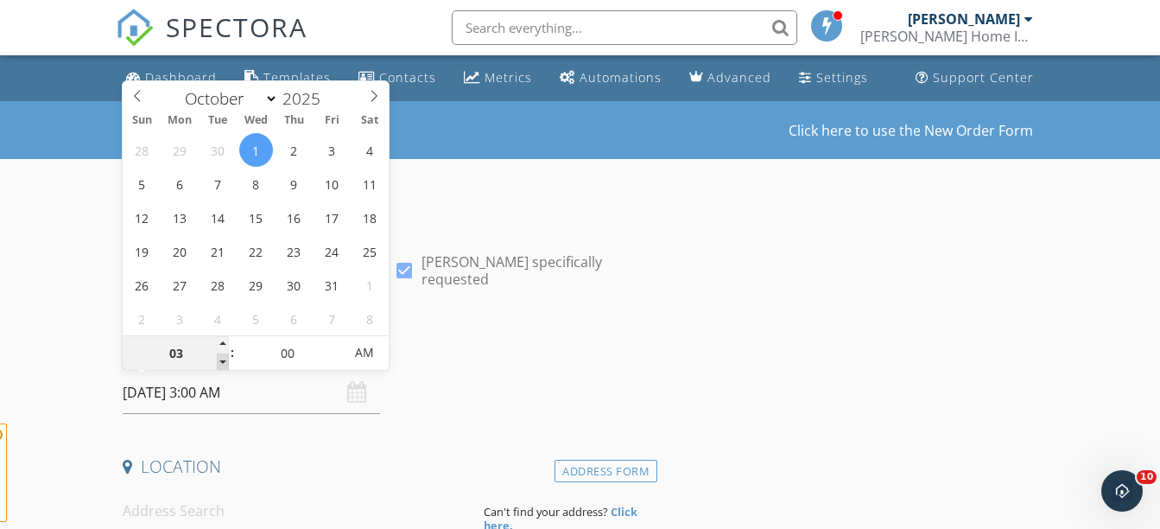
click at [225, 363] on span at bounding box center [223, 361] width 12 height 17
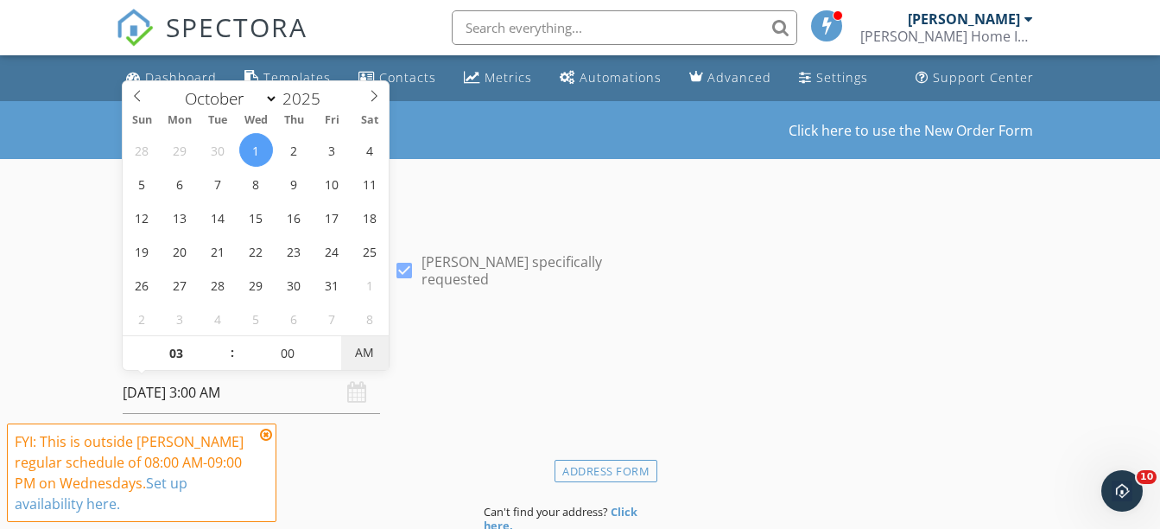
type input "[DATE] 3:00 PM"
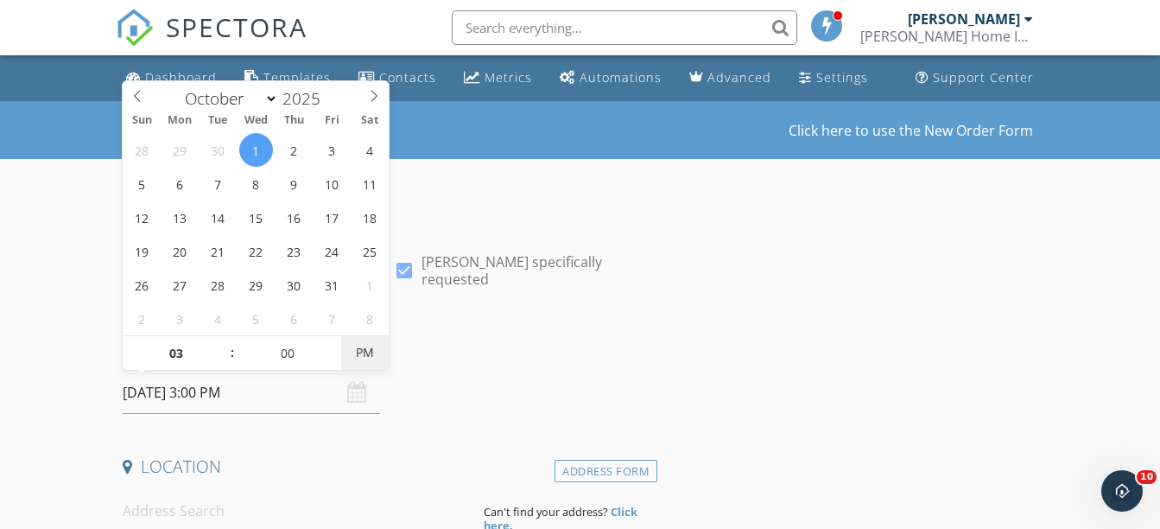
click at [363, 353] on span "PM" at bounding box center [365, 352] width 48 height 35
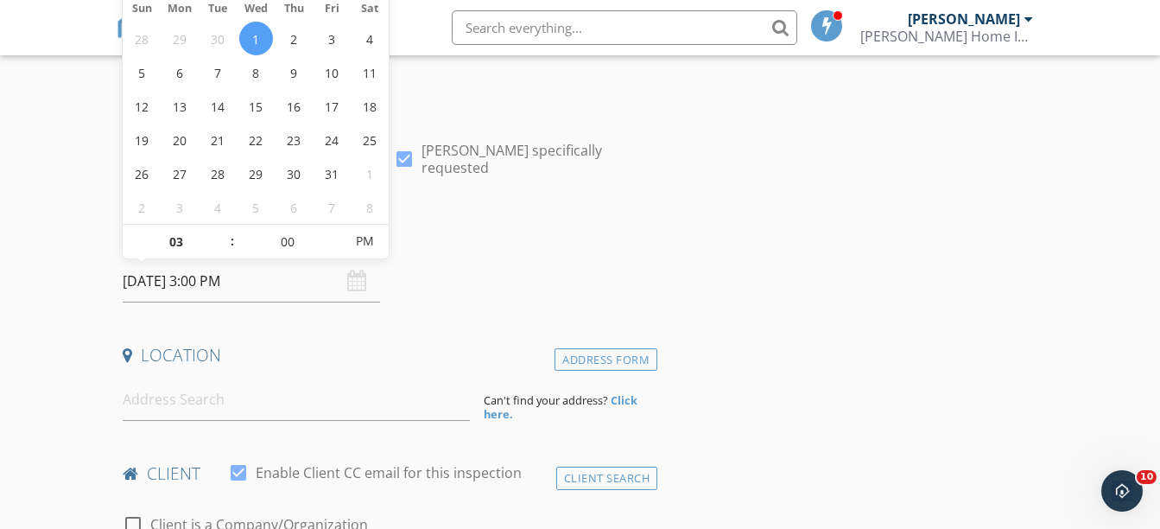
scroll to position [144, 0]
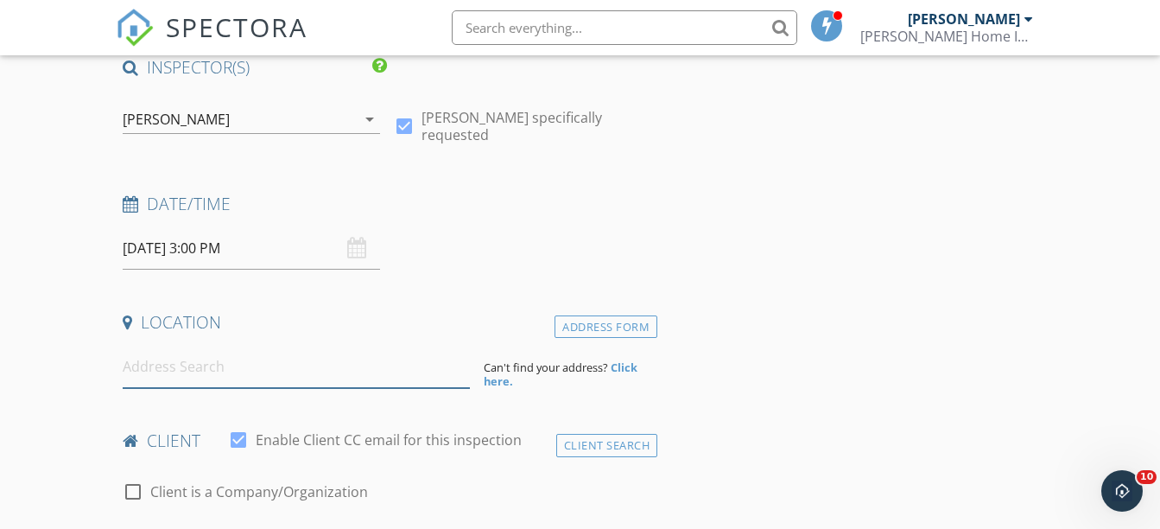
click at [178, 365] on input at bounding box center [296, 367] width 347 height 42
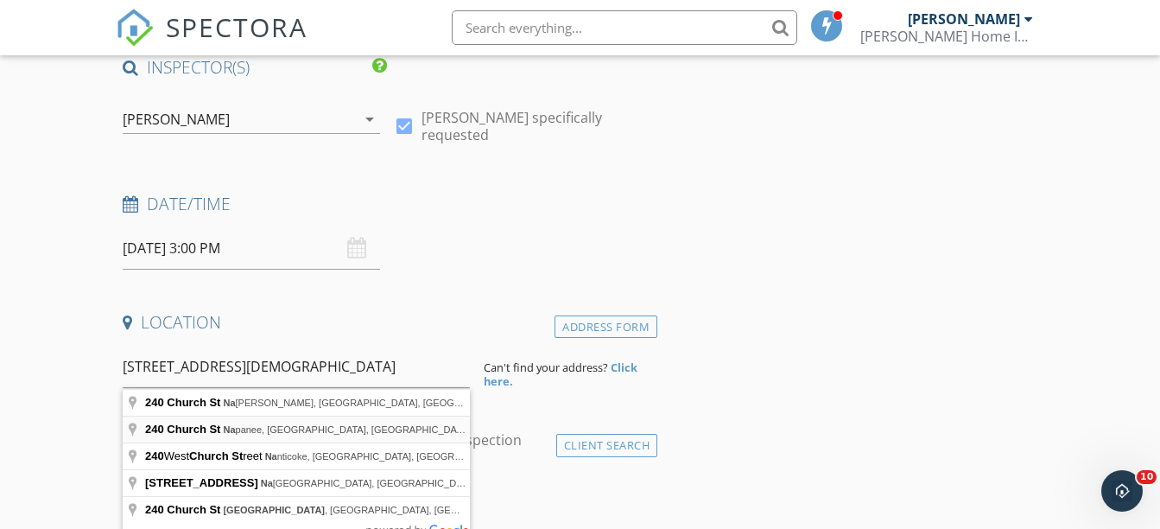
type input "240 Church St, Napanee, ON, Canada"
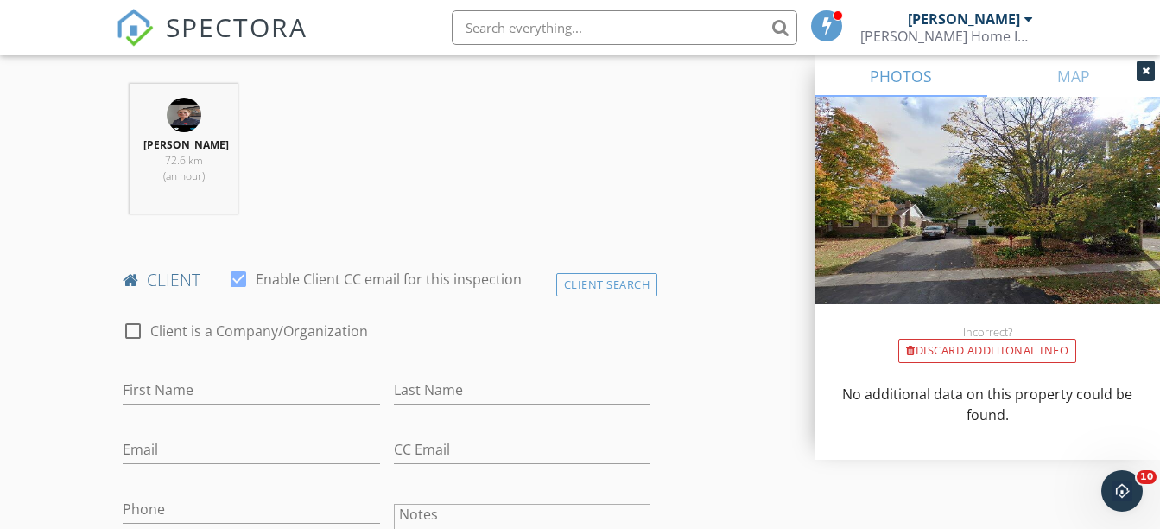
scroll to position [720, 0]
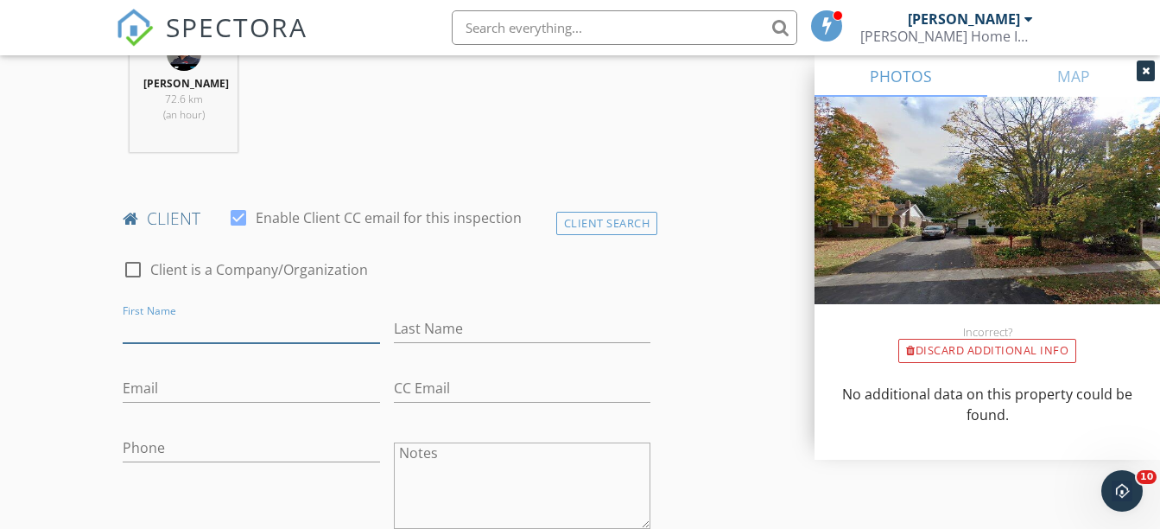
click at [166, 324] on input "First Name" at bounding box center [251, 328] width 257 height 29
type input "[PERSON_NAME]"
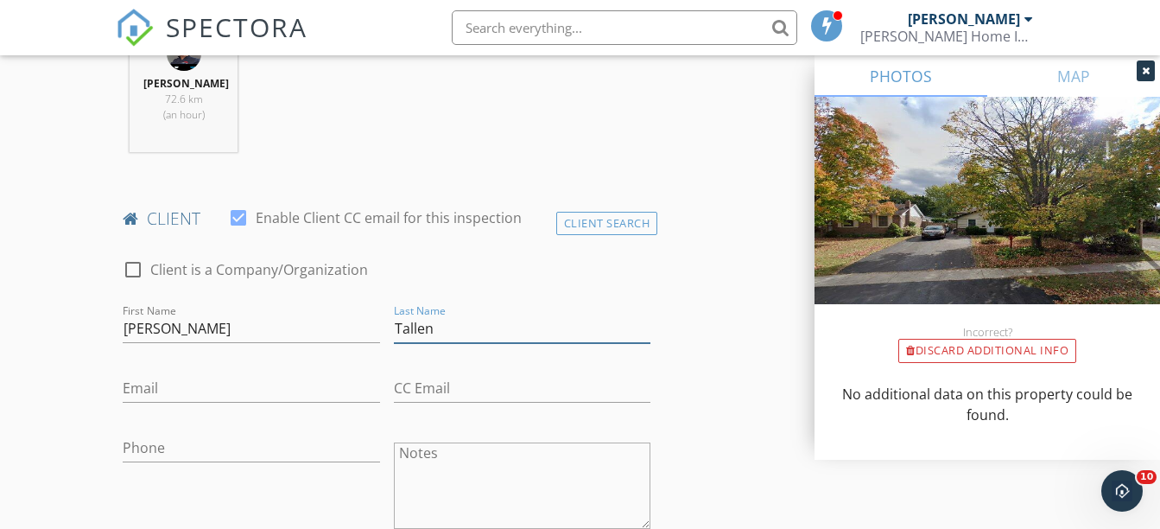
type input "Tallen"
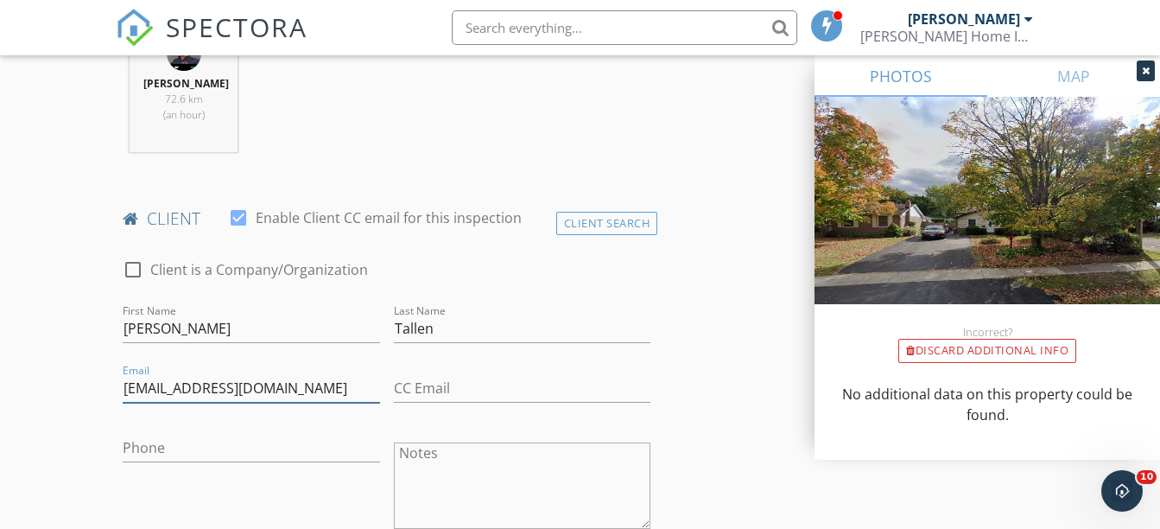
type input "[EMAIL_ADDRESS][DOMAIN_NAME]"
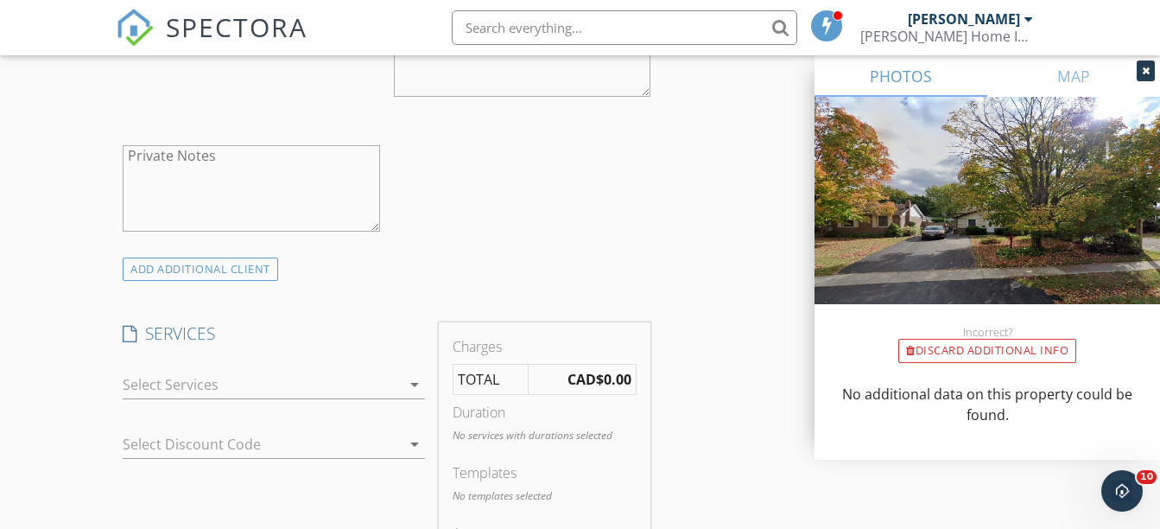
scroll to position [1296, 0]
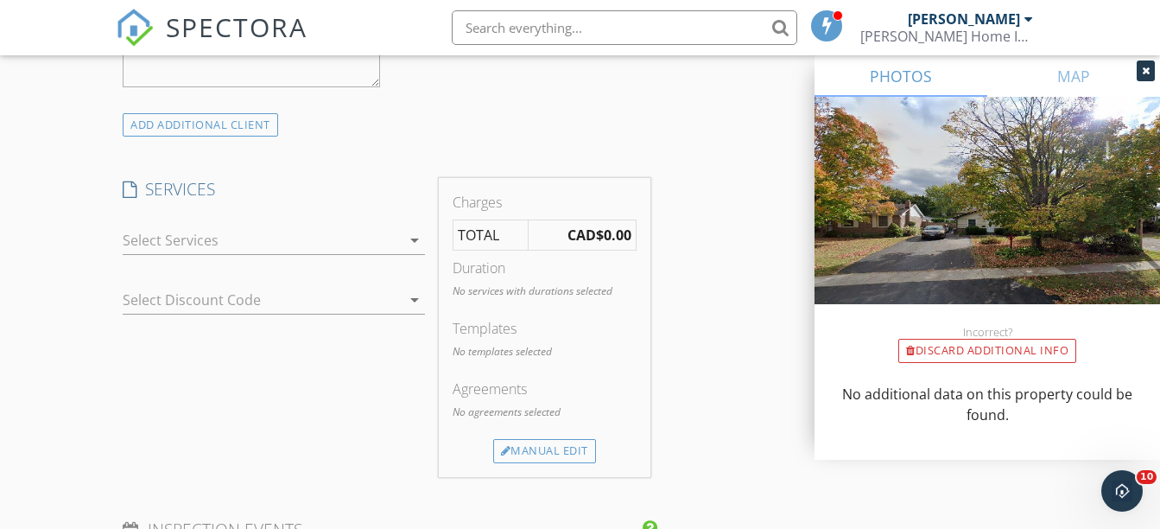
type input "[PHONE_NUMBER]"
click at [186, 235] on div at bounding box center [262, 240] width 278 height 28
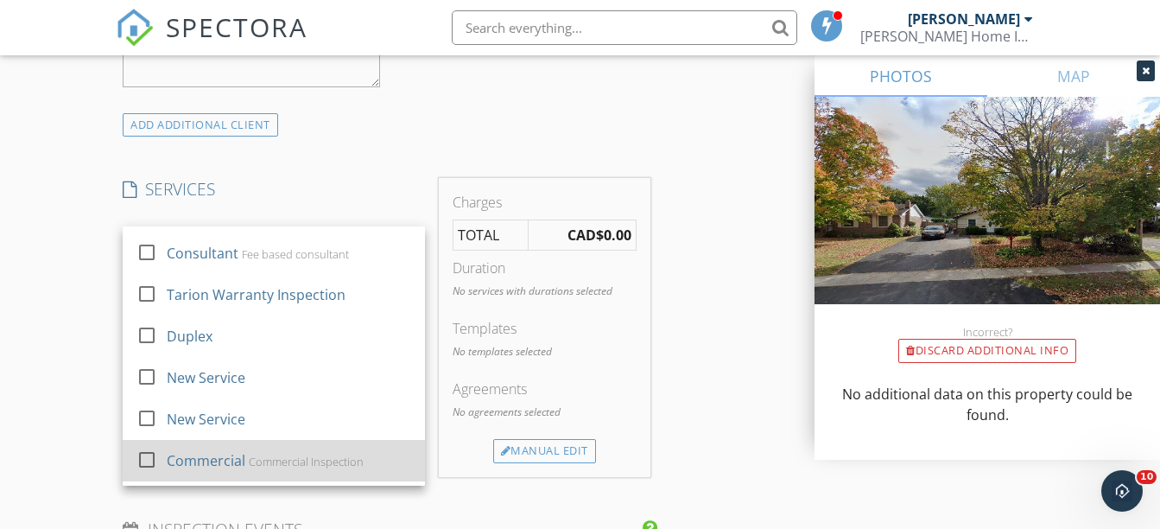
scroll to position [114, 0]
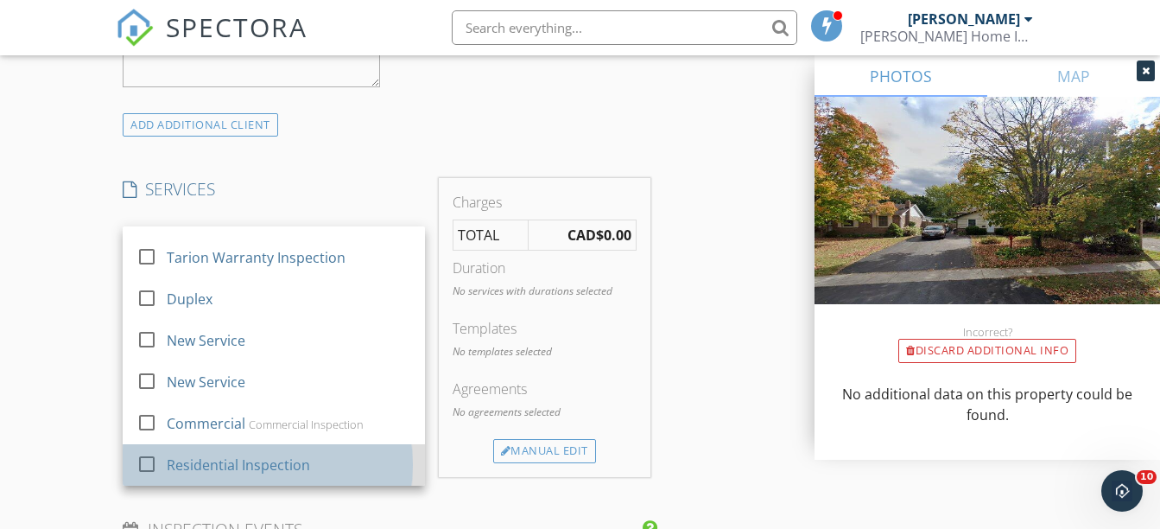
click at [234, 472] on div "Residential Inspection" at bounding box center [238, 464] width 143 height 21
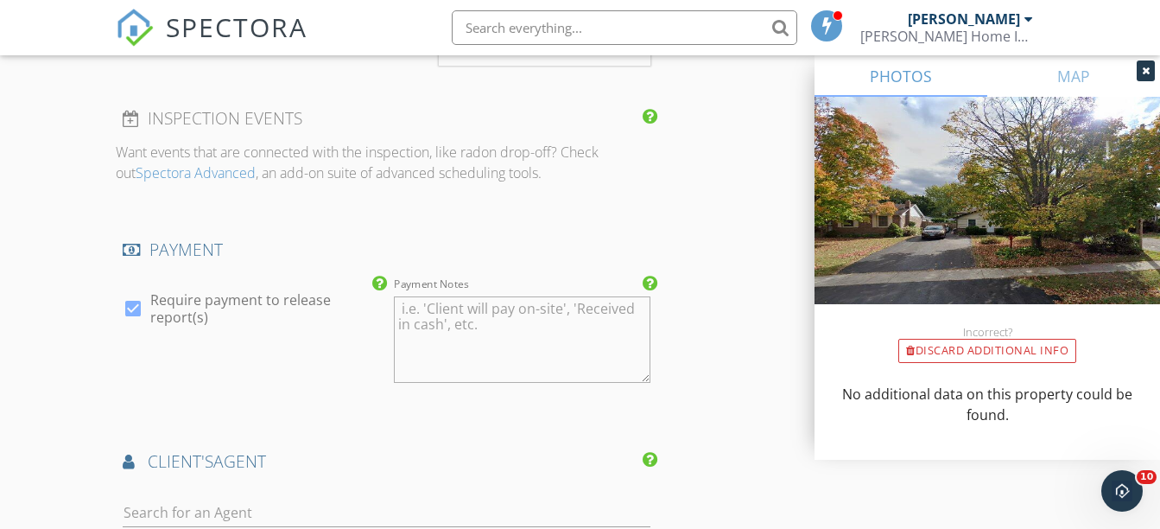
scroll to position [1872, 0]
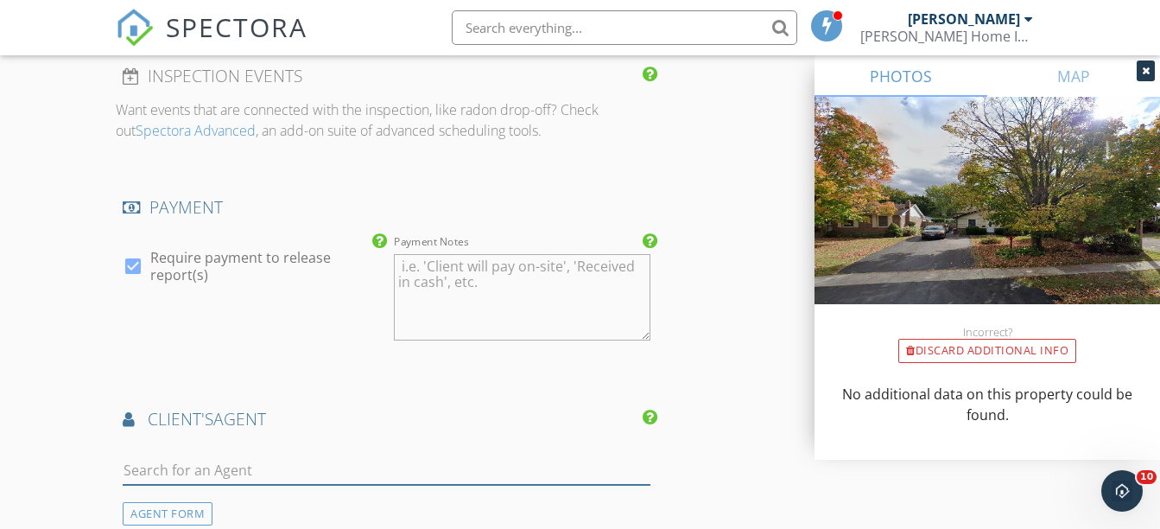
click at [182, 472] on input "text" at bounding box center [387, 470] width 528 height 29
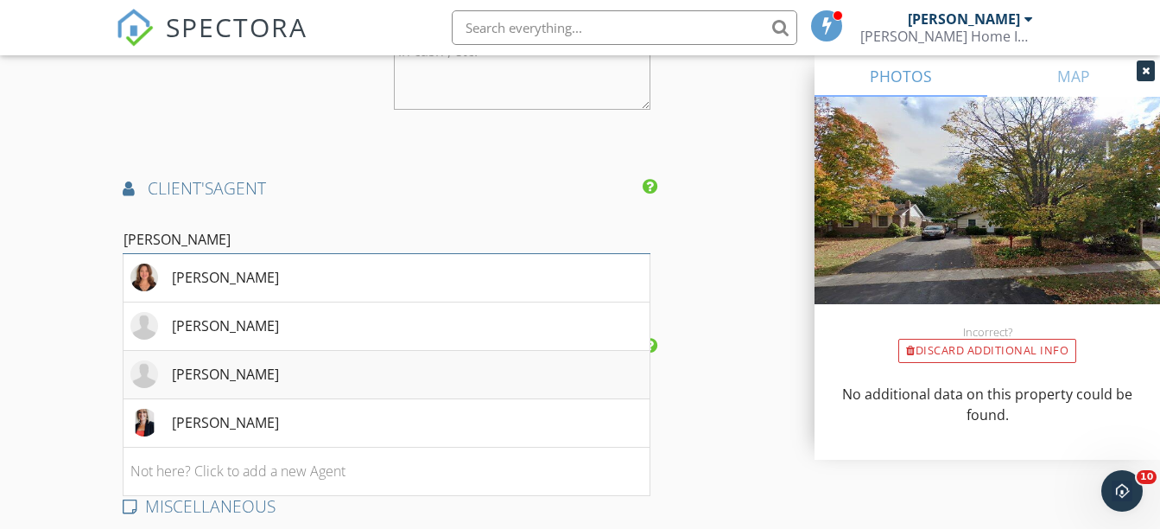
scroll to position [2160, 0]
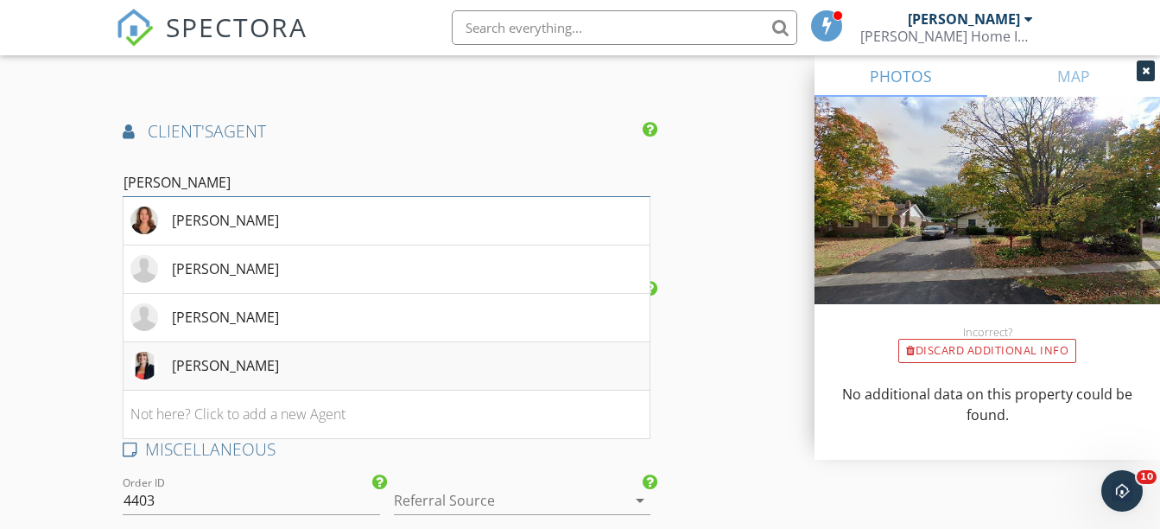
type input "[PERSON_NAME]"
click at [194, 367] on div "[PERSON_NAME]" at bounding box center [225, 365] width 107 height 21
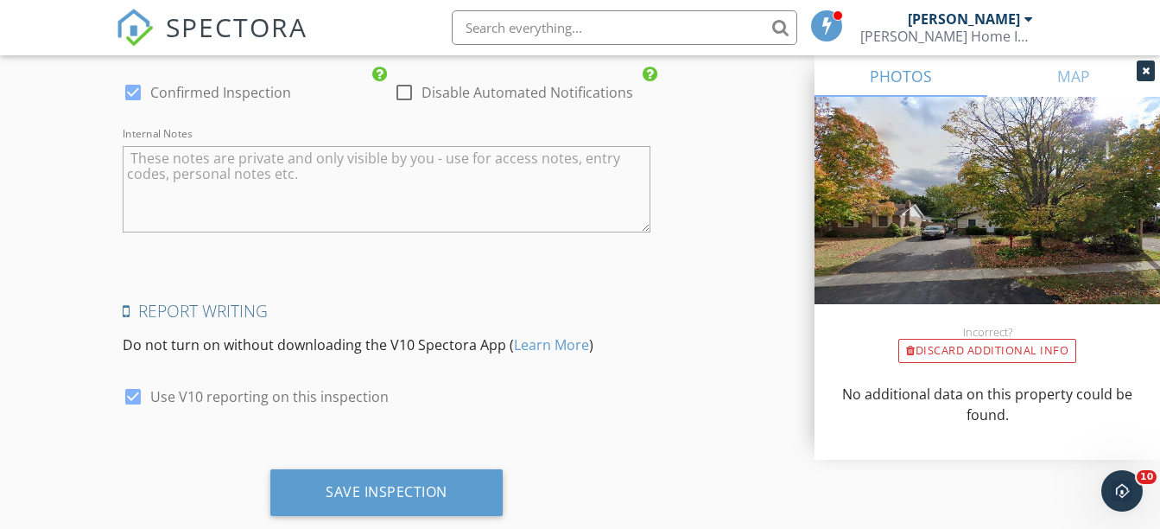
scroll to position [3024, 0]
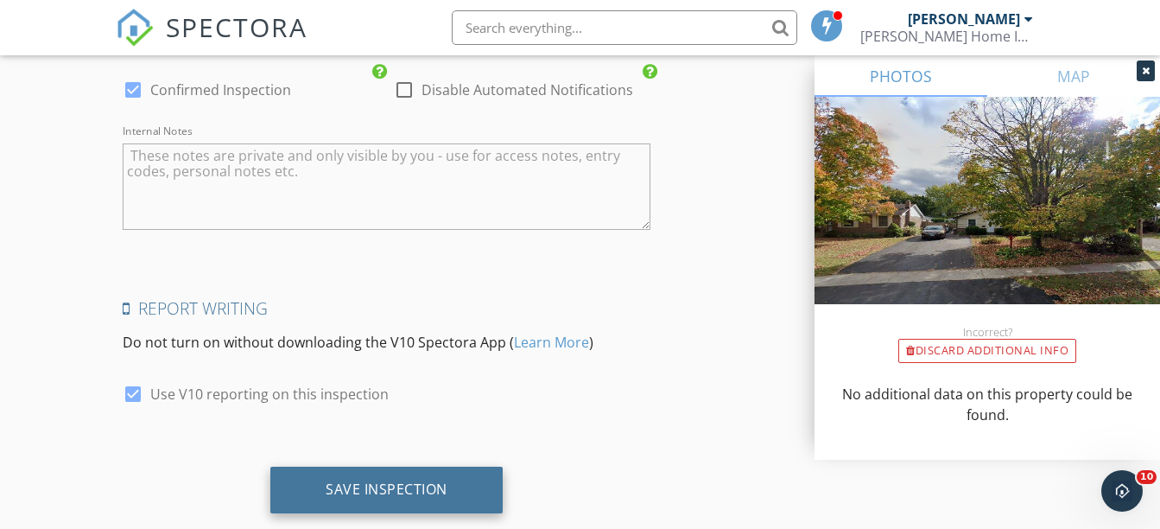
click at [405, 486] on div "Save Inspection" at bounding box center [387, 488] width 122 height 17
